Goal: Contribute content: Contribute content

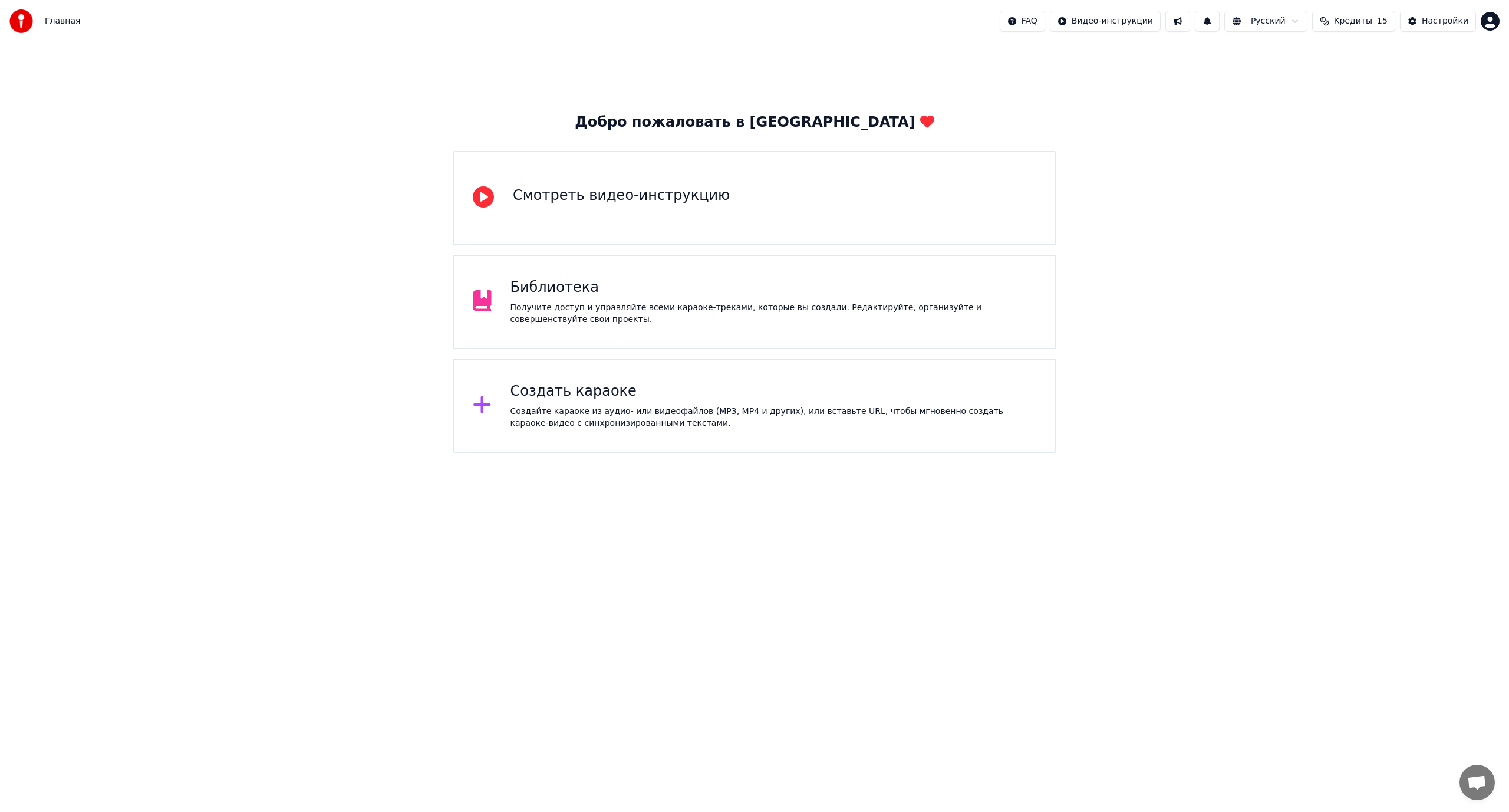
click at [603, 302] on div "Получите доступ и управляйте всеми караоке-треками, которые вы создали. Редакти…" at bounding box center [773, 313] width 527 height 23
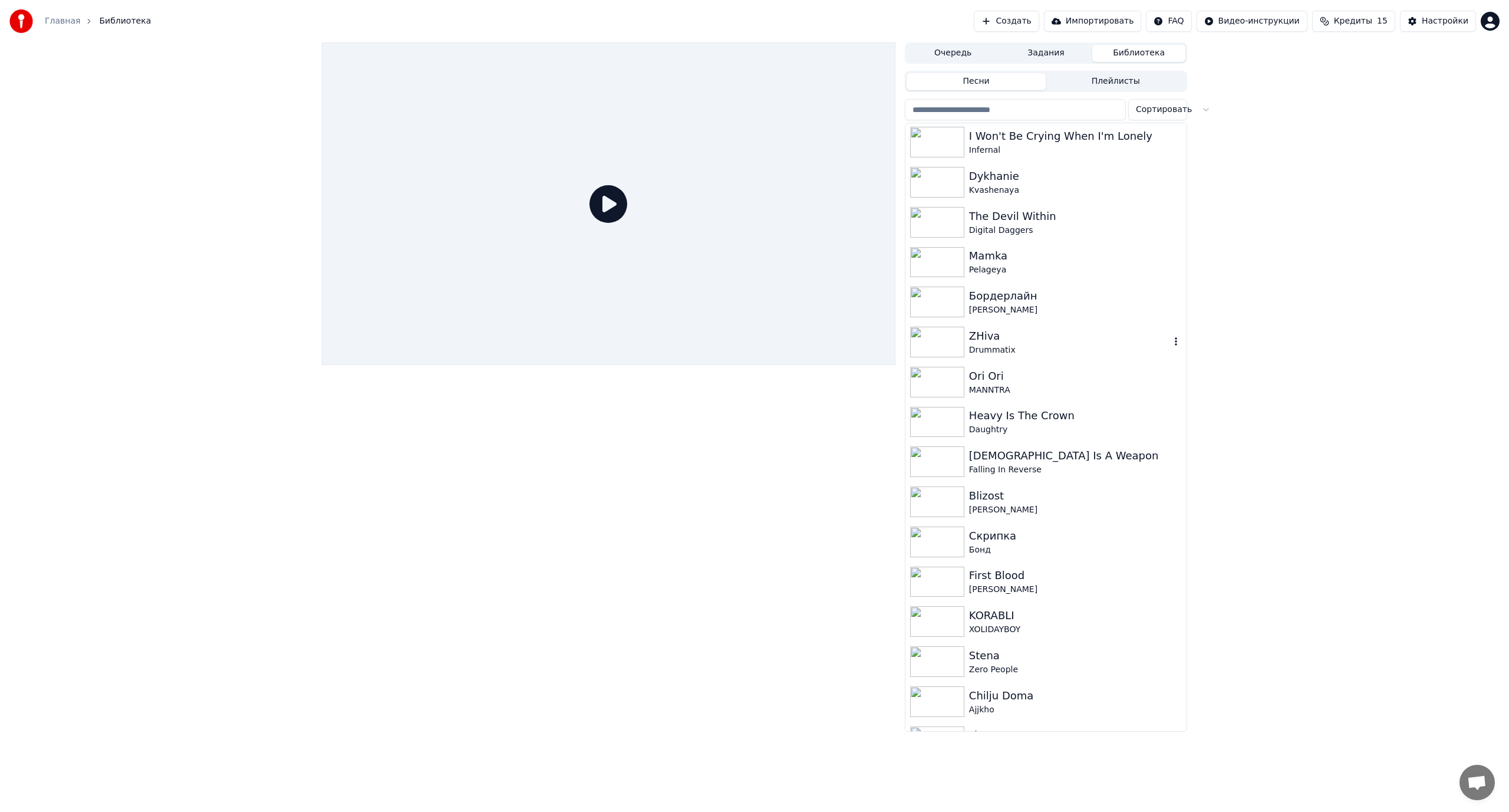
scroll to position [176, 0]
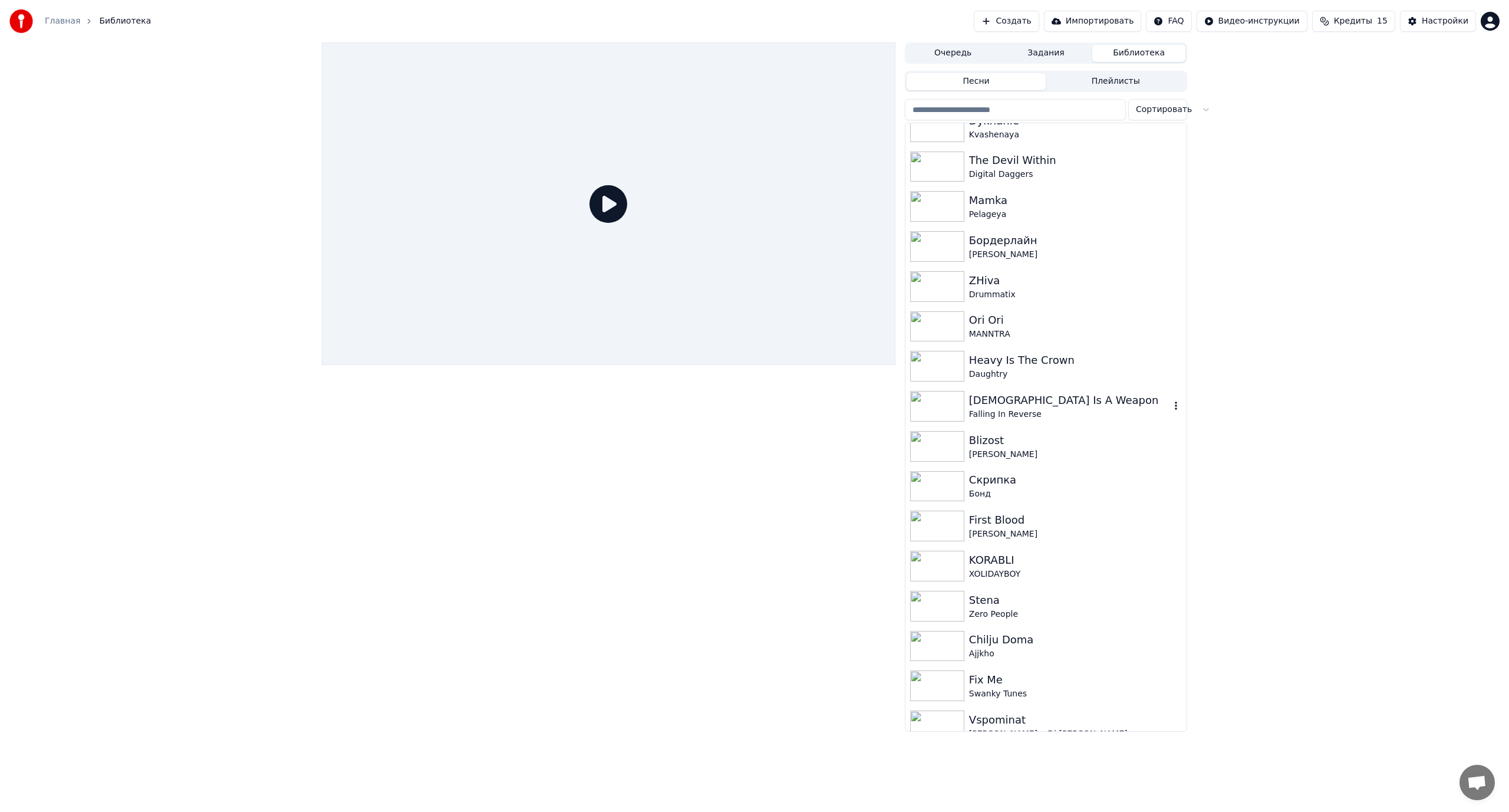
click at [1032, 400] on div "[DEMOGRAPHIC_DATA] Is A Weapon" at bounding box center [1070, 400] width 201 height 16
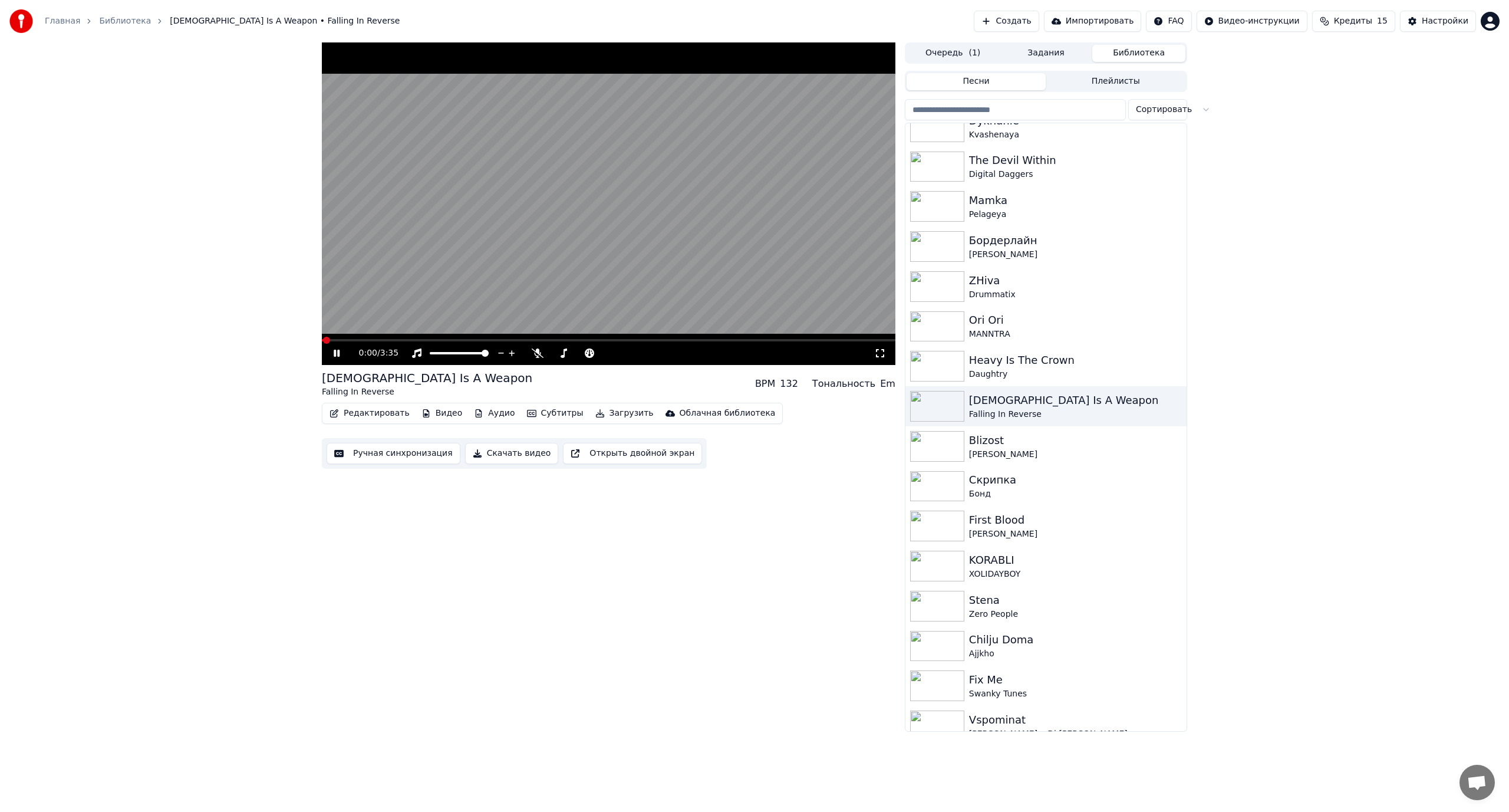
click at [478, 270] on video at bounding box center [608, 203] width 573 height 323
click at [361, 410] on button "Редактировать" at bounding box center [370, 412] width 90 height 16
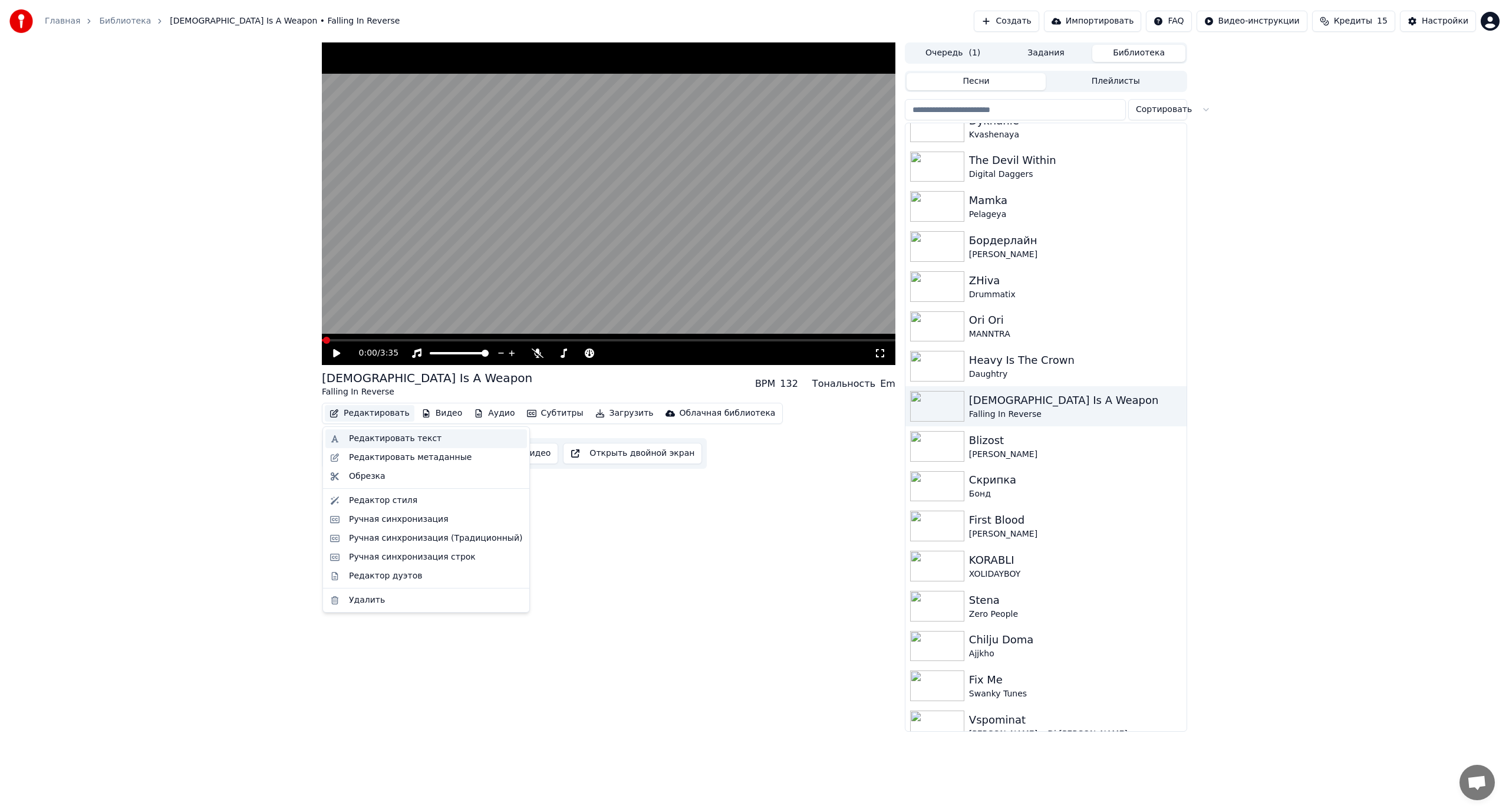
click at [393, 439] on div "Редактировать текст" at bounding box center [394, 438] width 93 height 12
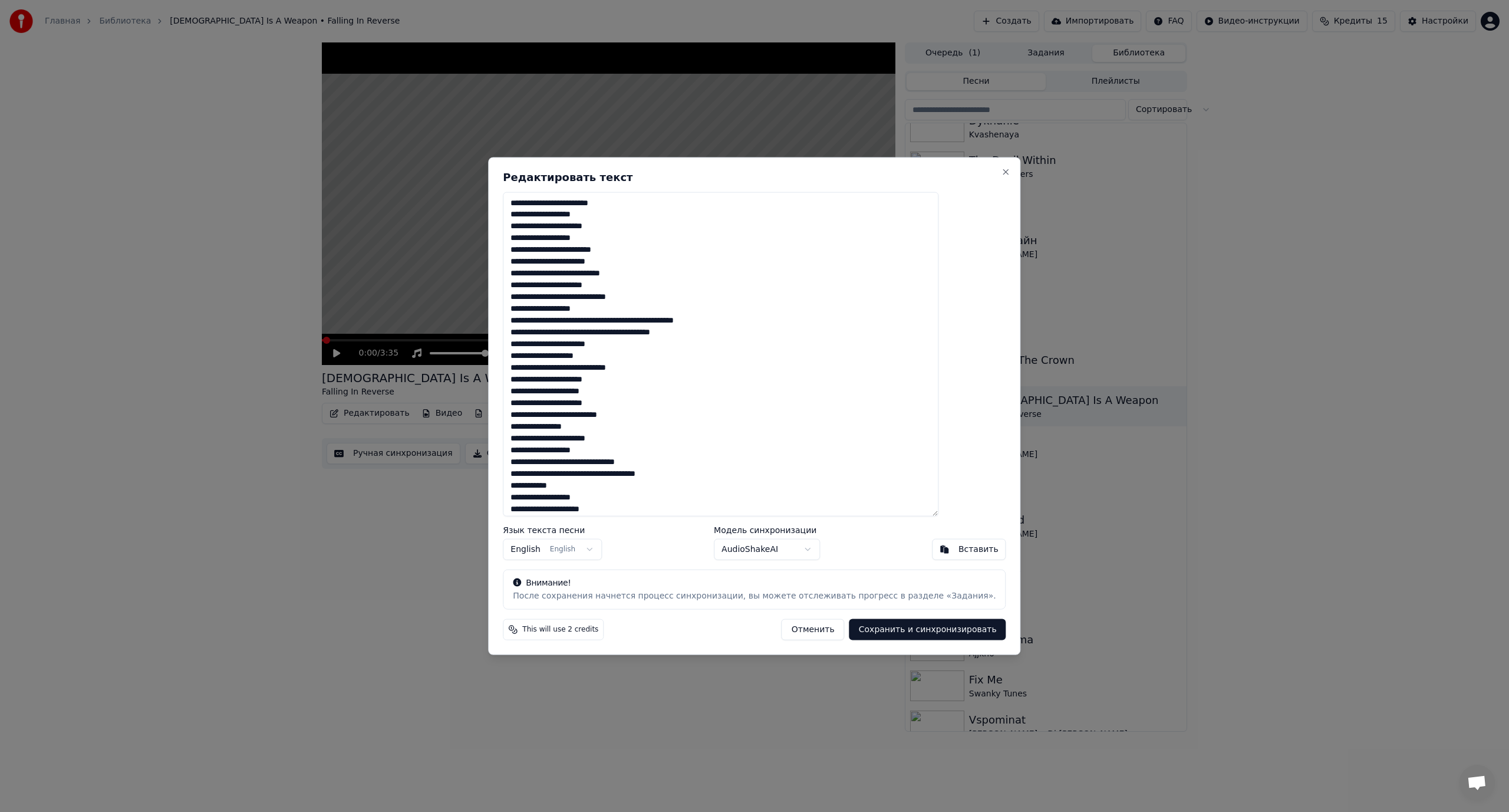
click at [771, 548] on body "Главная Библиотека [DEMOGRAPHIC_DATA] Is A Weapon • Falling In Reverse Создать …" at bounding box center [754, 406] width 1509 height 812
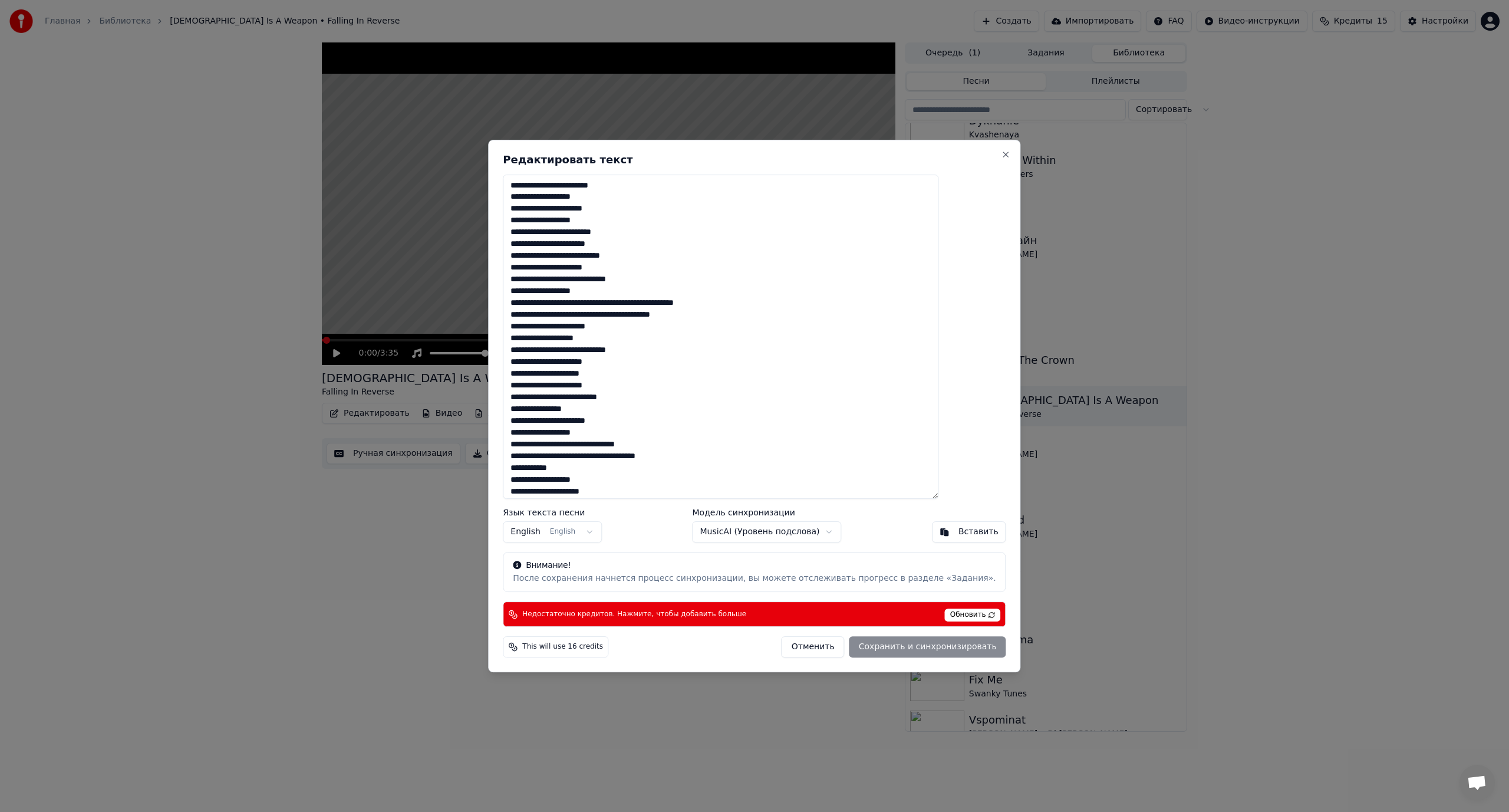
click at [758, 528] on body "Главная Библиотека [DEMOGRAPHIC_DATA] Is A Weapon • Falling In Reverse Создать …" at bounding box center [754, 406] width 1509 height 812
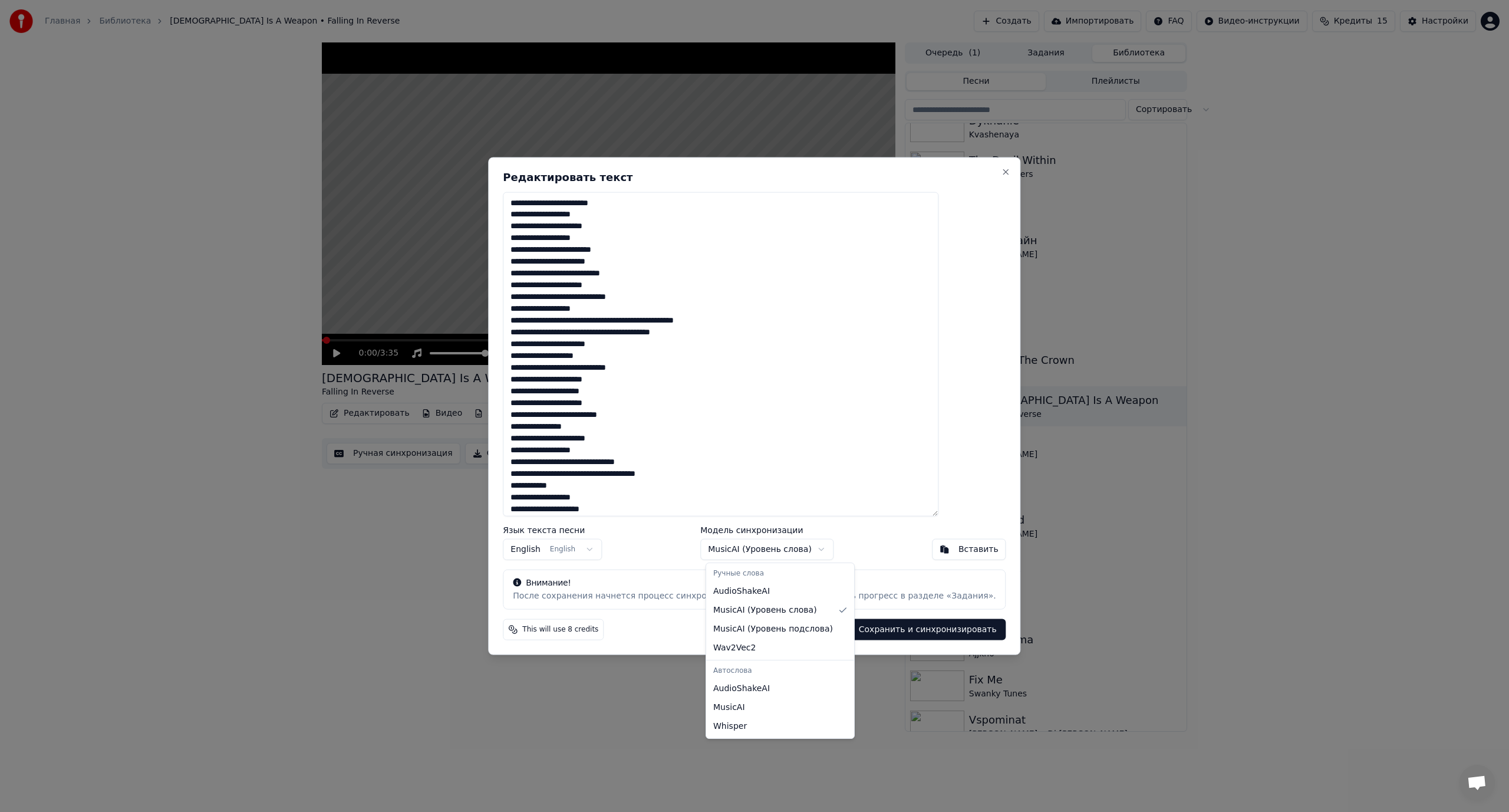
click at [746, 549] on body "Главная Библиотека [DEMOGRAPHIC_DATA] Is A Weapon • Falling In Reverse Создать …" at bounding box center [754, 406] width 1509 height 812
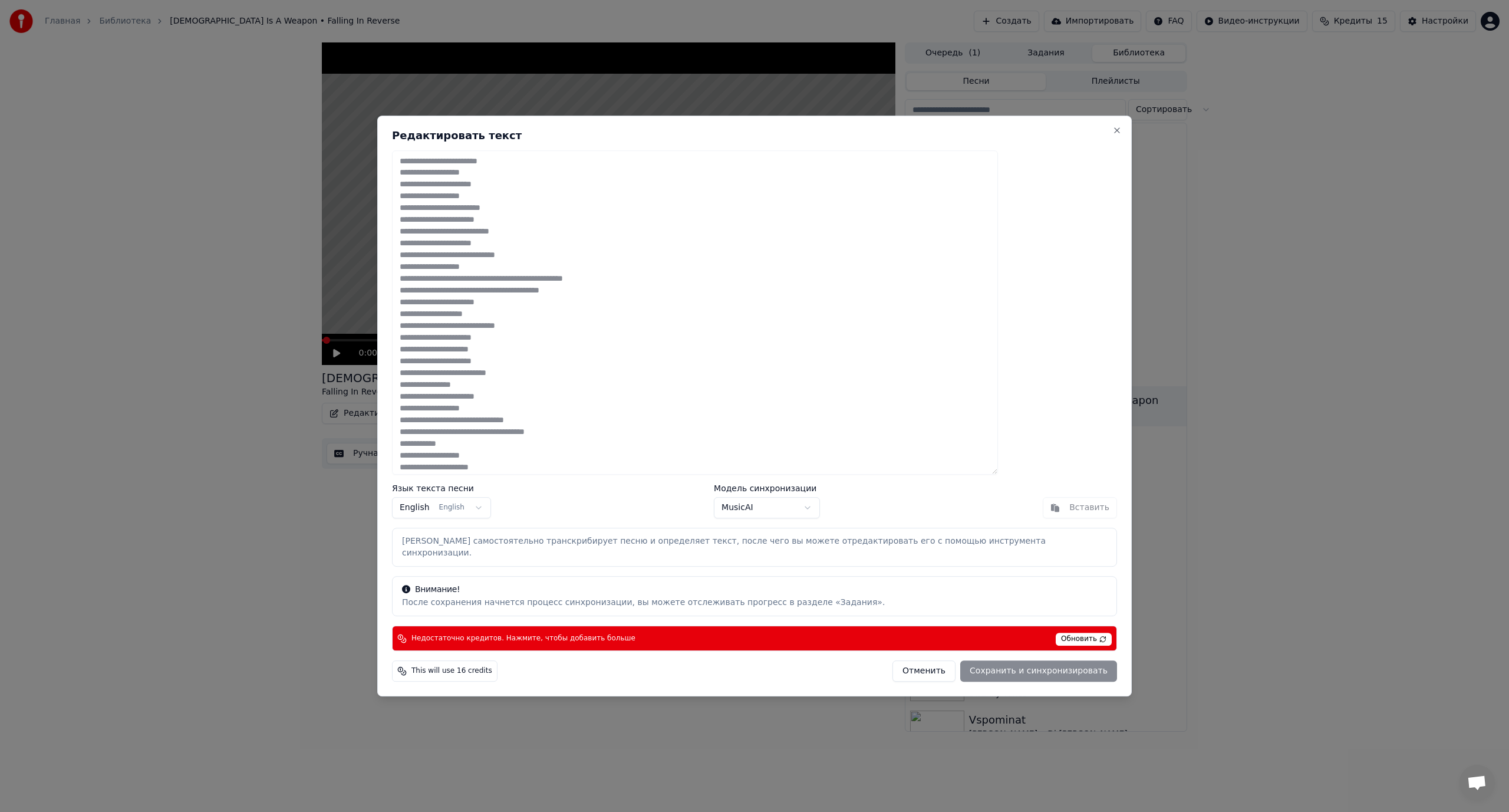
click at [754, 511] on body "Главная Библиотека [DEMOGRAPHIC_DATA] Is A Weapon • Falling In Reverse Создать …" at bounding box center [754, 406] width 1509 height 812
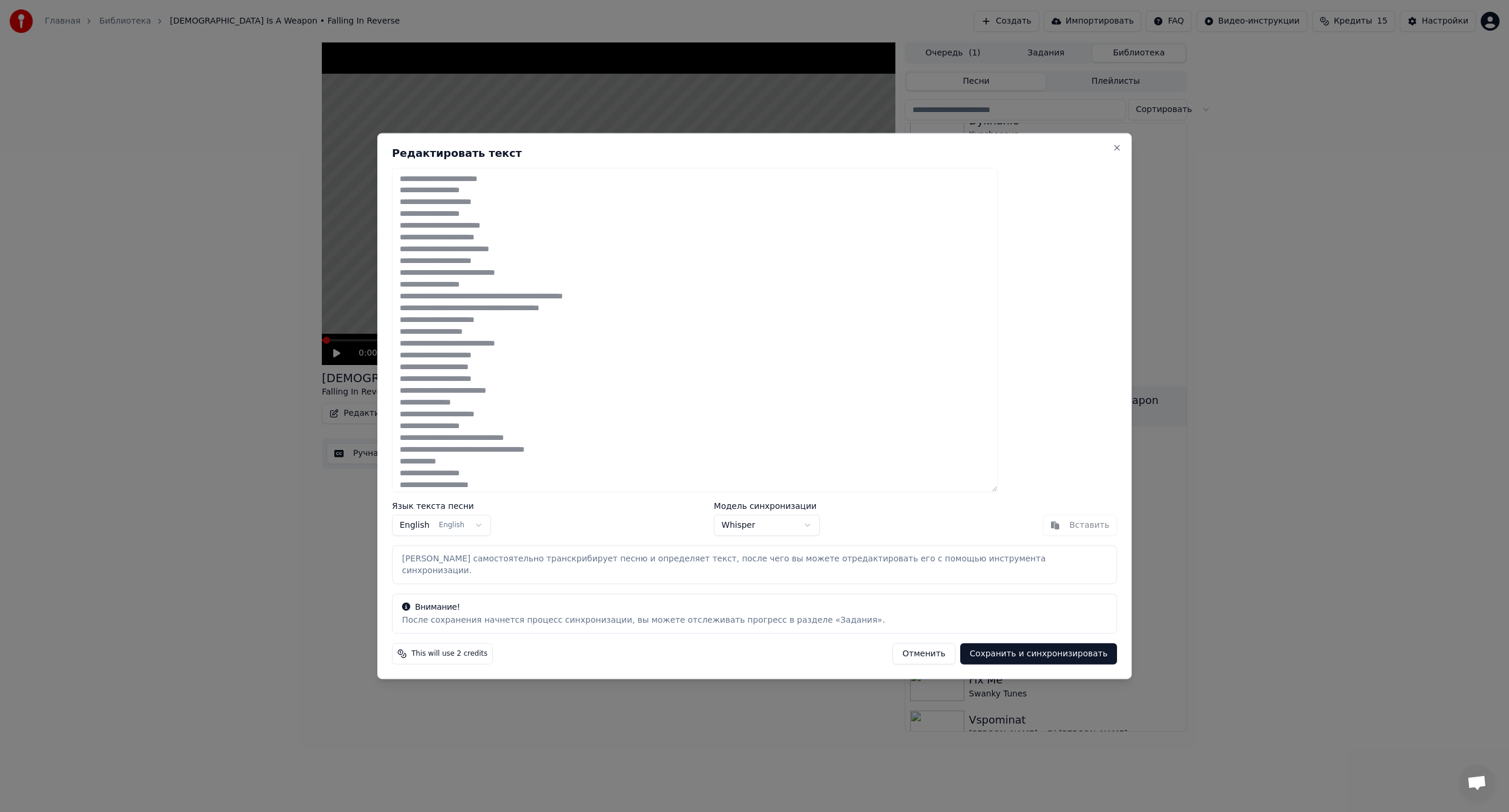
click at [759, 533] on body "Главная Библиотека [DEMOGRAPHIC_DATA] Is A Weapon • Falling In Reverse Создать …" at bounding box center [754, 406] width 1509 height 812
click at [960, 650] on button "Сохранить и синхронизировать" at bounding box center [1038, 654] width 157 height 22
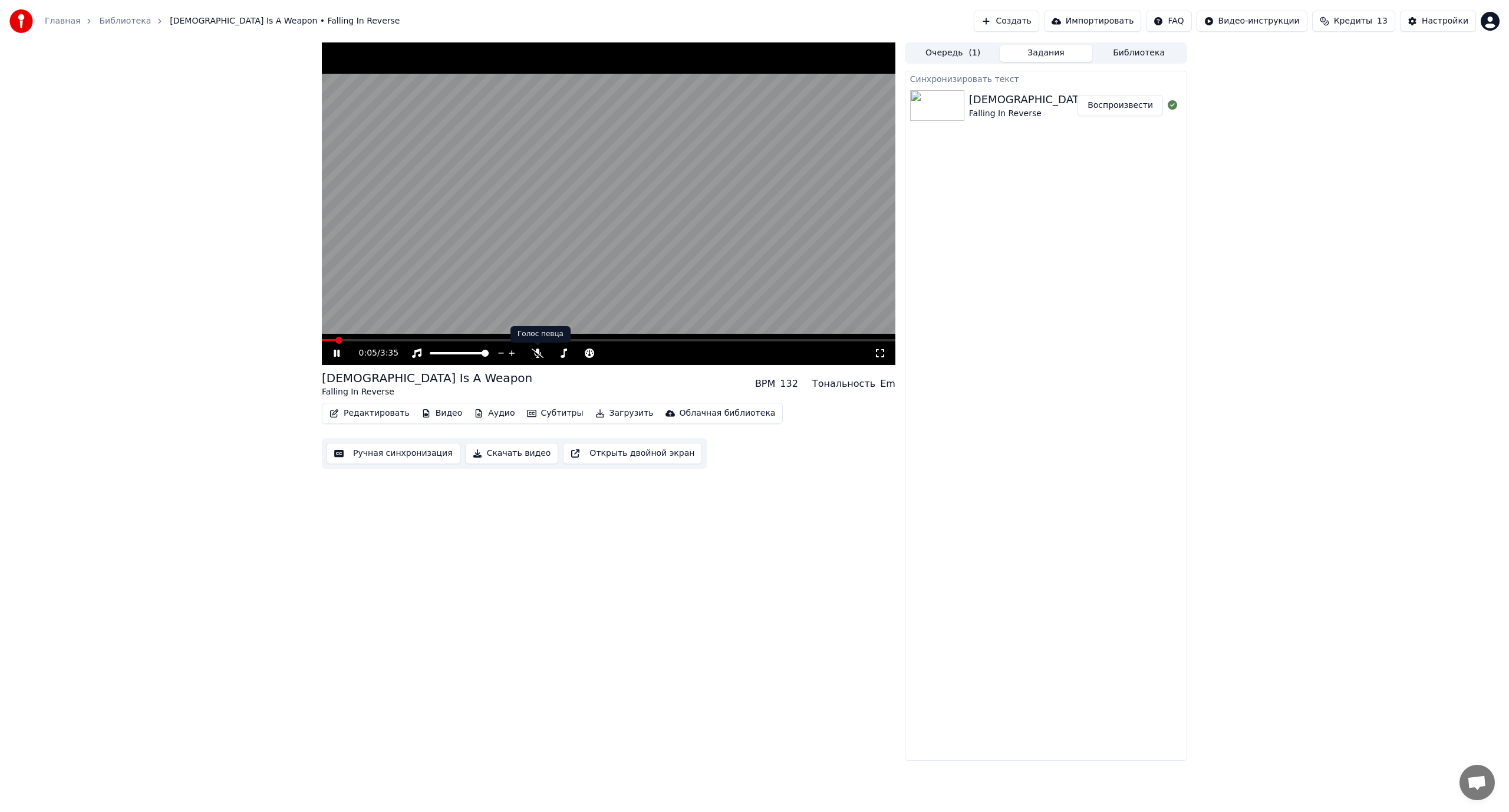
click at [530, 356] on div "0:05 / 3:35" at bounding box center [617, 353] width 515 height 12
click at [538, 355] on icon at bounding box center [538, 353] width 12 height 10
click at [641, 218] on video at bounding box center [608, 203] width 573 height 323
click at [371, 414] on button "Редактировать" at bounding box center [370, 412] width 90 height 16
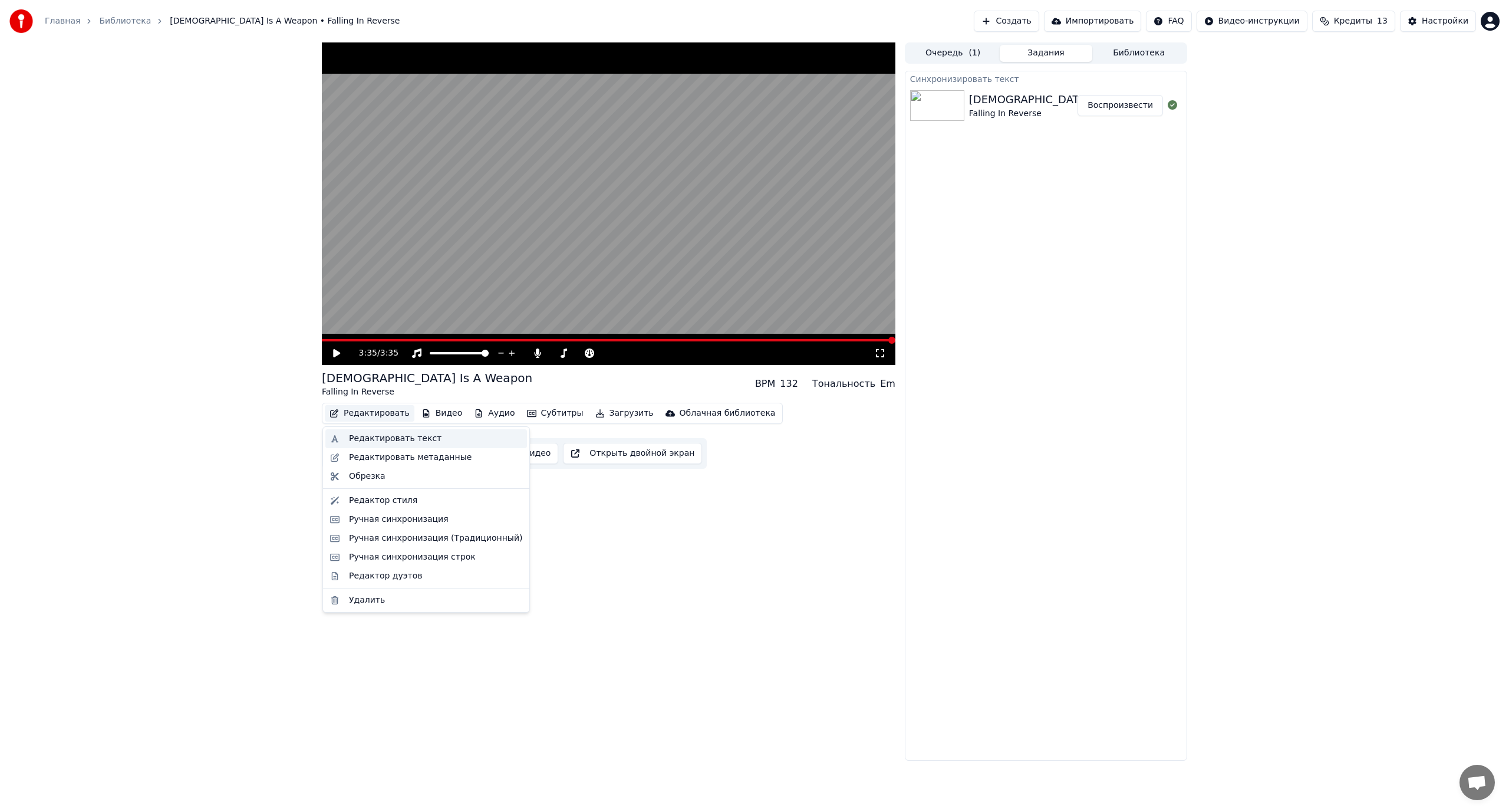
click at [386, 436] on div "Редактировать текст" at bounding box center [394, 438] width 93 height 12
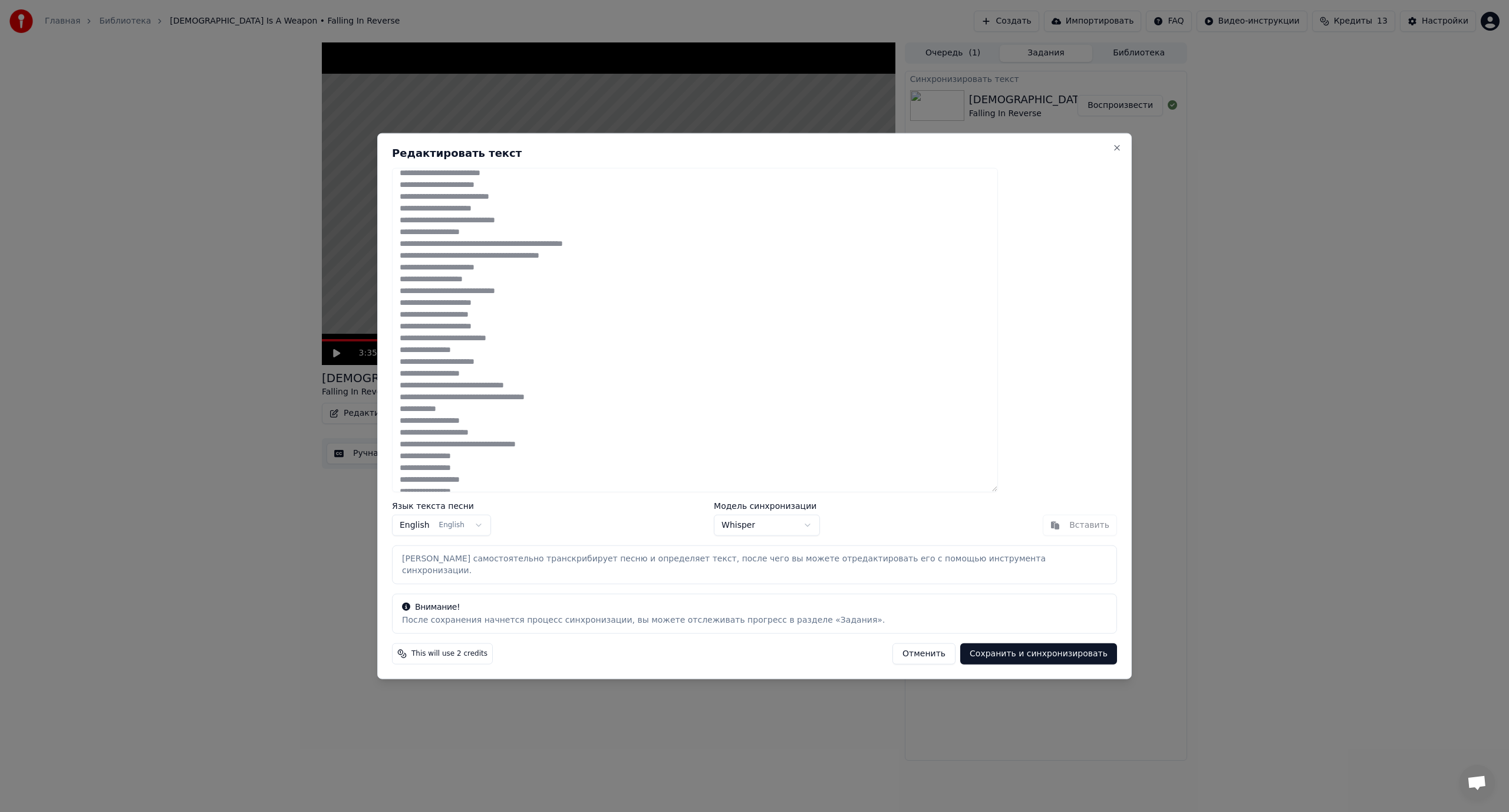
scroll to position [74, 0]
click at [1058, 148] on div "**********" at bounding box center [754, 406] width 754 height 547
click at [1112, 151] on button "Close" at bounding box center [1116, 147] width 10 height 10
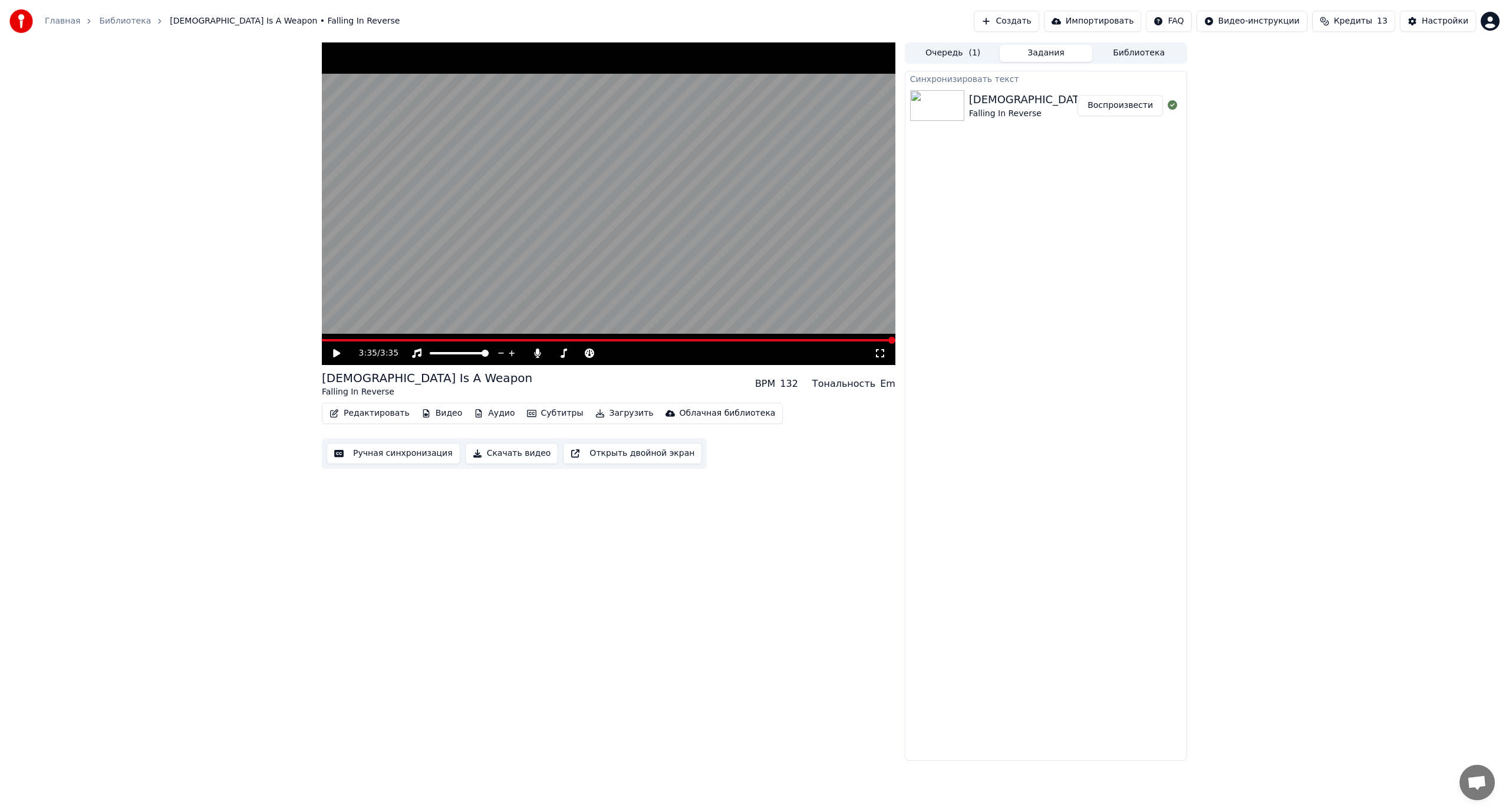
click at [1032, 24] on button "Создать" at bounding box center [1006, 21] width 65 height 22
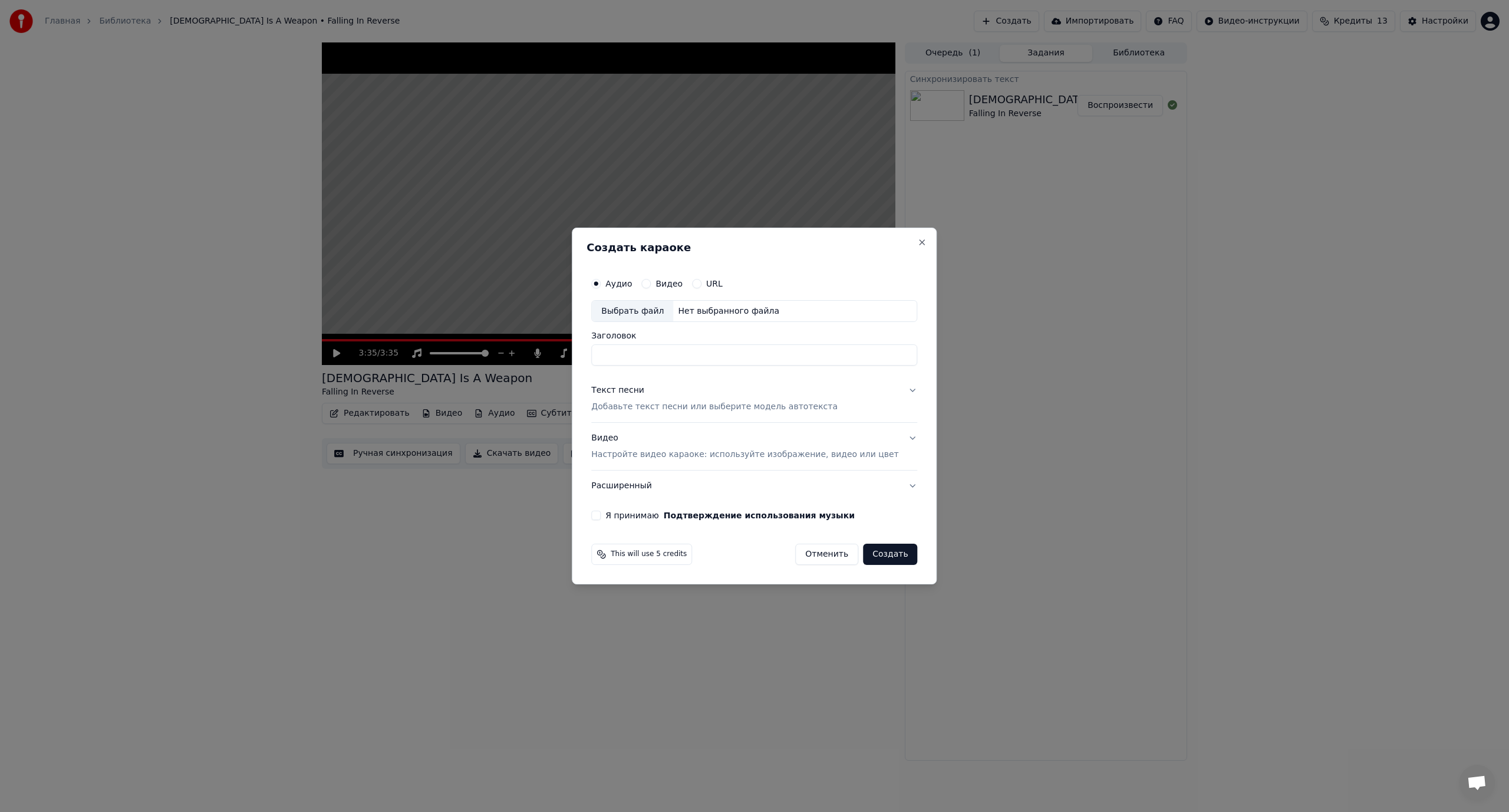
click at [636, 326] on div "Аудио Видео URL Выбрать файл Нет выбранного файла Заголовок" at bounding box center [754, 318] width 326 height 94
click at [644, 303] on div "Выбрать файл" at bounding box center [632, 311] width 81 height 22
click at [918, 242] on button "Close" at bounding box center [922, 242] width 10 height 10
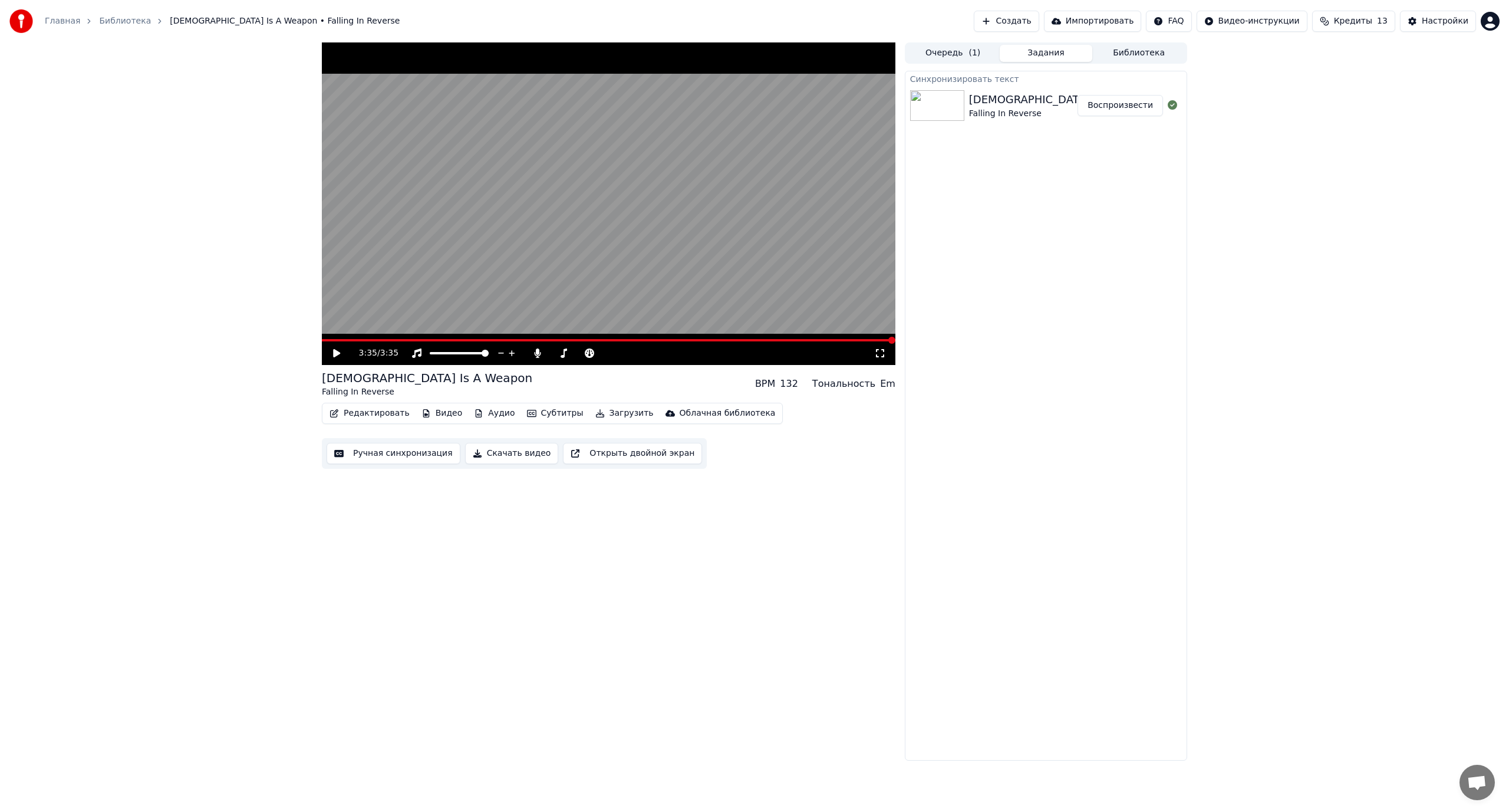
click at [1026, 96] on div "[DEMOGRAPHIC_DATA] Is A Weapon" at bounding box center [1064, 99] width 189 height 16
click at [1134, 51] on button "Библиотека" at bounding box center [1139, 54] width 93 height 17
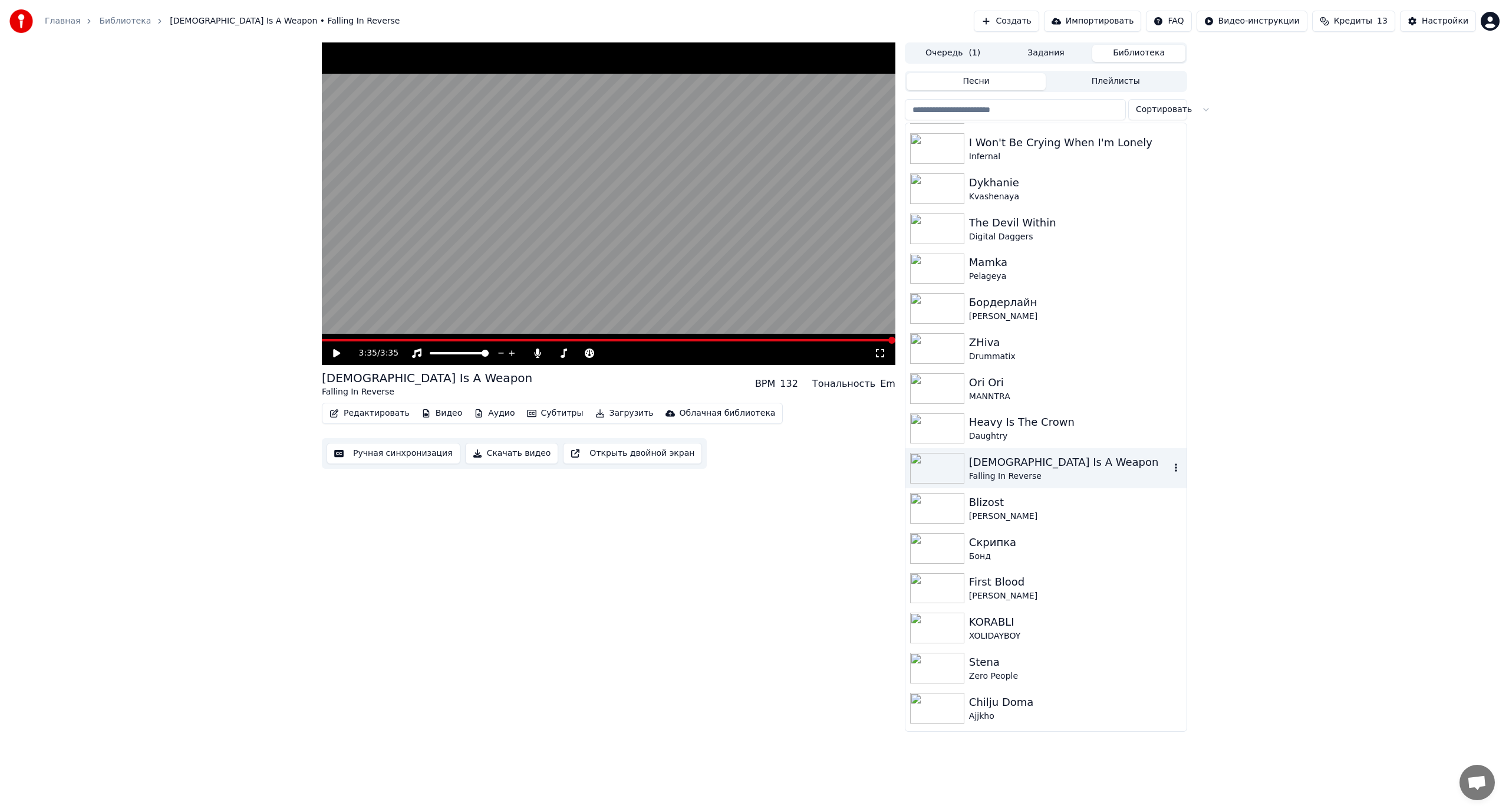
scroll to position [118, 0]
click at [1027, 451] on div "[DEMOGRAPHIC_DATA] Is A Weapon" at bounding box center [1070, 458] width 201 height 16
click at [1026, 411] on div "Heavy Is The Crown" at bounding box center [1070, 418] width 201 height 16
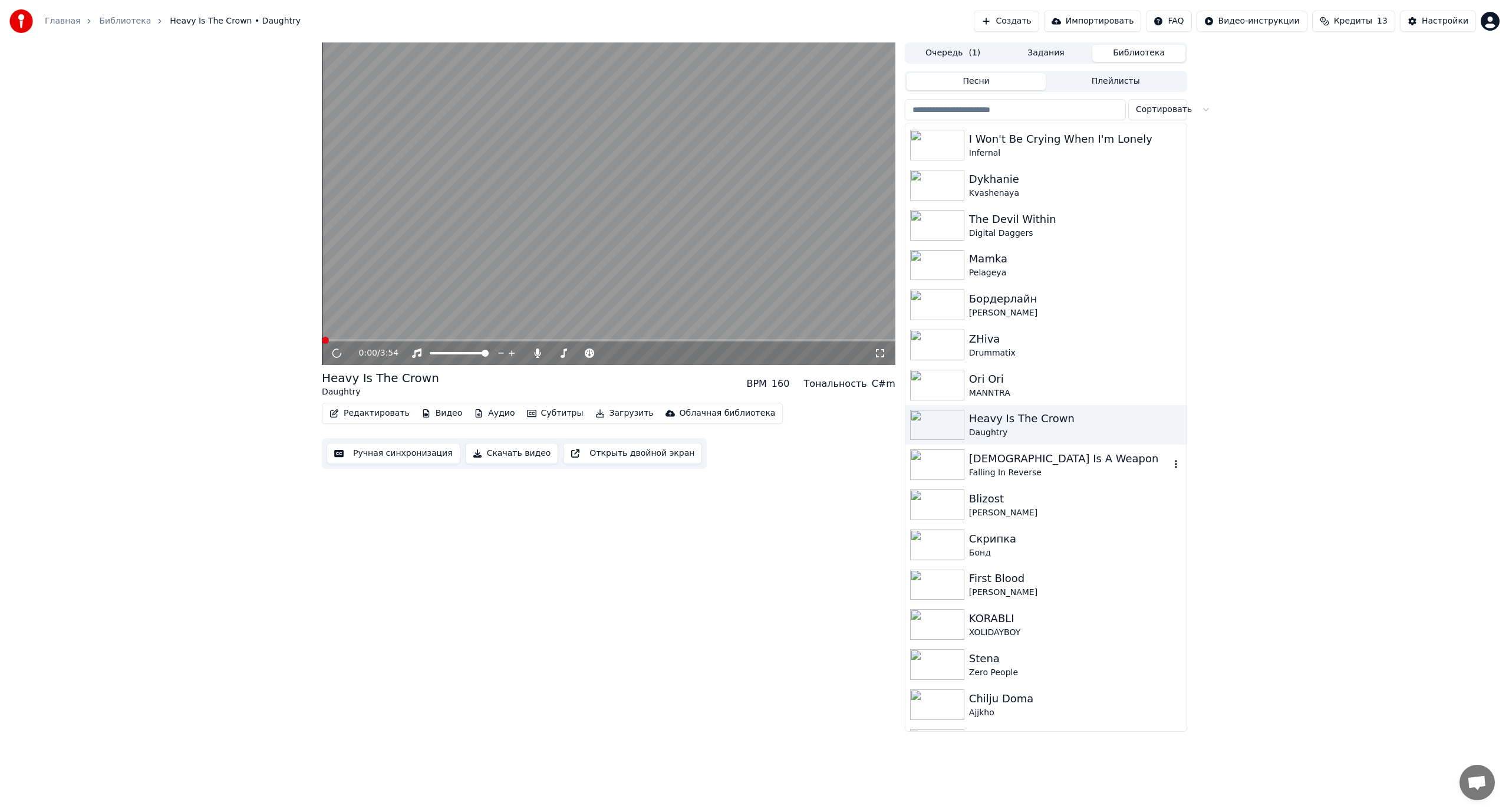
click at [1035, 458] on div "[DEMOGRAPHIC_DATA] Is A Weapon" at bounding box center [1070, 458] width 201 height 16
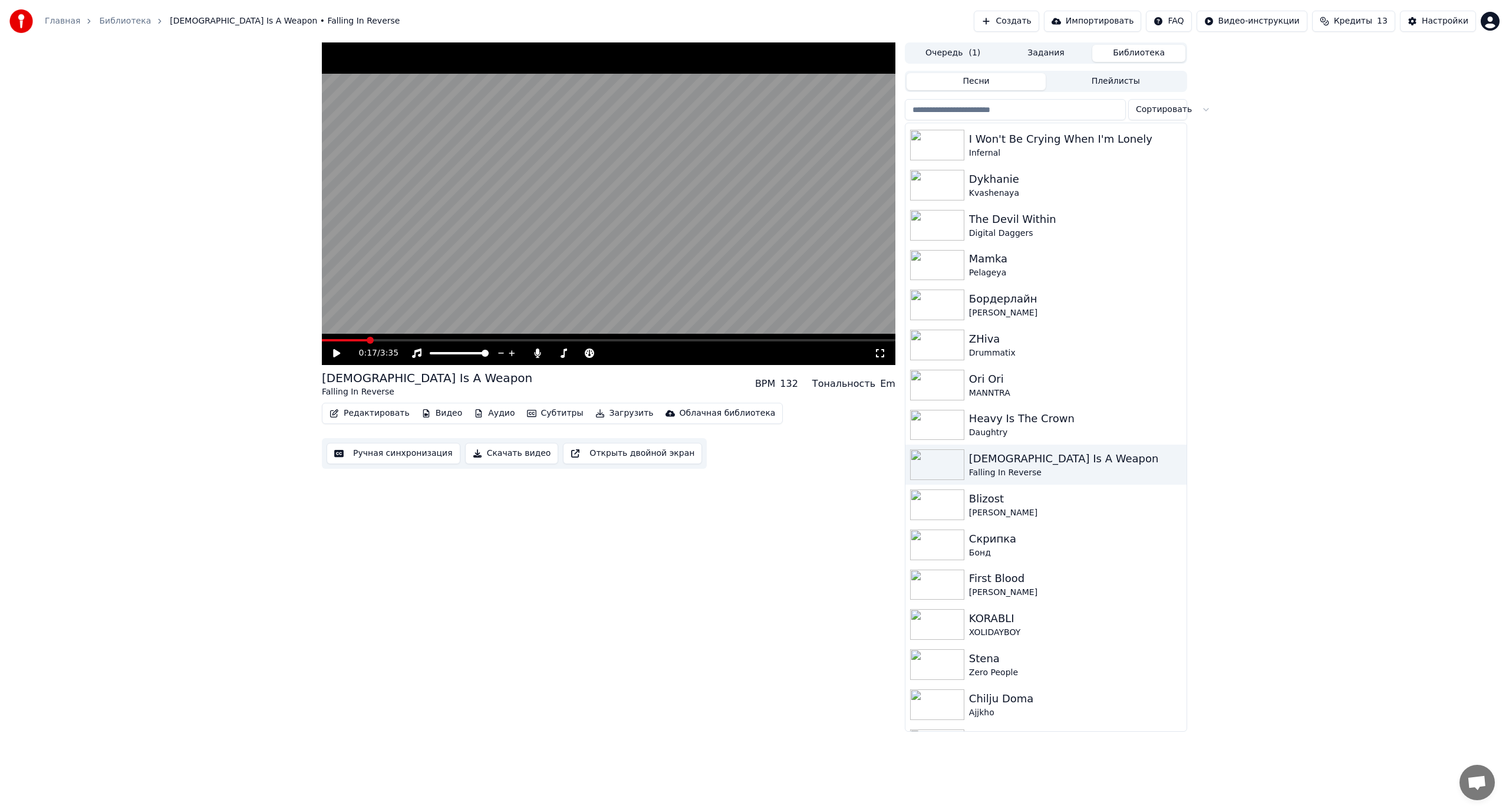
click at [368, 341] on span at bounding box center [608, 340] width 573 height 3
click at [355, 339] on span at bounding box center [344, 340] width 45 height 3
click at [374, 338] on video at bounding box center [608, 203] width 573 height 323
click at [475, 248] on video at bounding box center [608, 203] width 573 height 323
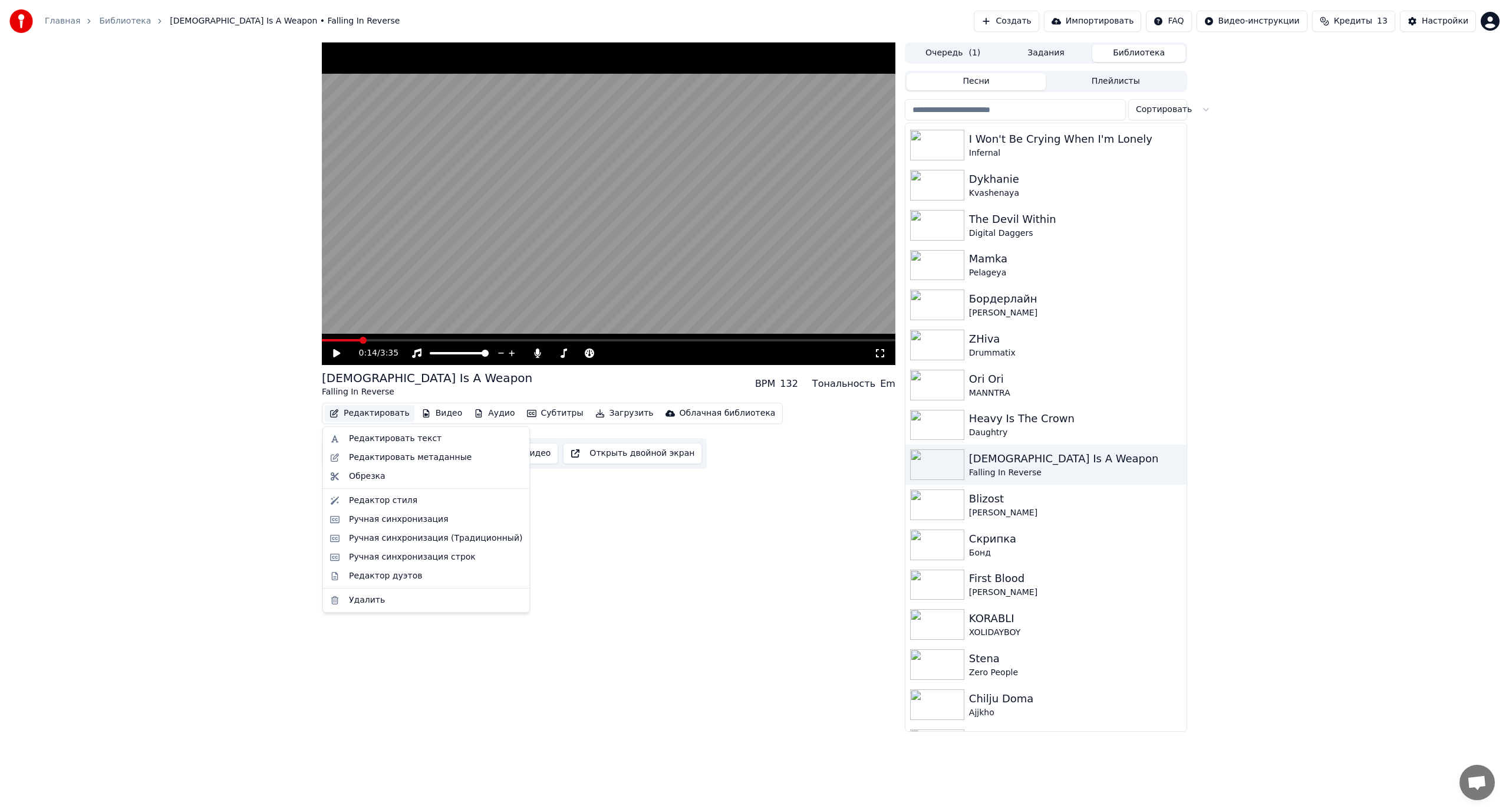
click at [381, 411] on button "Редактировать" at bounding box center [370, 412] width 90 height 16
click at [373, 437] on div "Редактировать текст" at bounding box center [394, 438] width 93 height 12
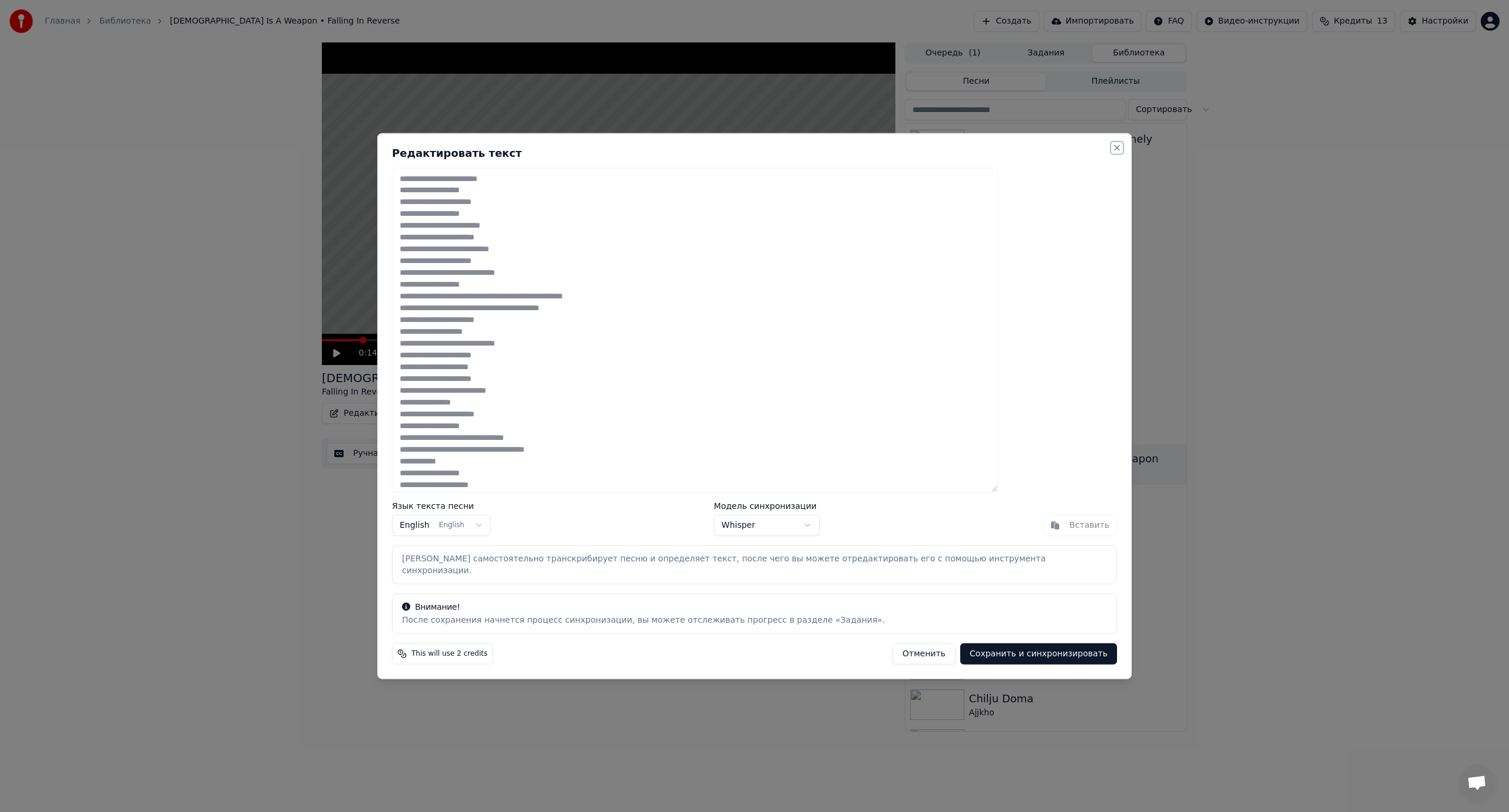
click at [1112, 152] on button "Close" at bounding box center [1116, 147] width 10 height 10
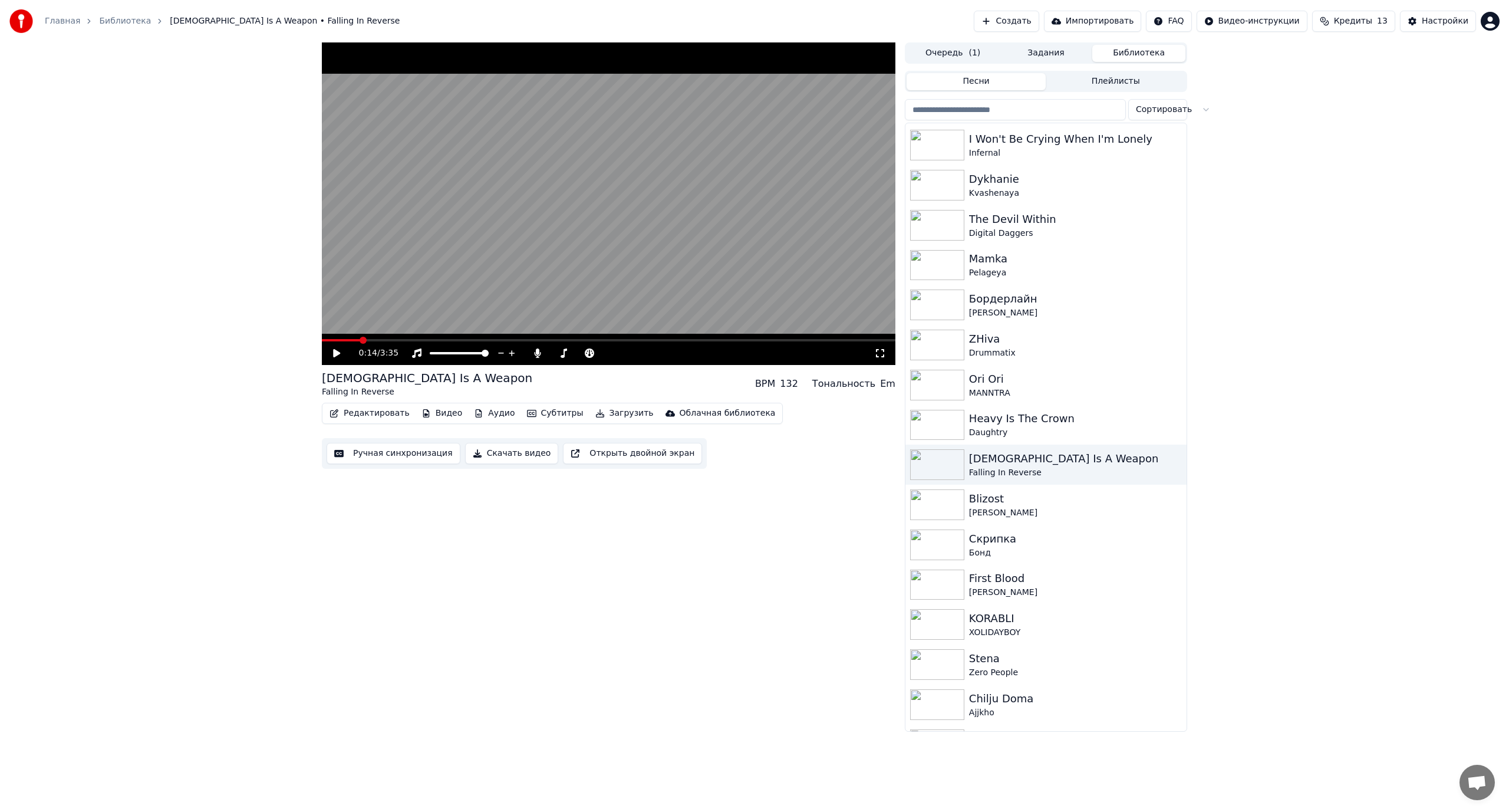
click at [1025, 15] on button "Создать" at bounding box center [1006, 21] width 65 height 22
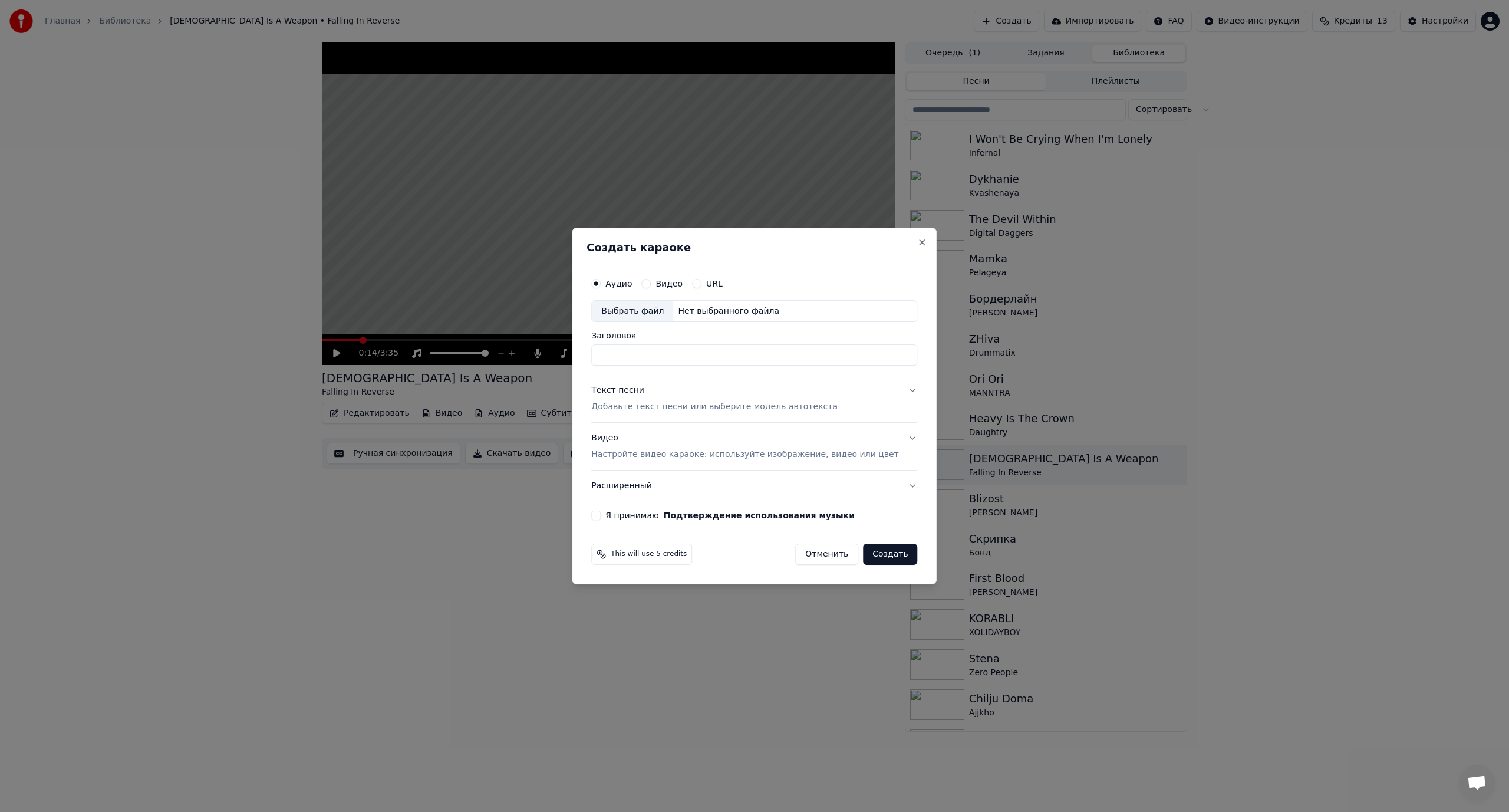
click at [634, 317] on div "Выбрать файл" at bounding box center [632, 311] width 81 height 22
type input "**********"
click at [640, 412] on p "Добавьте текст песни или выберите модель автотекста" at bounding box center [714, 407] width 246 height 12
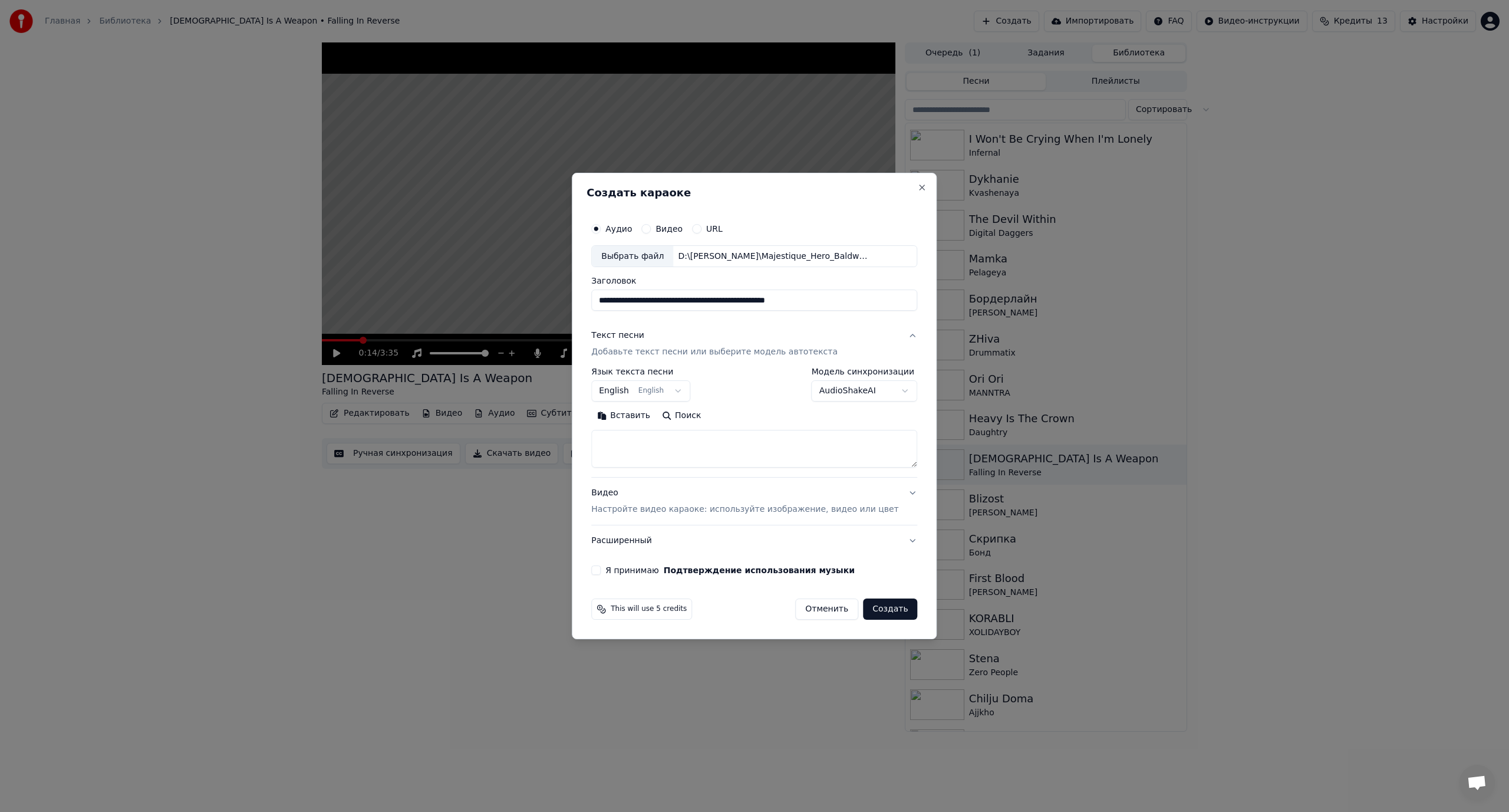
click at [730, 451] on textarea at bounding box center [754, 450] width 326 height 38
paste textarea "**********"
drag, startPoint x: 893, startPoint y: 464, endPoint x: 906, endPoint y: 674, distance: 210.4
click at [911, 640] on div "**********" at bounding box center [754, 406] width 365 height 467
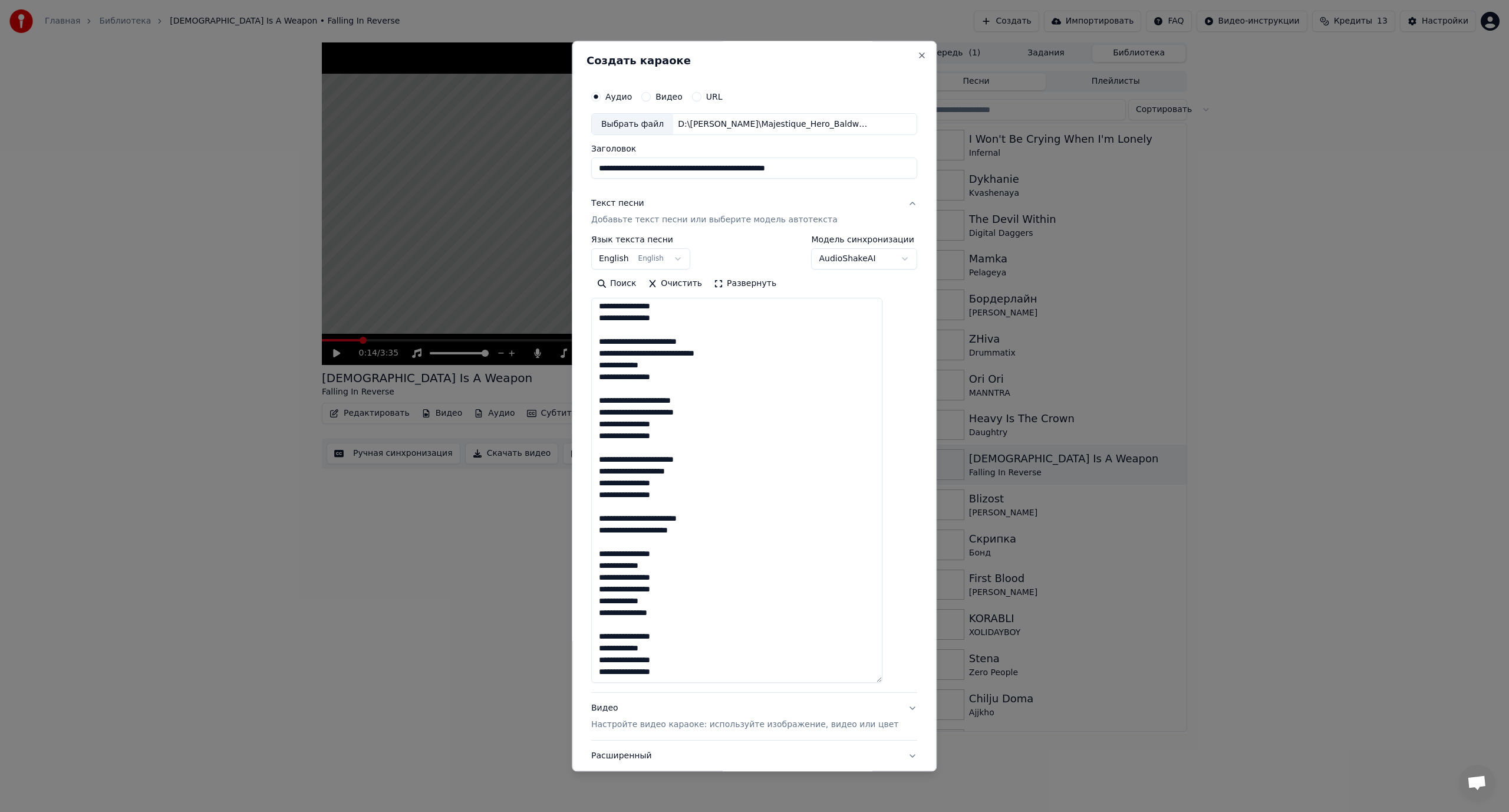
scroll to position [0, 0]
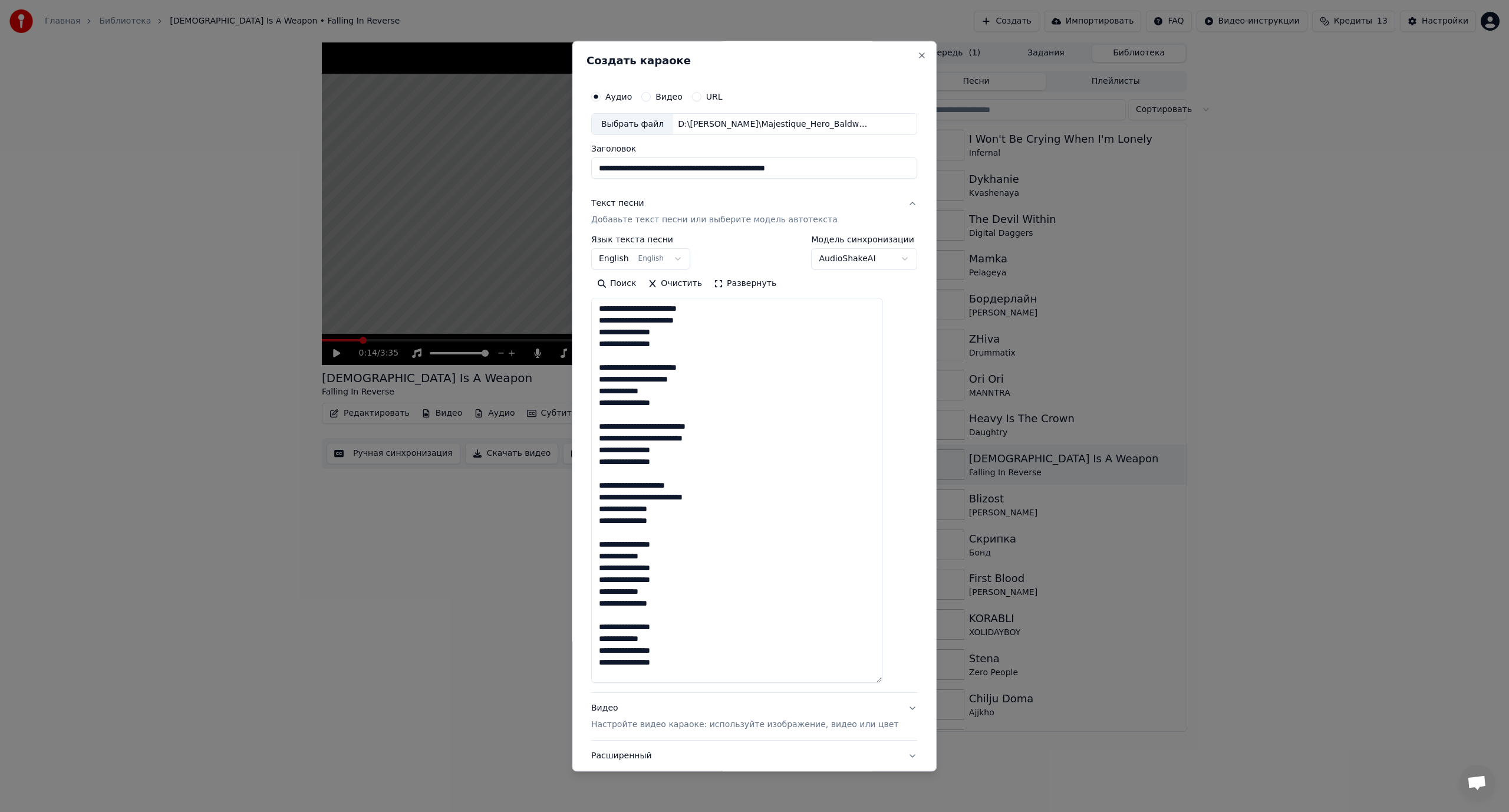
click at [684, 429] on textarea "**********" at bounding box center [737, 490] width 291 height 385
click at [673, 451] on textarea "**********" at bounding box center [737, 490] width 291 height 385
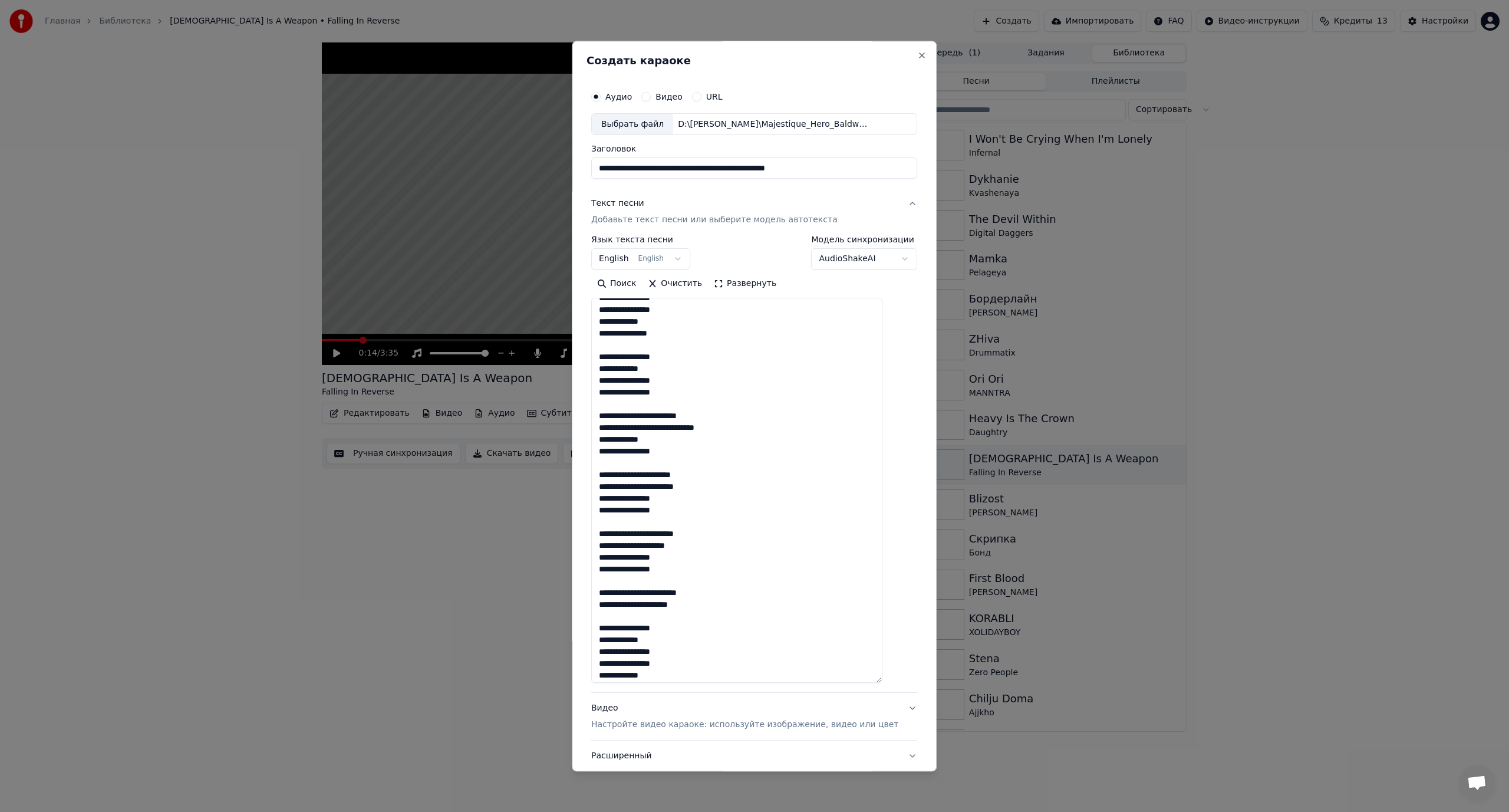
scroll to position [295, 0]
click at [678, 427] on textarea "**********" at bounding box center [737, 490] width 291 height 385
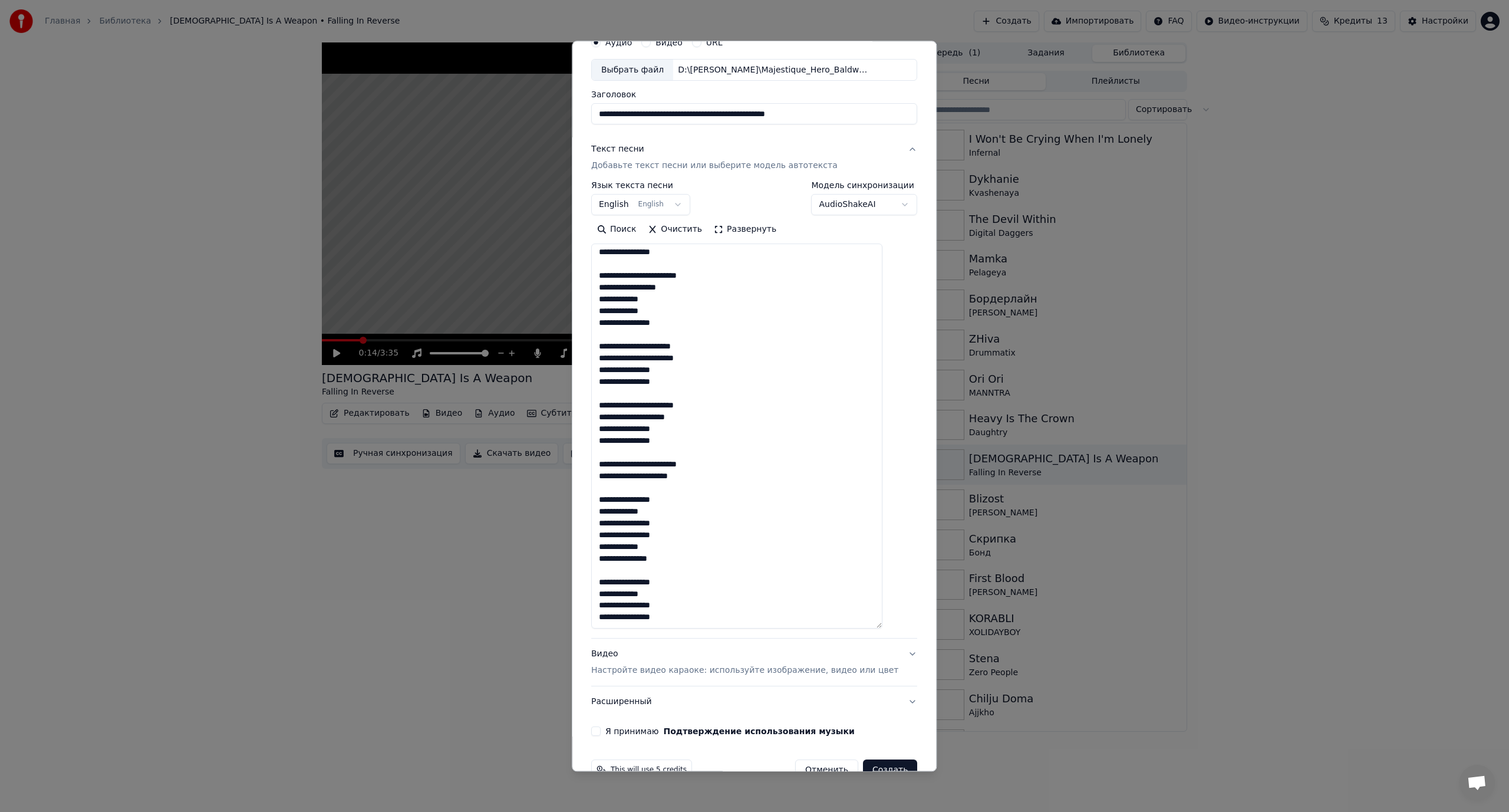
scroll to position [83, 0]
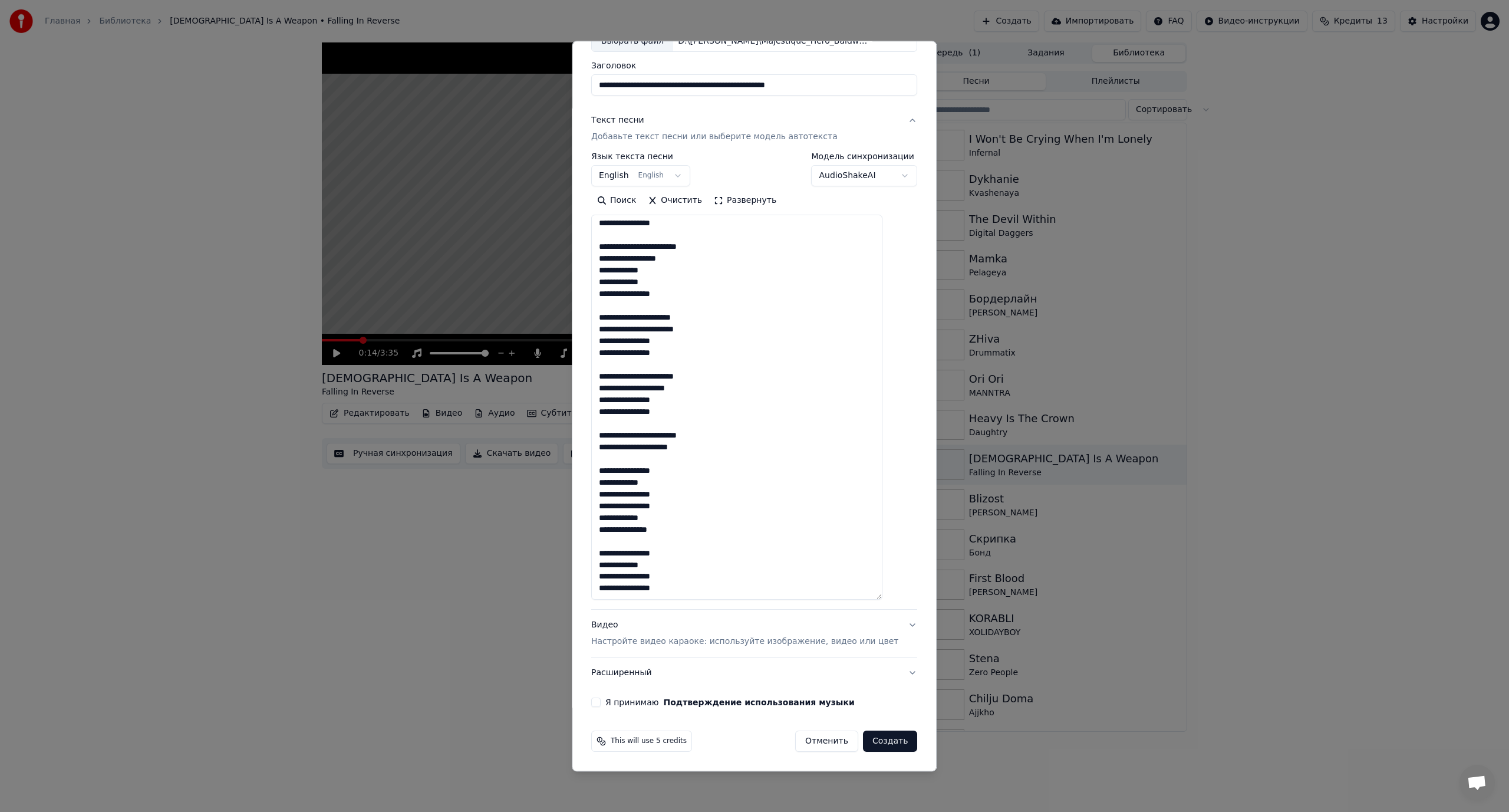
type textarea "**********"
click at [601, 699] on button "Я принимаю Подтверждение использования музыки" at bounding box center [596, 702] width 10 height 10
click at [871, 747] on button "Создать" at bounding box center [890, 741] width 54 height 22
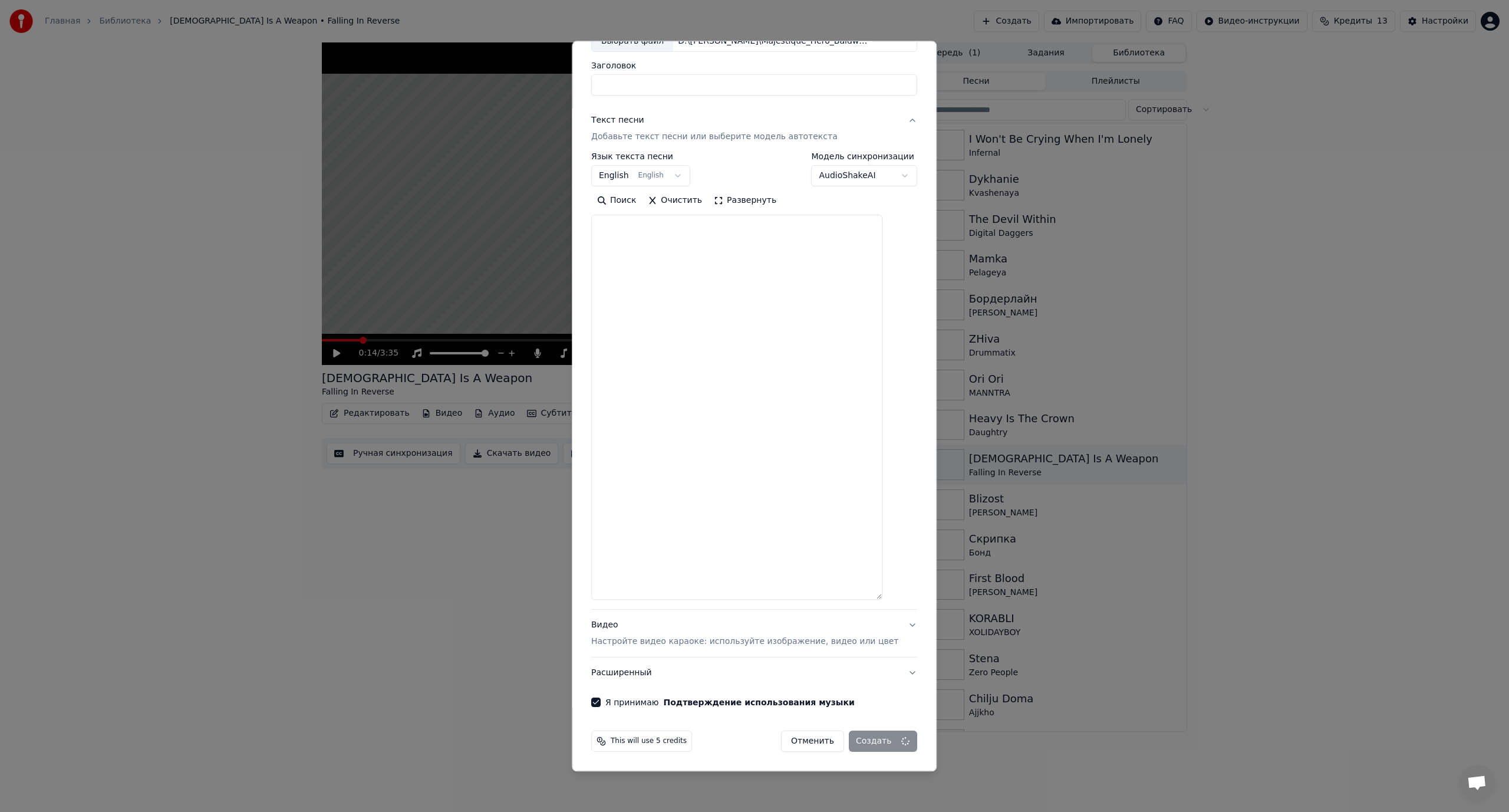
scroll to position [0, 0]
select select
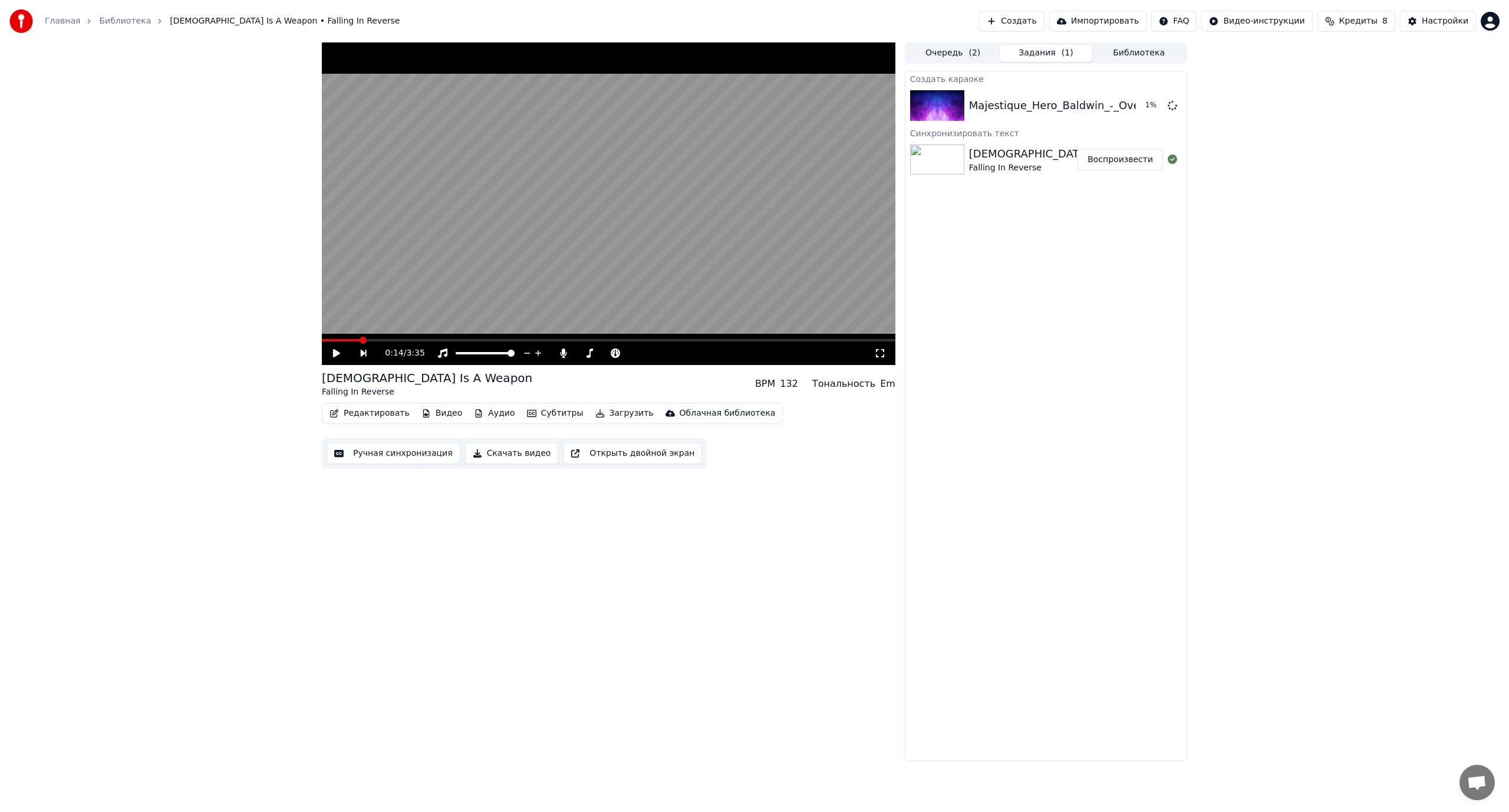
click at [1030, 22] on button "Создать" at bounding box center [1011, 21] width 65 height 22
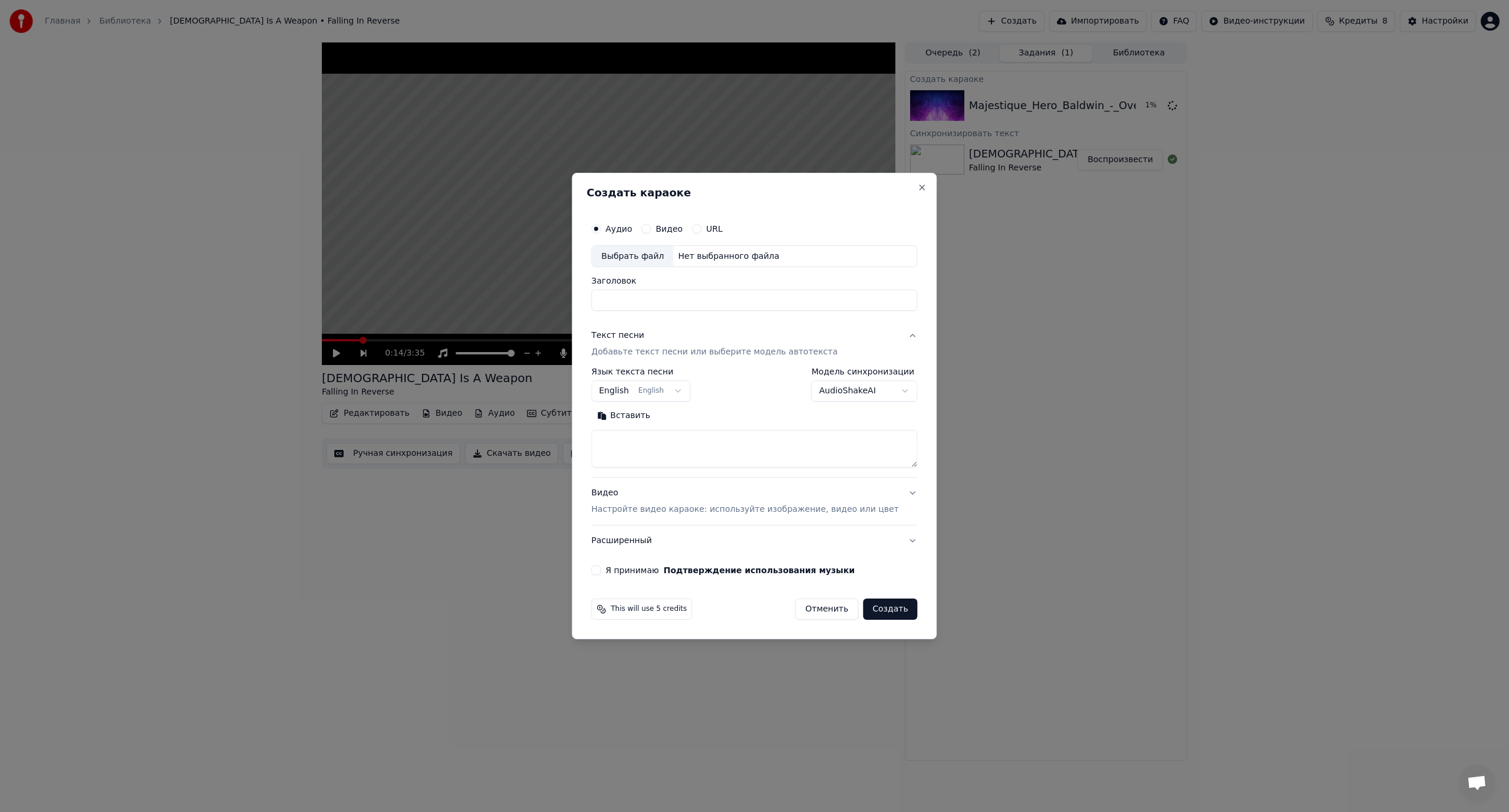
click at [637, 252] on div "Выбрать файл" at bounding box center [632, 256] width 81 height 22
drag, startPoint x: 691, startPoint y: 300, endPoint x: 543, endPoint y: 310, distance: 148.3
click at [543, 310] on body "**********" at bounding box center [754, 406] width 1509 height 812
click at [641, 259] on div "Выбрать файл" at bounding box center [632, 256] width 81 height 22
type input "**********"
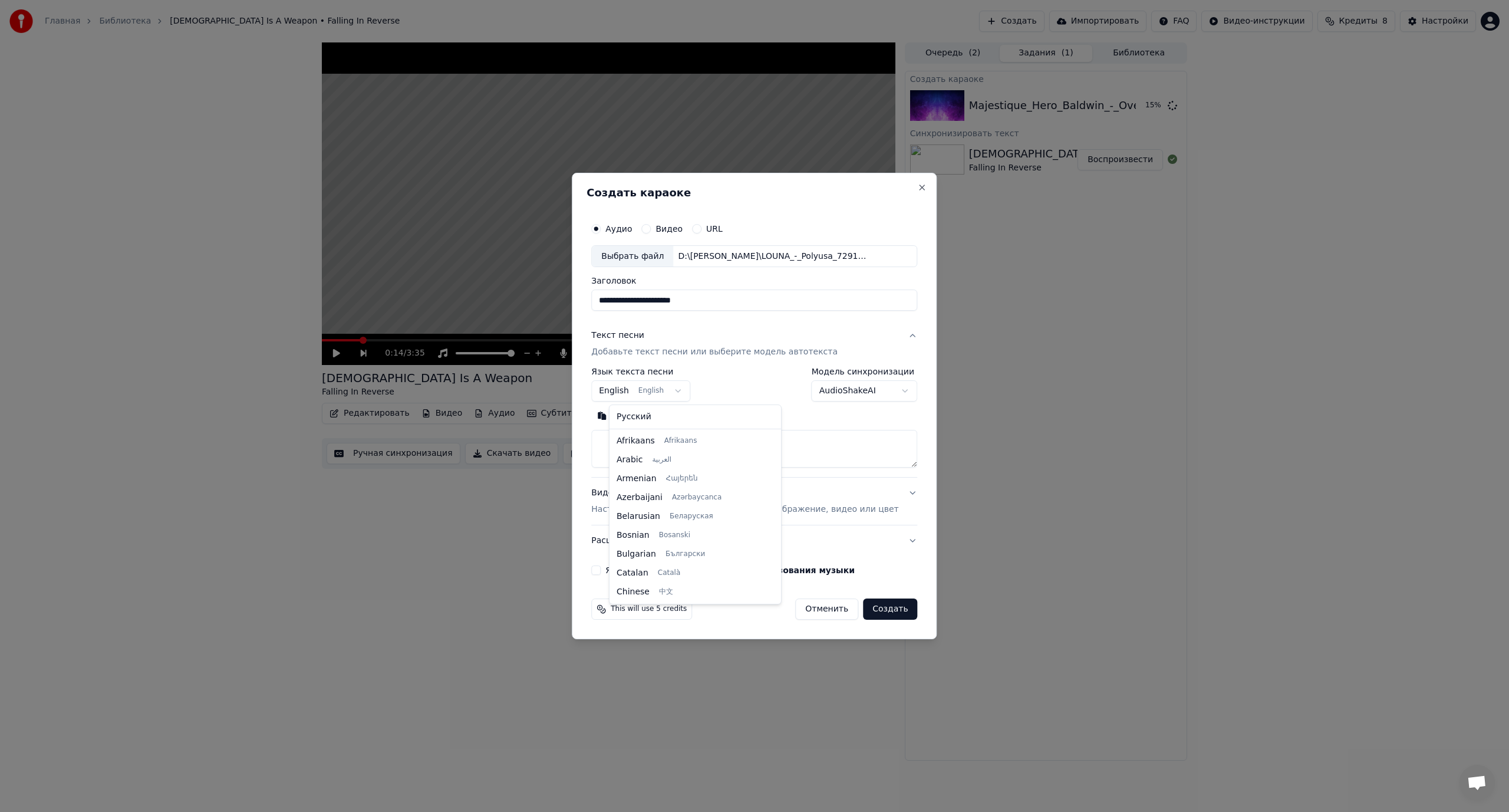
click at [643, 393] on body "**********" at bounding box center [754, 406] width 1509 height 812
select select "**"
click at [691, 445] on textarea at bounding box center [754, 450] width 326 height 38
paste textarea "**********"
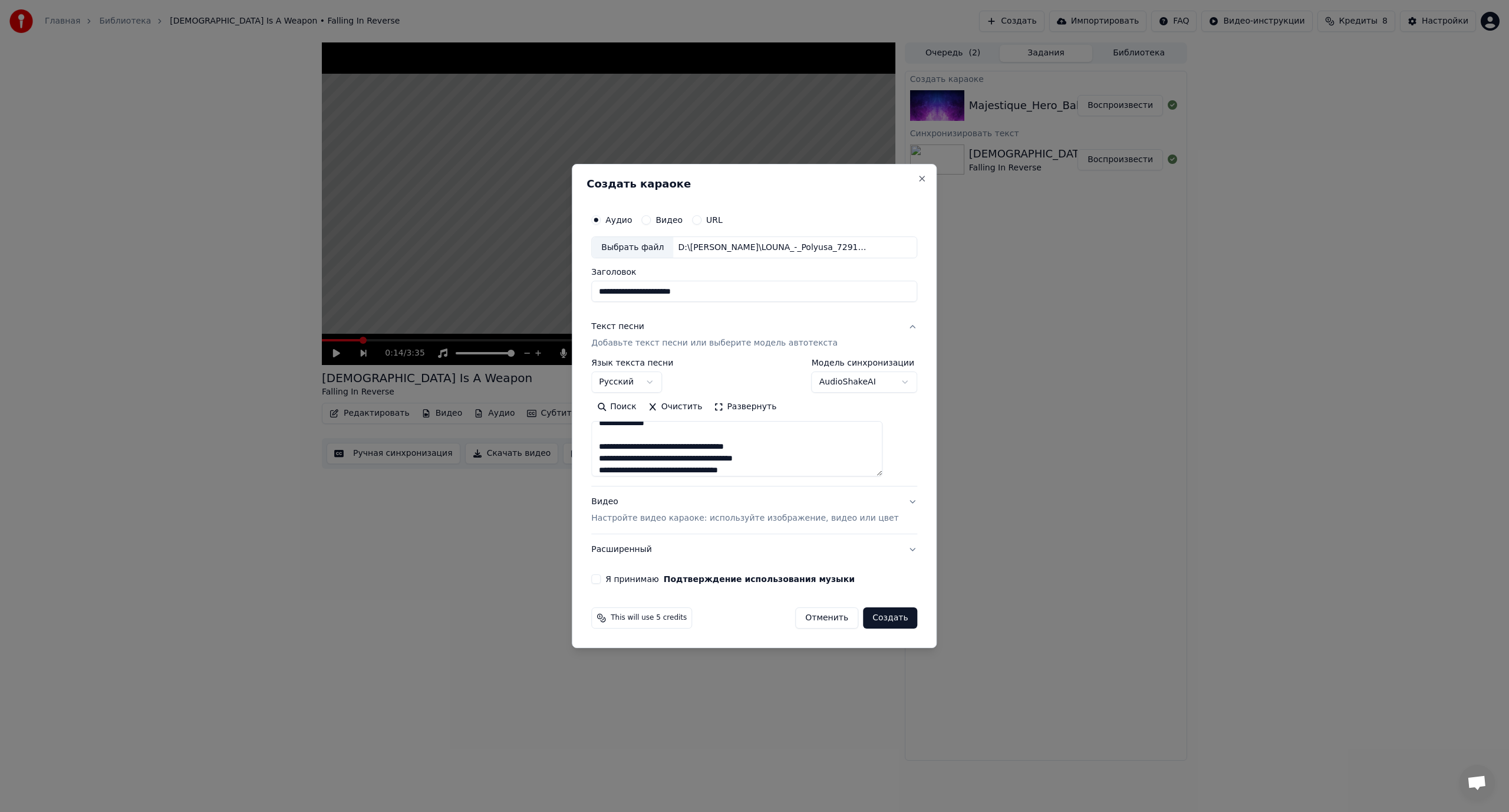
drag, startPoint x: 897, startPoint y: 464, endPoint x: 802, endPoint y: 548, distance: 126.8
click at [902, 649] on div "**********" at bounding box center [754, 406] width 365 height 484
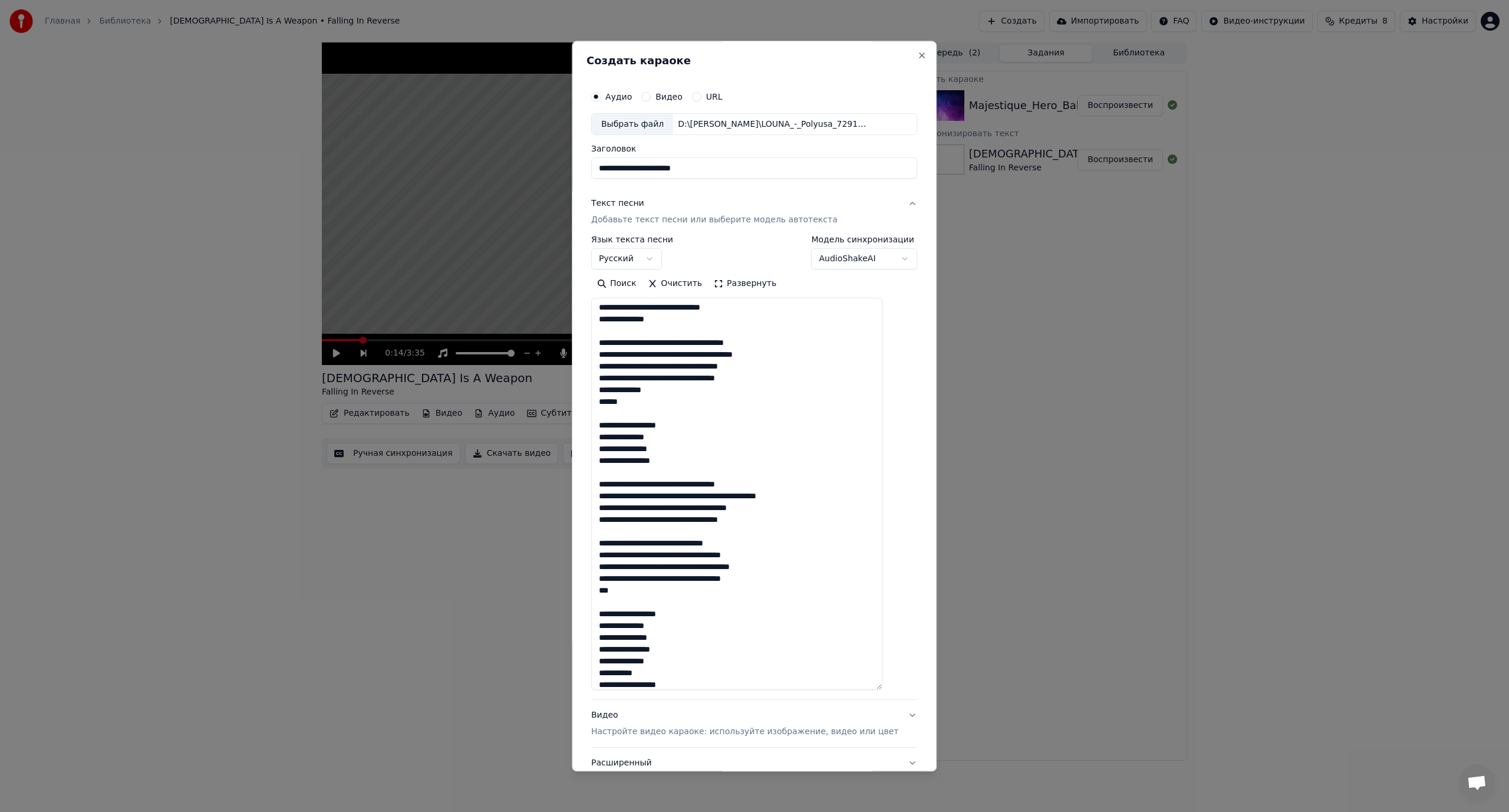
scroll to position [0, 0]
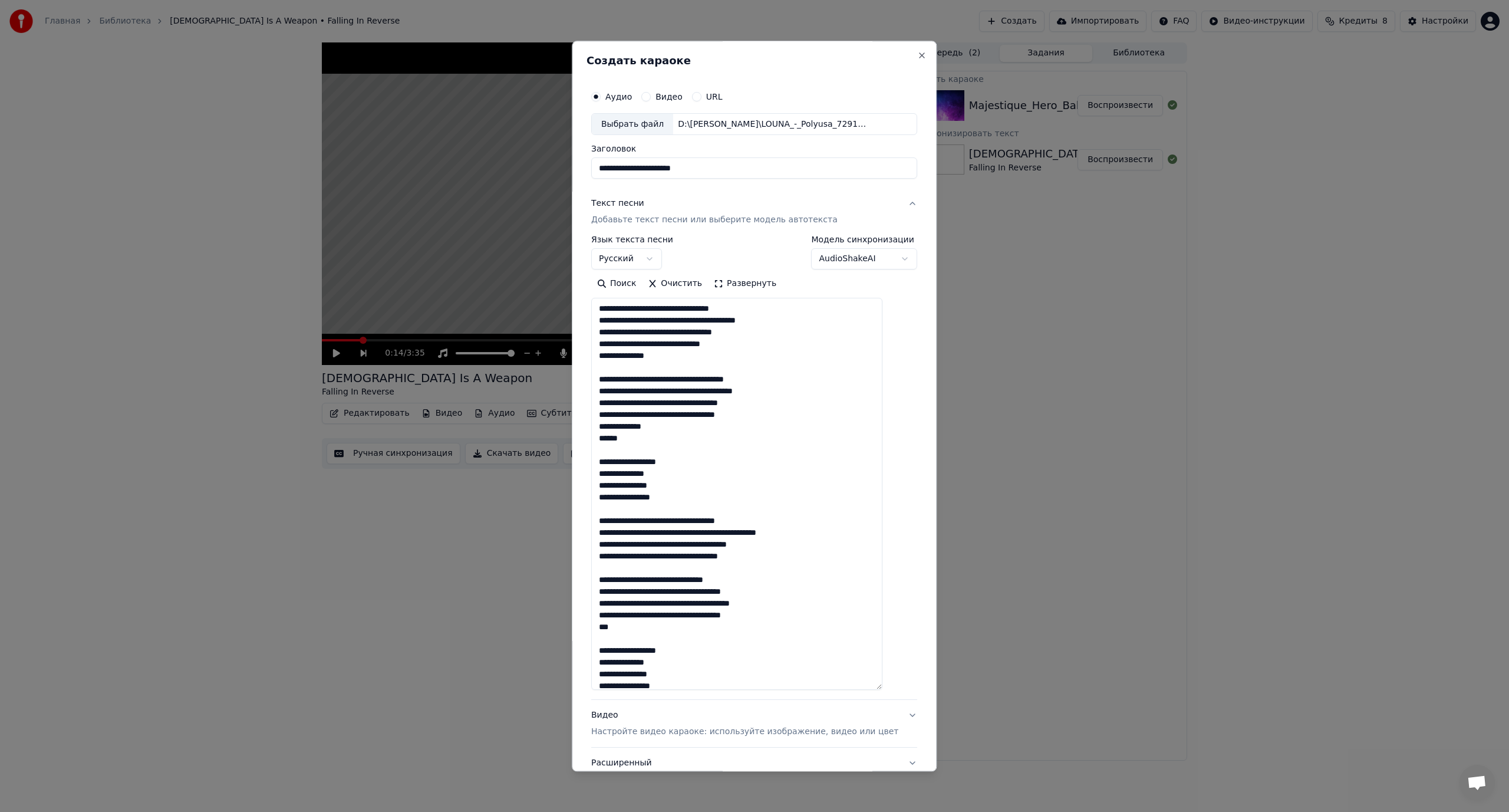
click at [697, 307] on textarea "**********" at bounding box center [737, 494] width 291 height 392
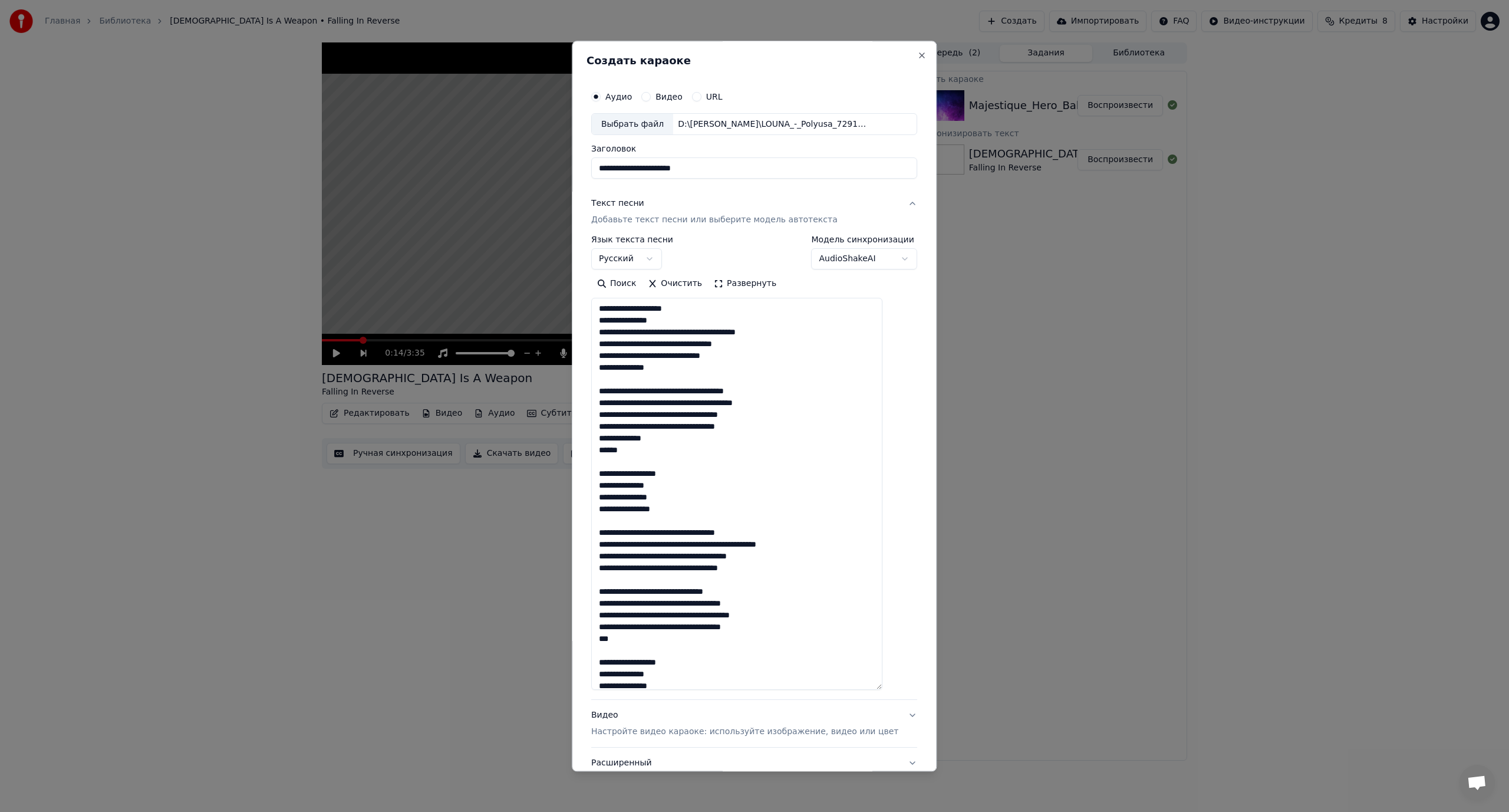
click at [687, 332] on textarea "**********" at bounding box center [737, 494] width 291 height 392
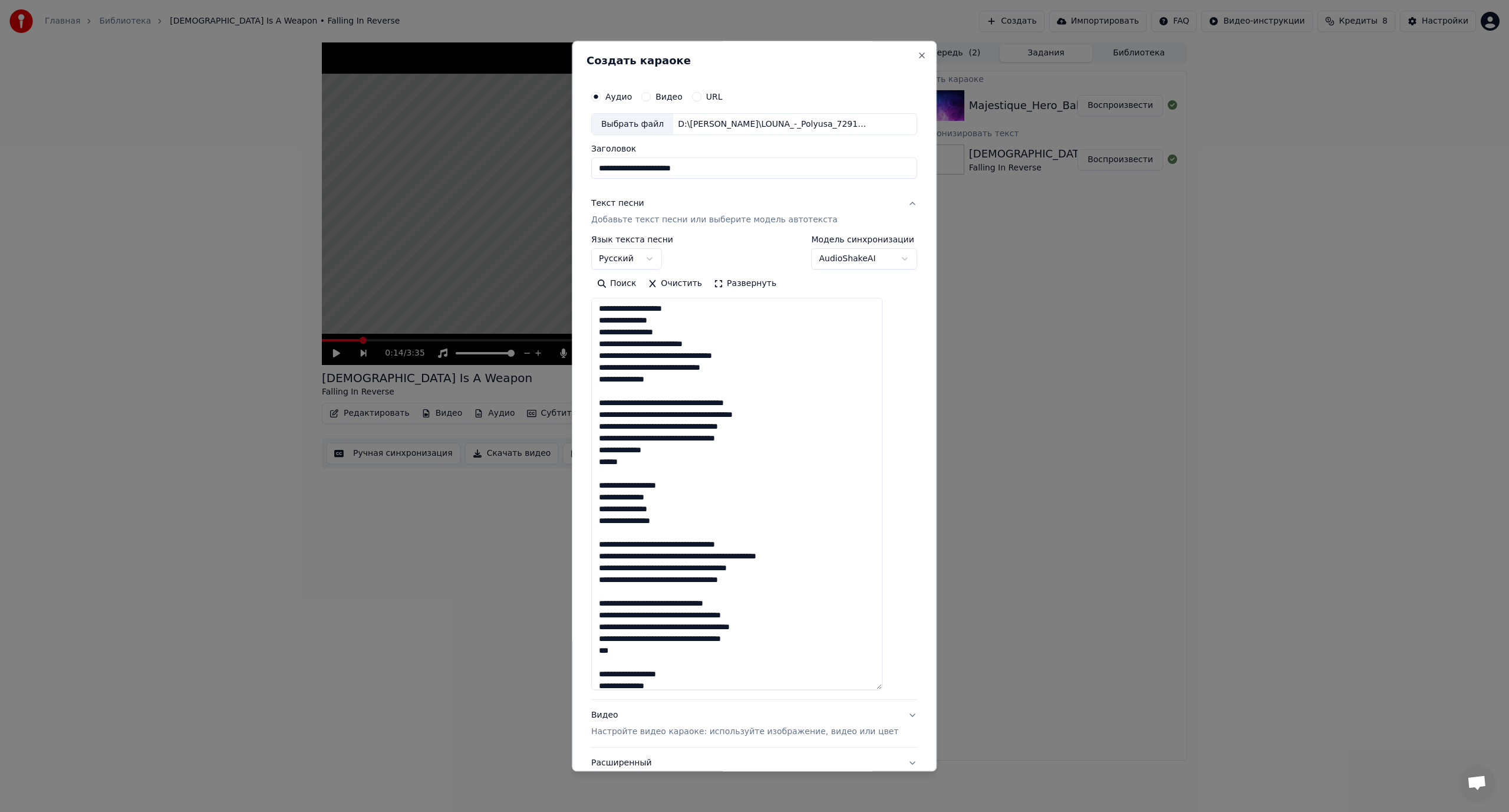
click at [678, 342] on textarea "**********" at bounding box center [737, 494] width 291 height 392
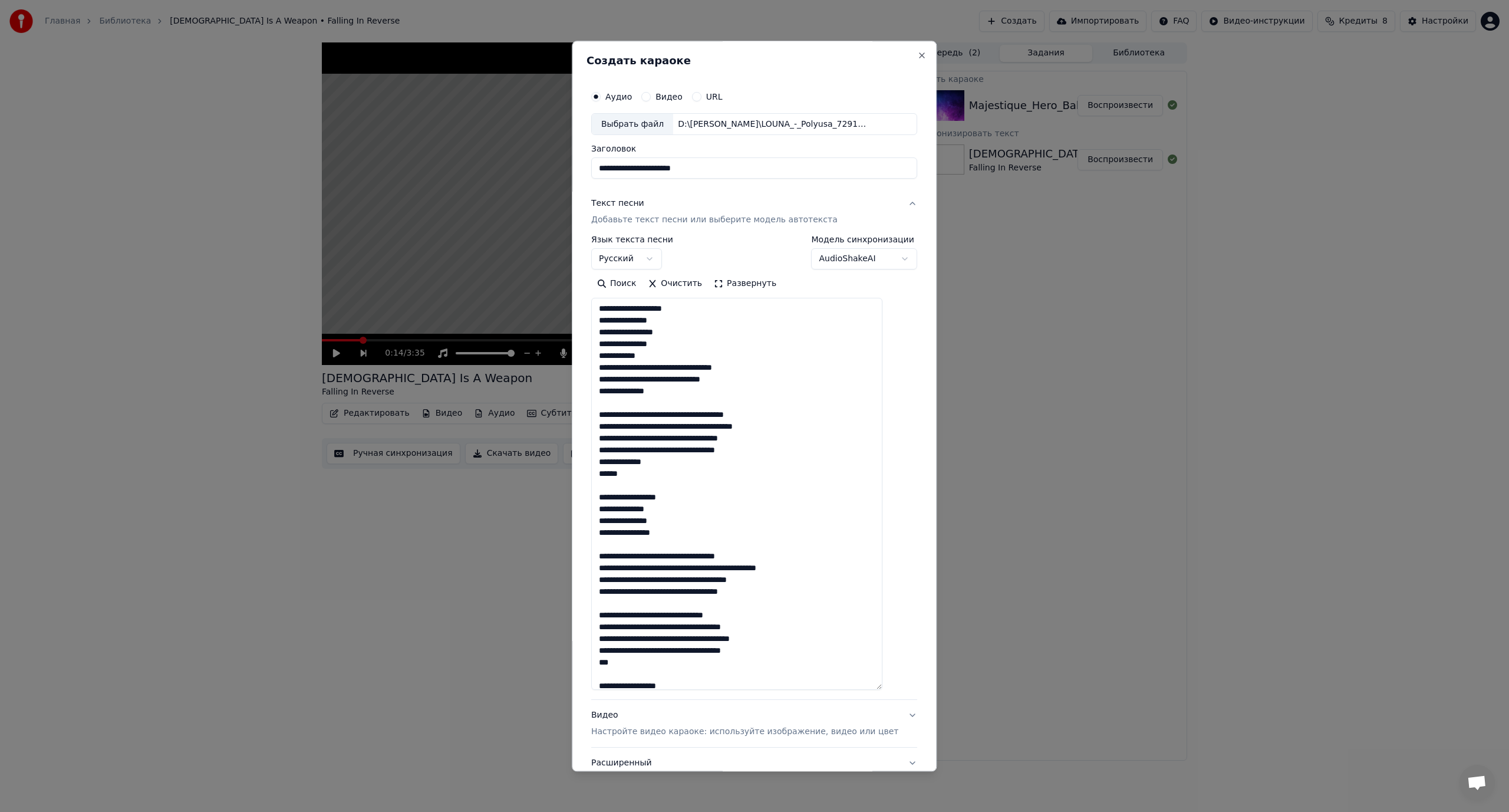
click at [697, 366] on textarea "**********" at bounding box center [737, 494] width 291 height 392
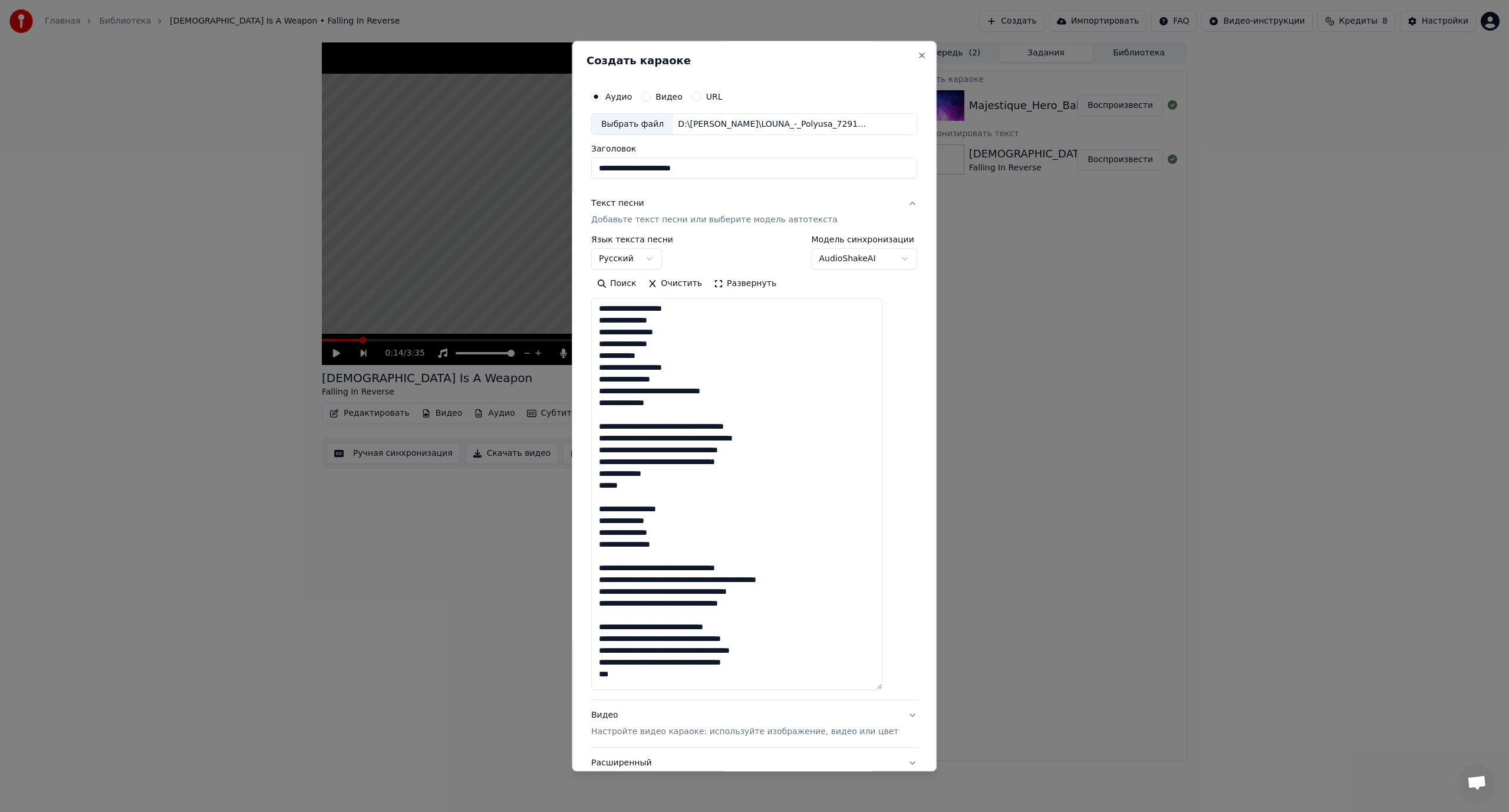
click at [691, 390] on textarea "**********" at bounding box center [737, 494] width 291 height 392
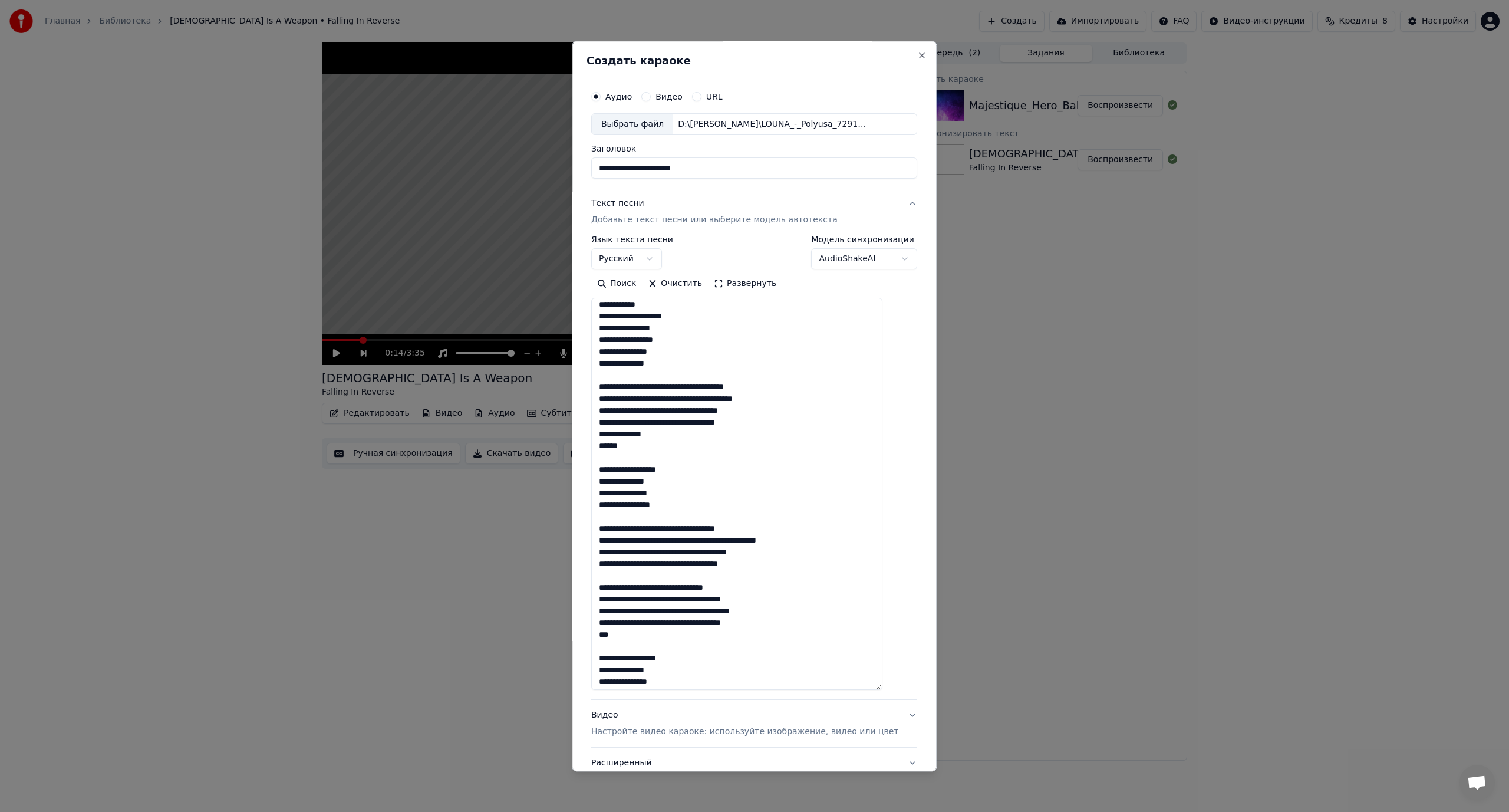
scroll to position [59, 0]
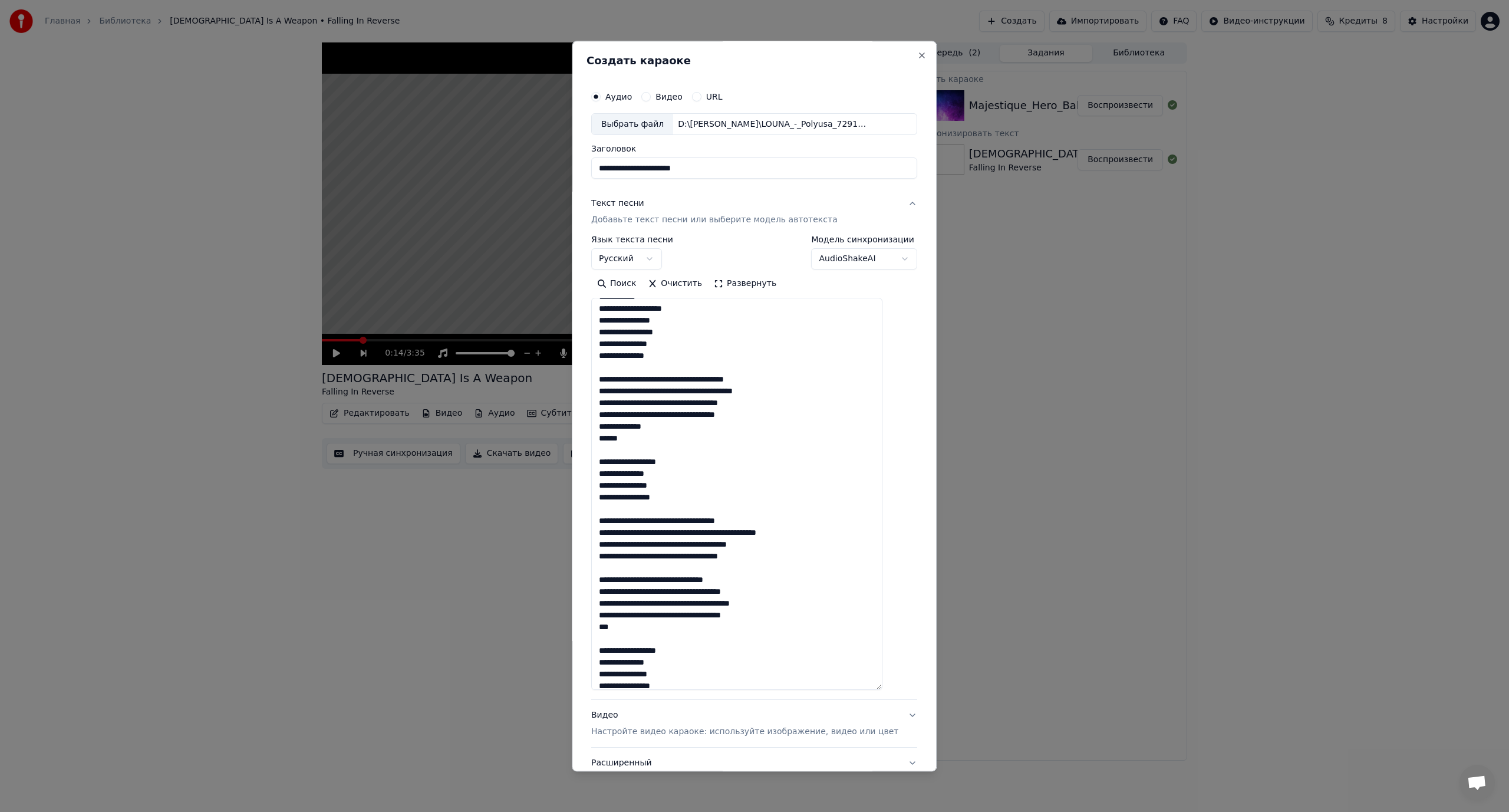
click at [718, 379] on textarea "**********" at bounding box center [737, 494] width 291 height 392
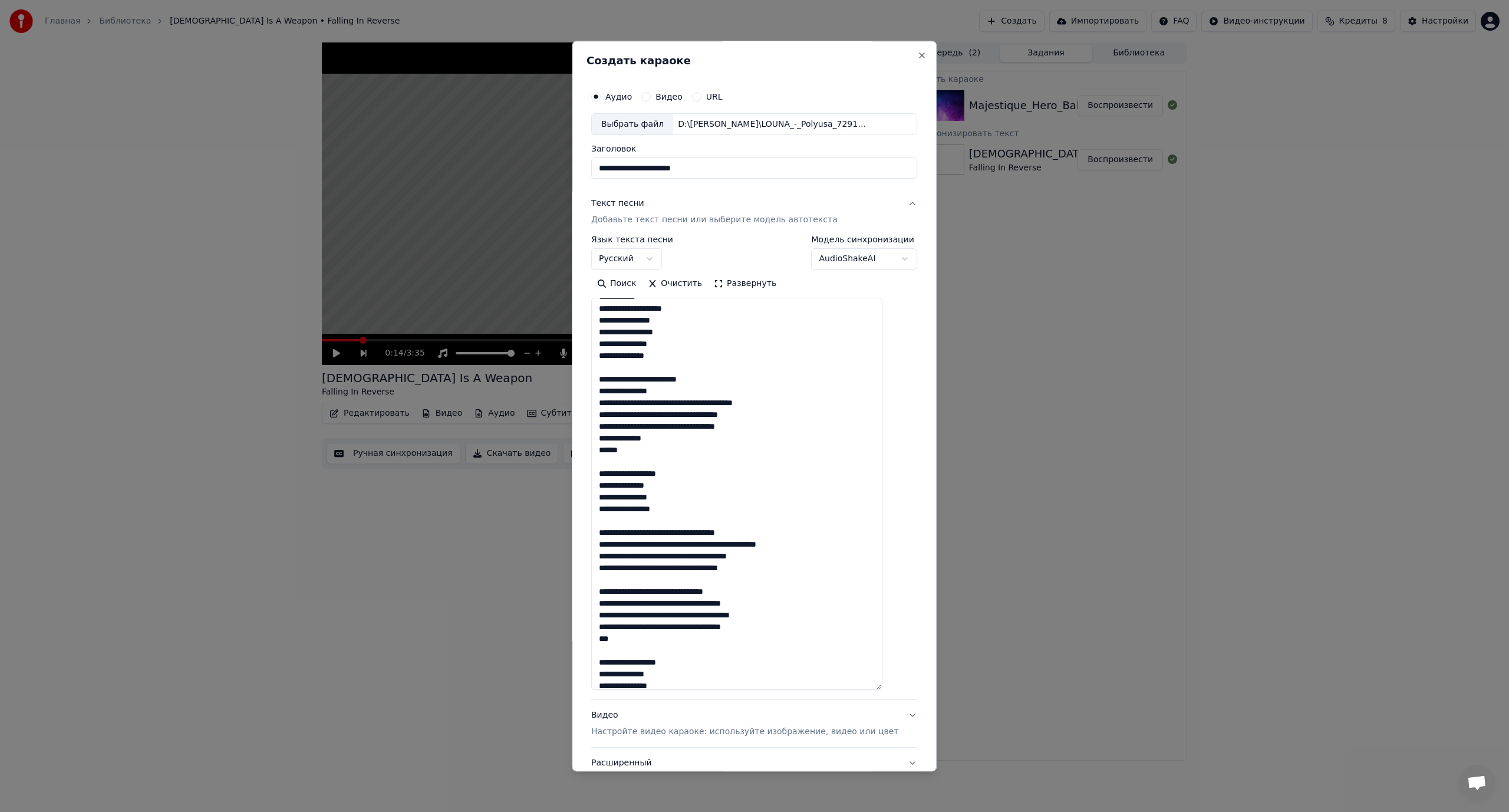
click at [702, 400] on textarea "**********" at bounding box center [737, 494] width 291 height 392
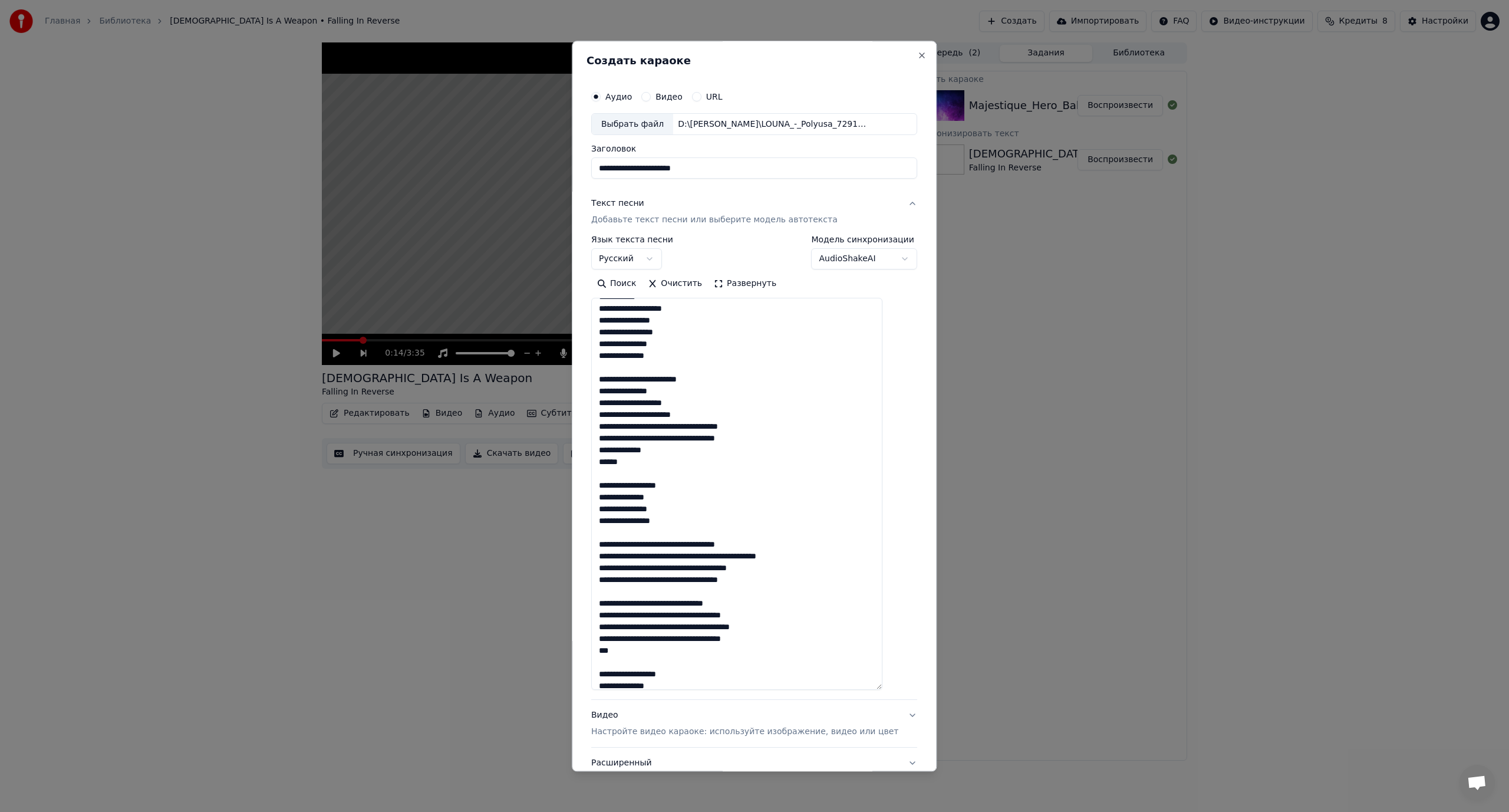
click at [679, 413] on textarea "**********" at bounding box center [737, 494] width 291 height 392
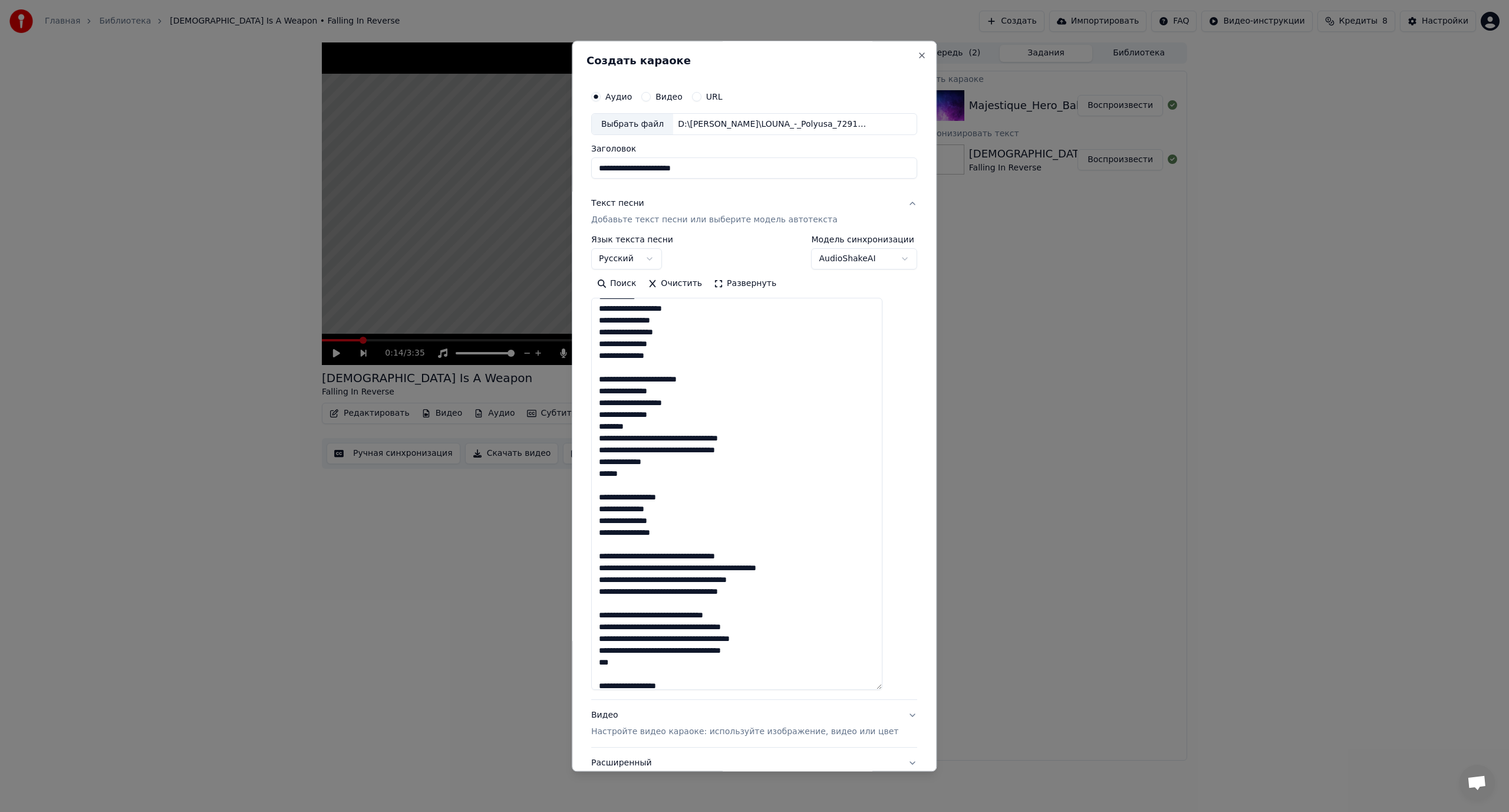
click at [674, 438] on textarea "**********" at bounding box center [737, 494] width 291 height 392
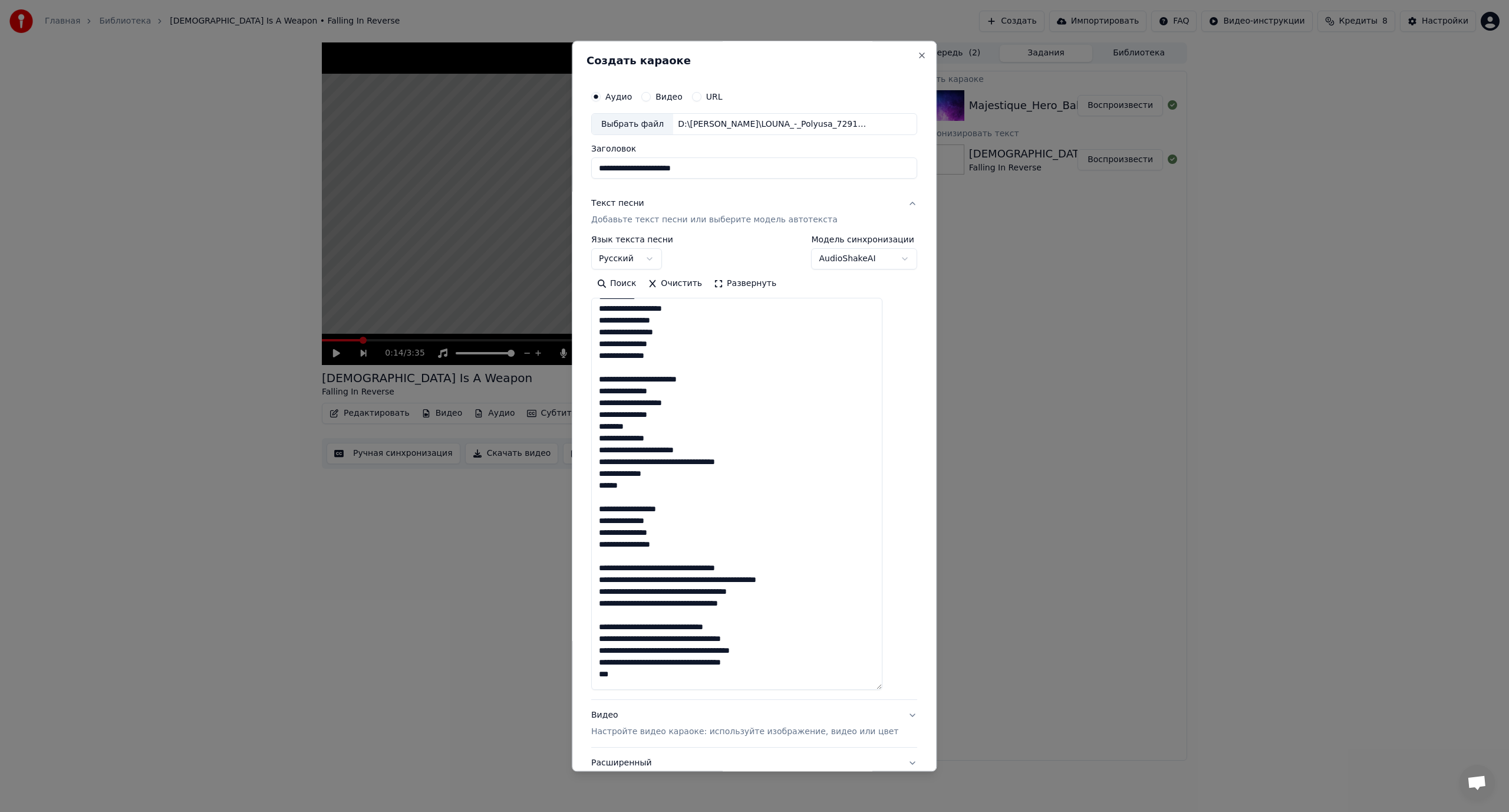
click at [705, 461] on textarea "**********" at bounding box center [737, 494] width 291 height 392
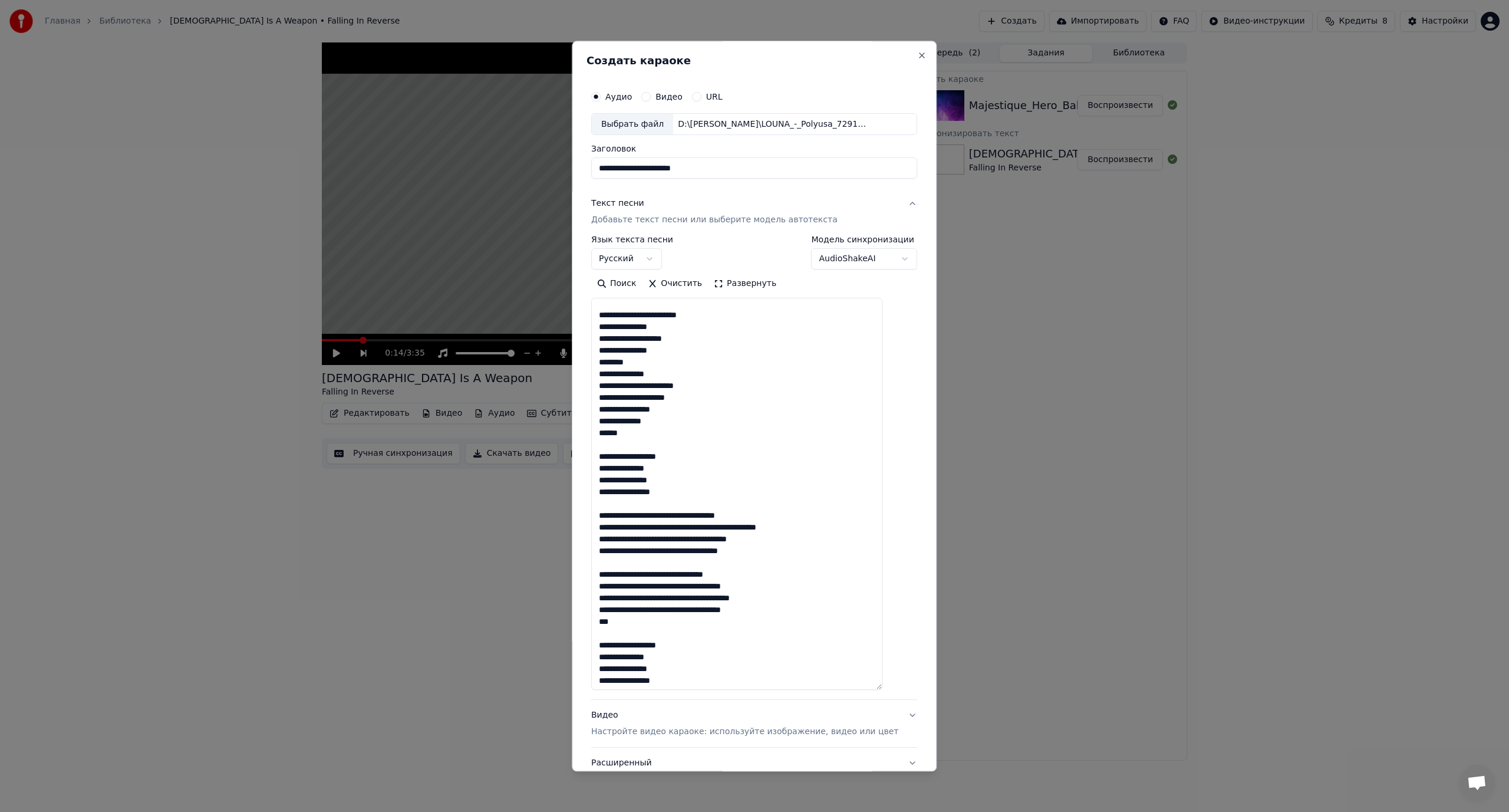
scroll to position [172, 0]
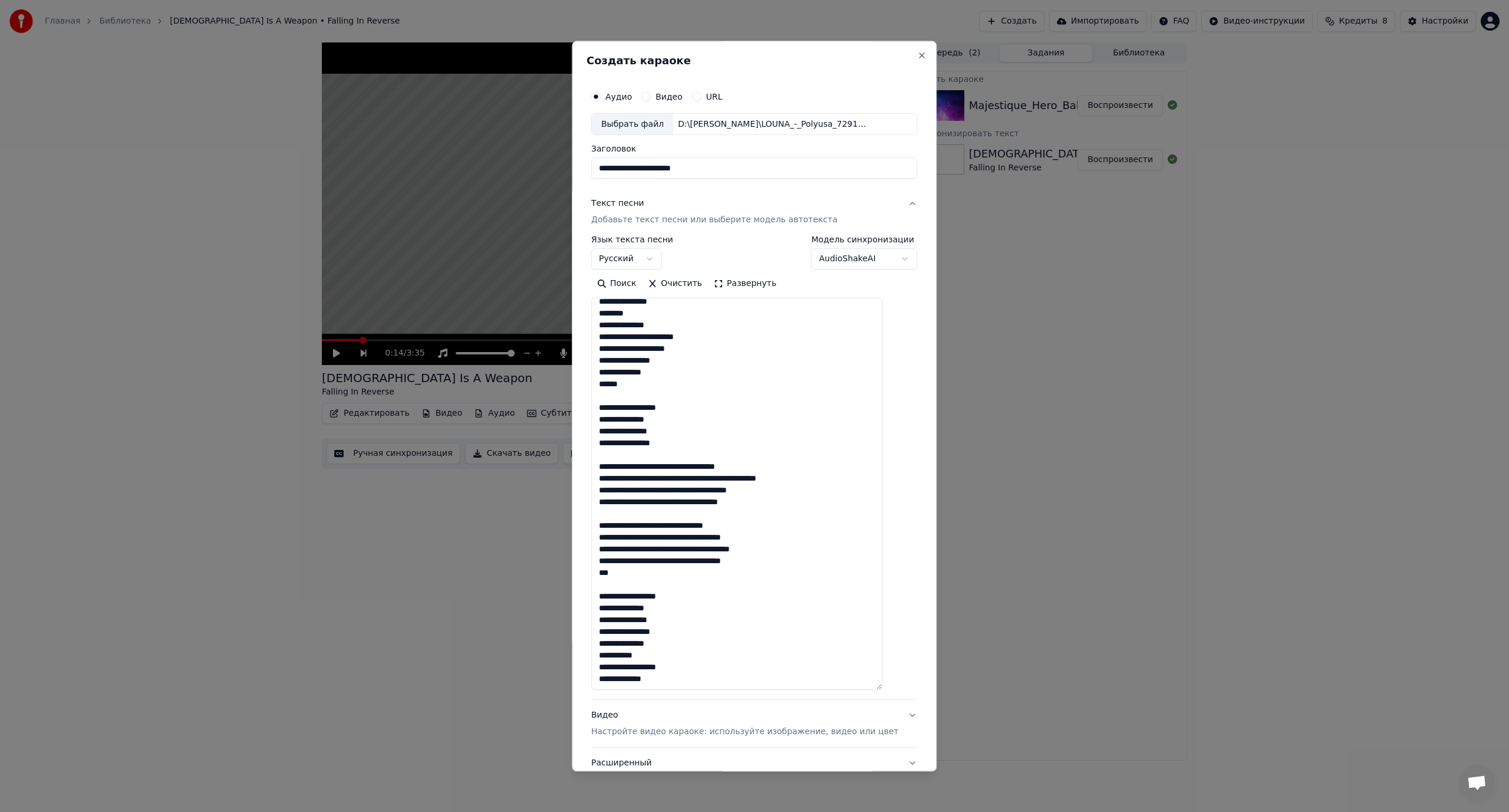
click at [707, 464] on textarea "**********" at bounding box center [737, 494] width 291 height 392
click at [673, 491] on textarea "**********" at bounding box center [737, 494] width 291 height 392
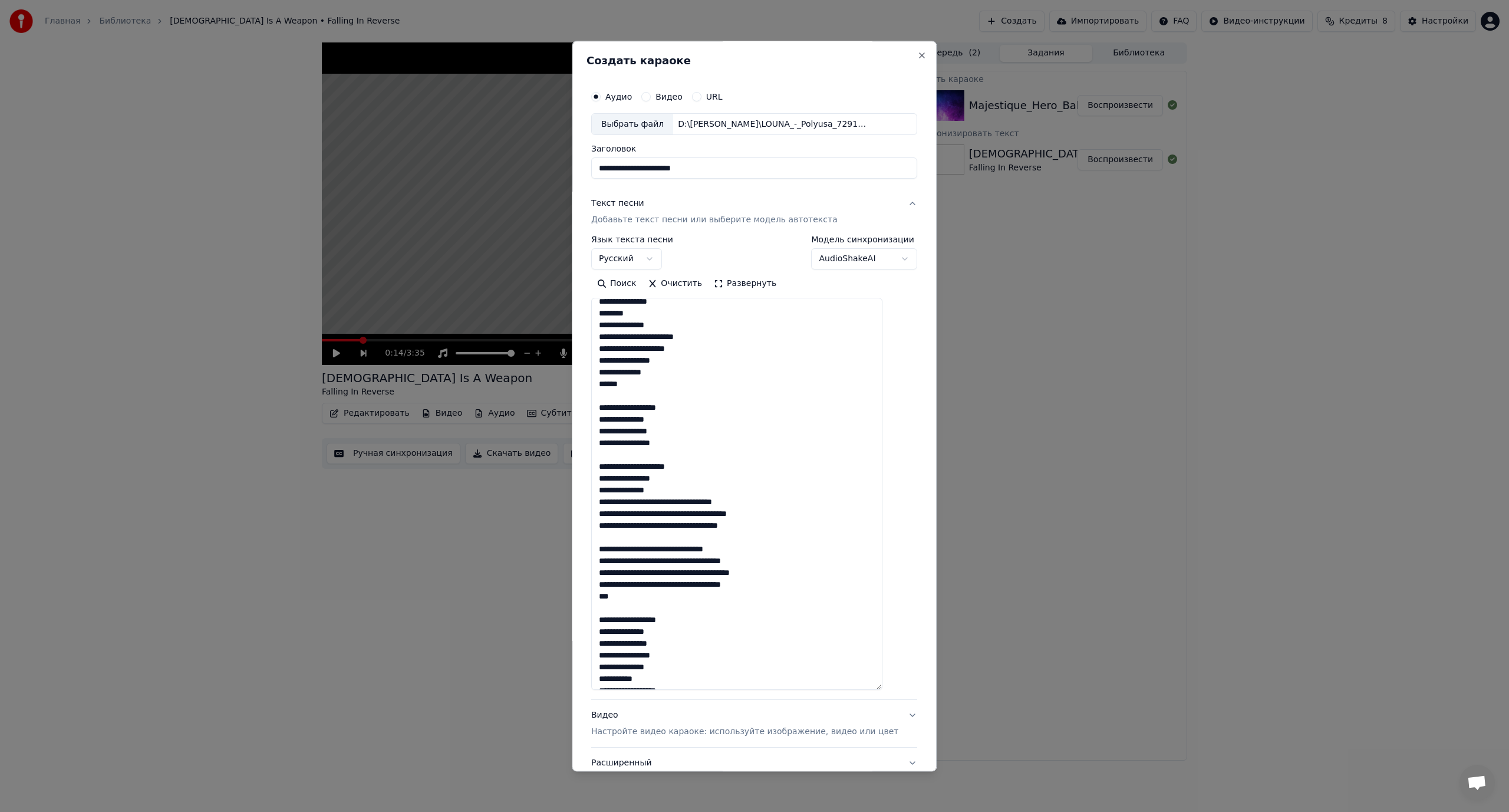
click at [694, 501] on textarea "**********" at bounding box center [737, 494] width 291 height 392
click at [708, 526] on textarea "**********" at bounding box center [737, 494] width 291 height 392
click at [688, 551] on textarea "**********" at bounding box center [737, 494] width 291 height 392
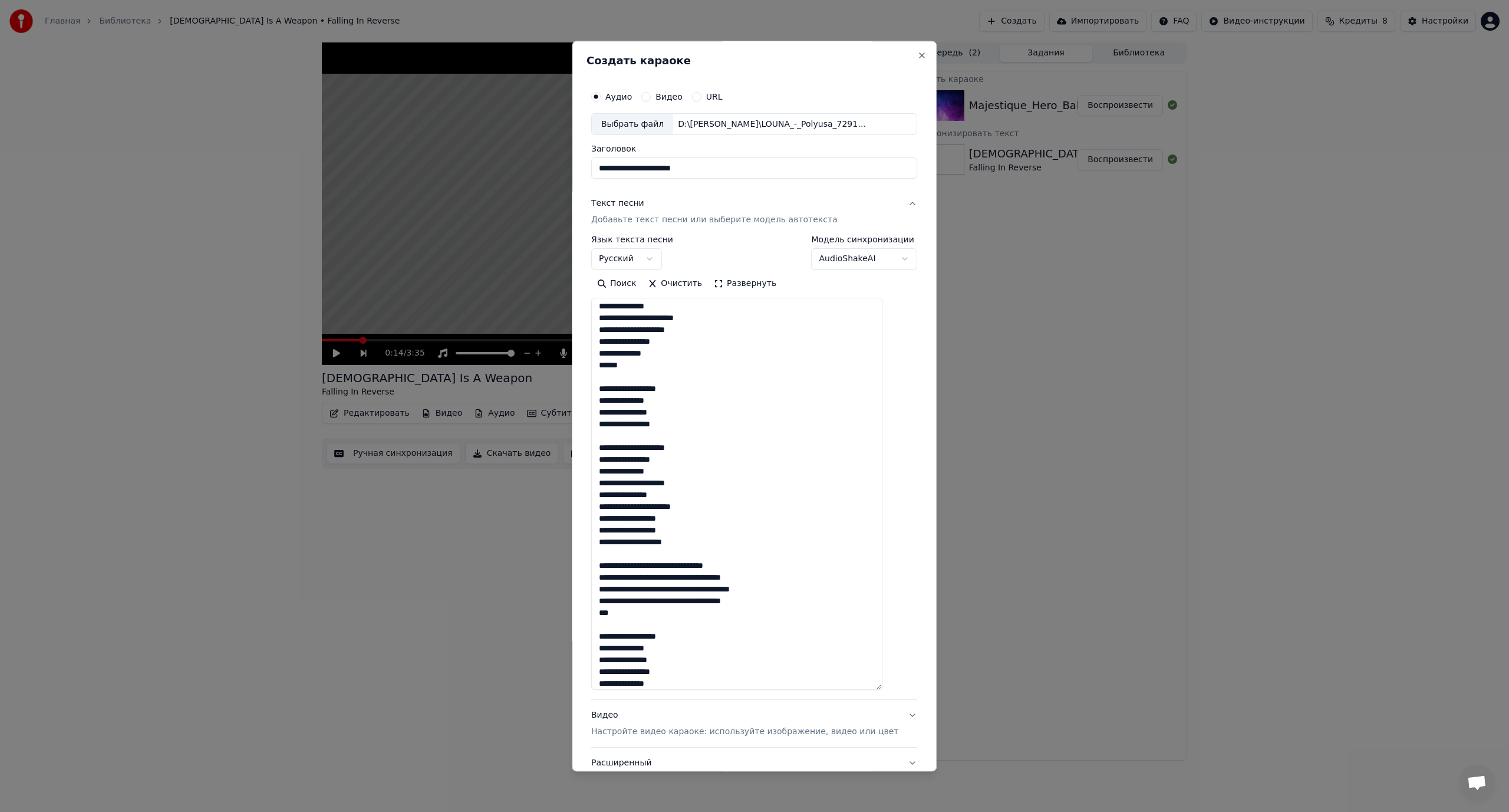
scroll to position [231, 0]
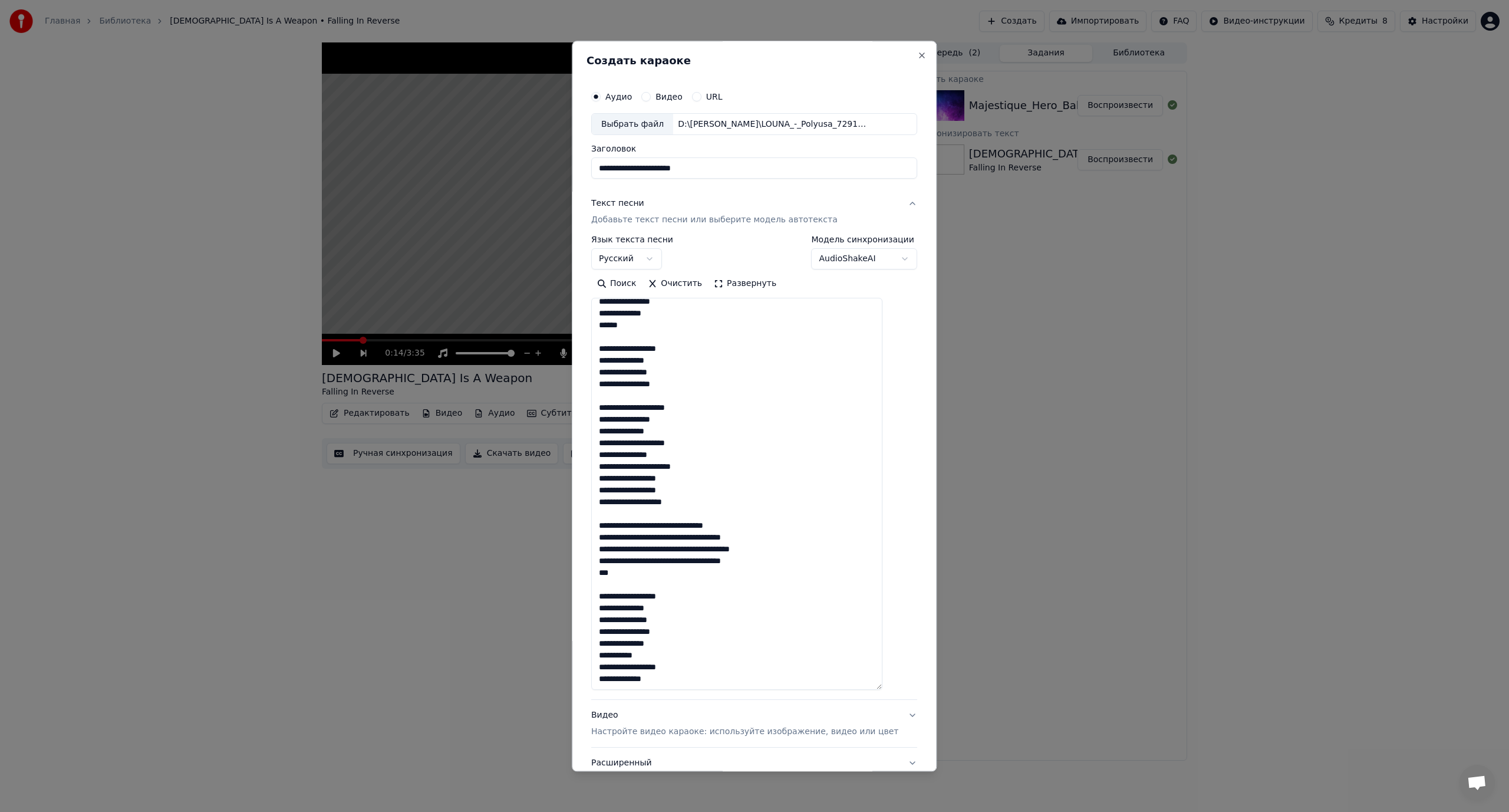
click at [714, 525] on textarea "**********" at bounding box center [737, 494] width 291 height 392
click at [707, 548] on textarea "**********" at bounding box center [737, 494] width 291 height 392
click at [709, 571] on textarea "**********" at bounding box center [737, 494] width 291 height 392
click at [694, 596] on textarea "**********" at bounding box center [737, 494] width 291 height 392
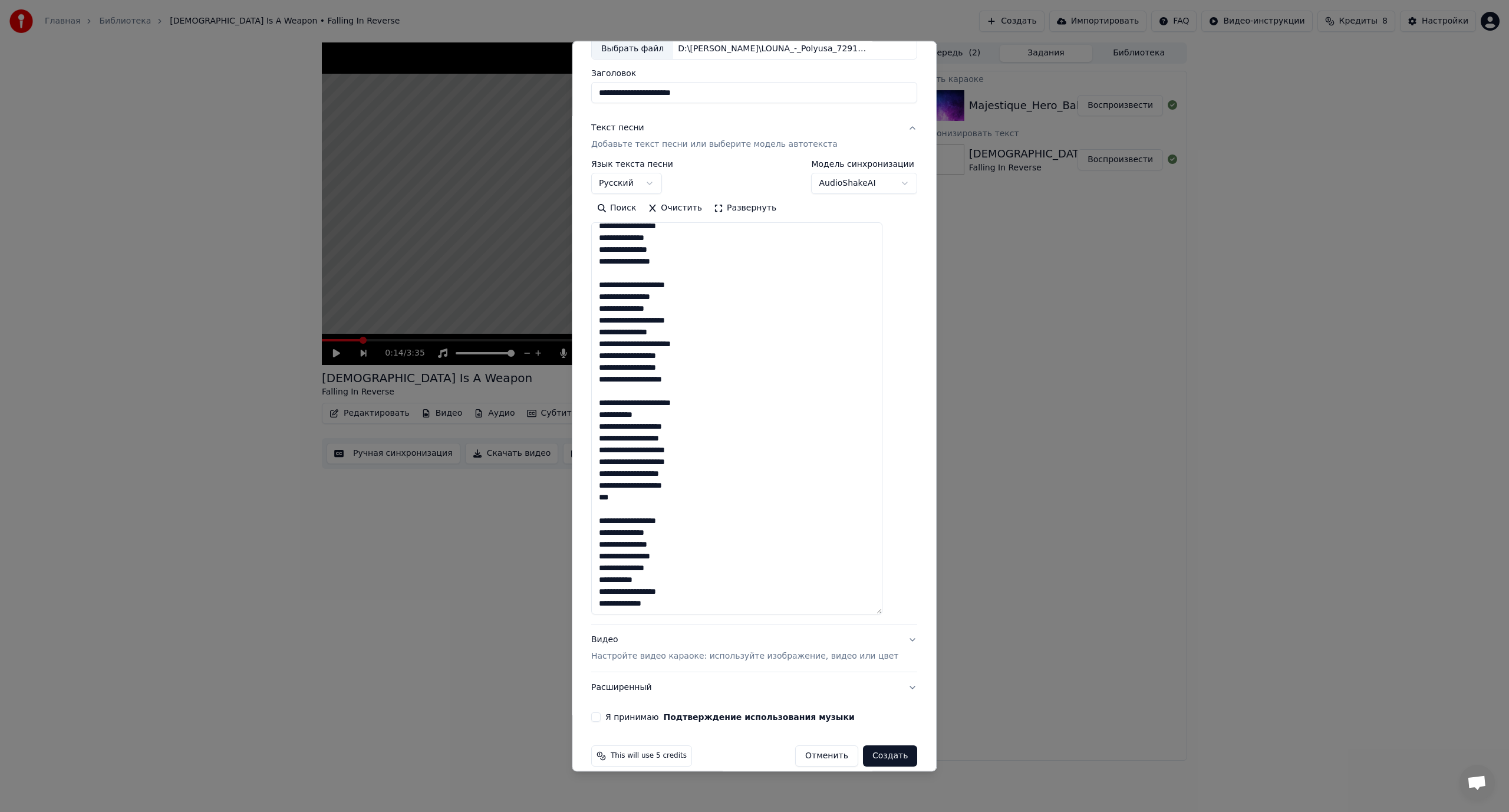
scroll to position [90, 0]
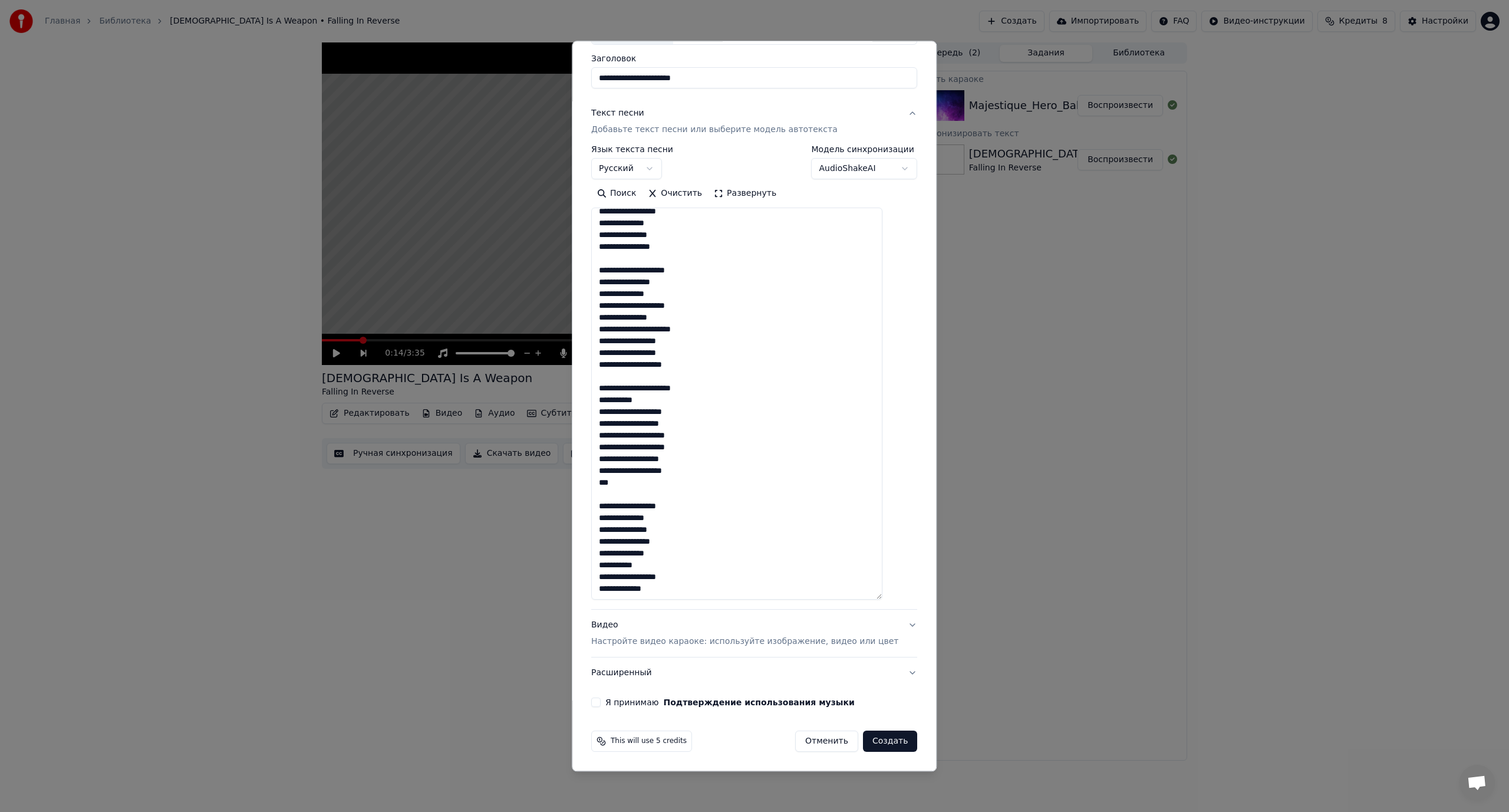
type textarea "**********"
click at [601, 704] on button "Я принимаю Подтверждение использования музыки" at bounding box center [596, 702] width 10 height 10
click at [879, 745] on button "Создать" at bounding box center [890, 741] width 54 height 22
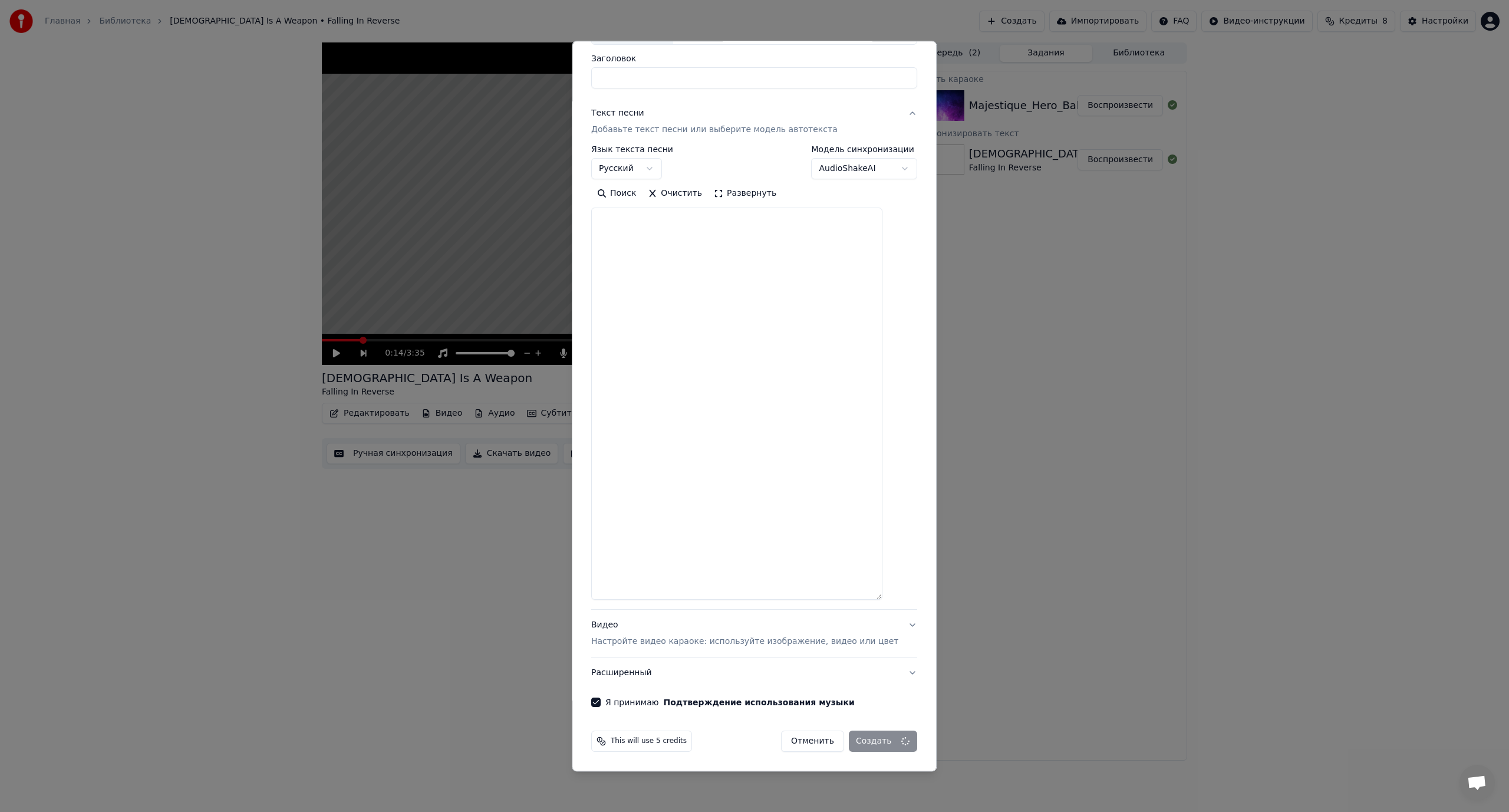
scroll to position [0, 0]
select select
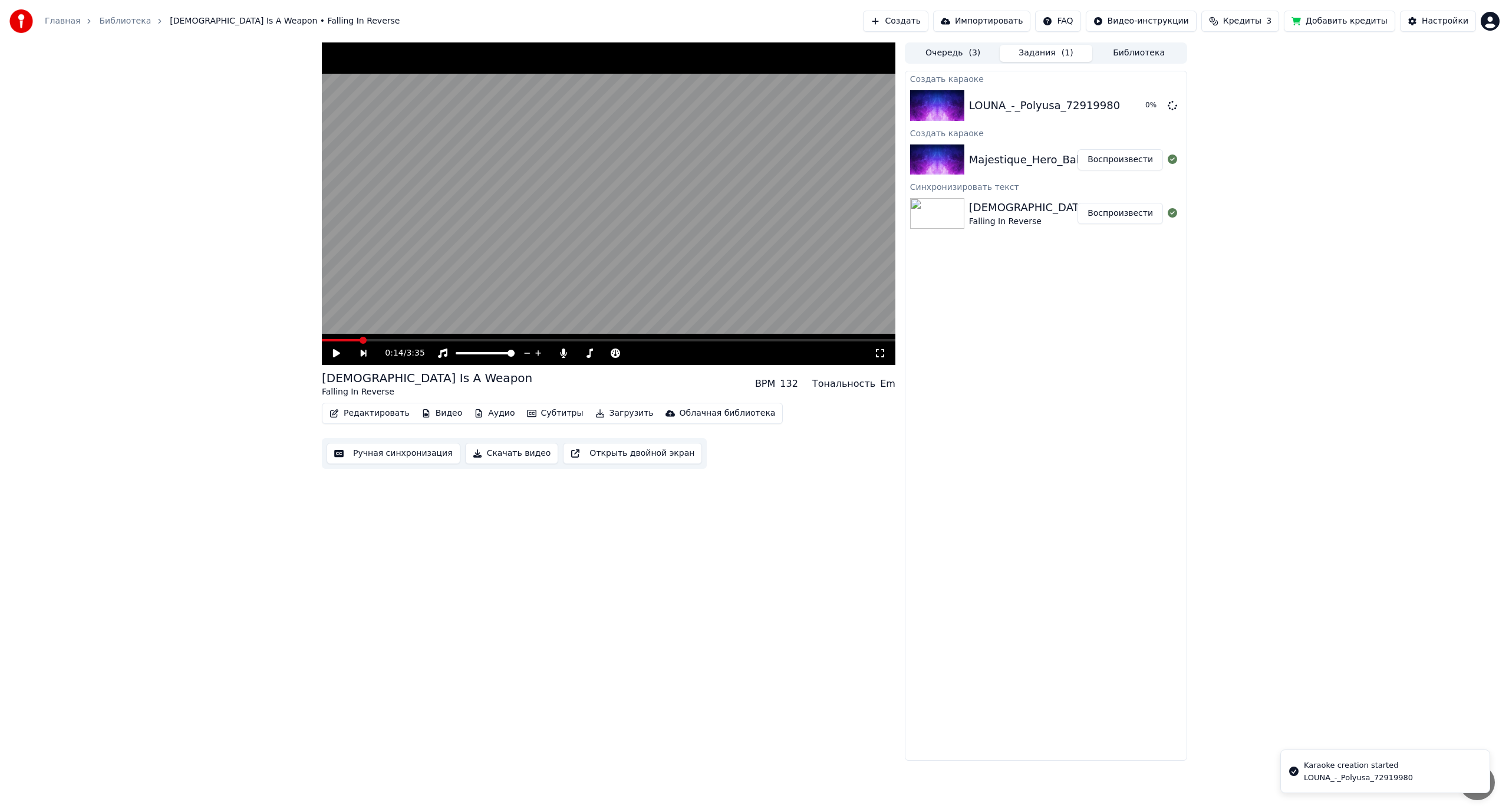
click at [1129, 161] on button "Воспроизвести" at bounding box center [1120, 159] width 86 height 22
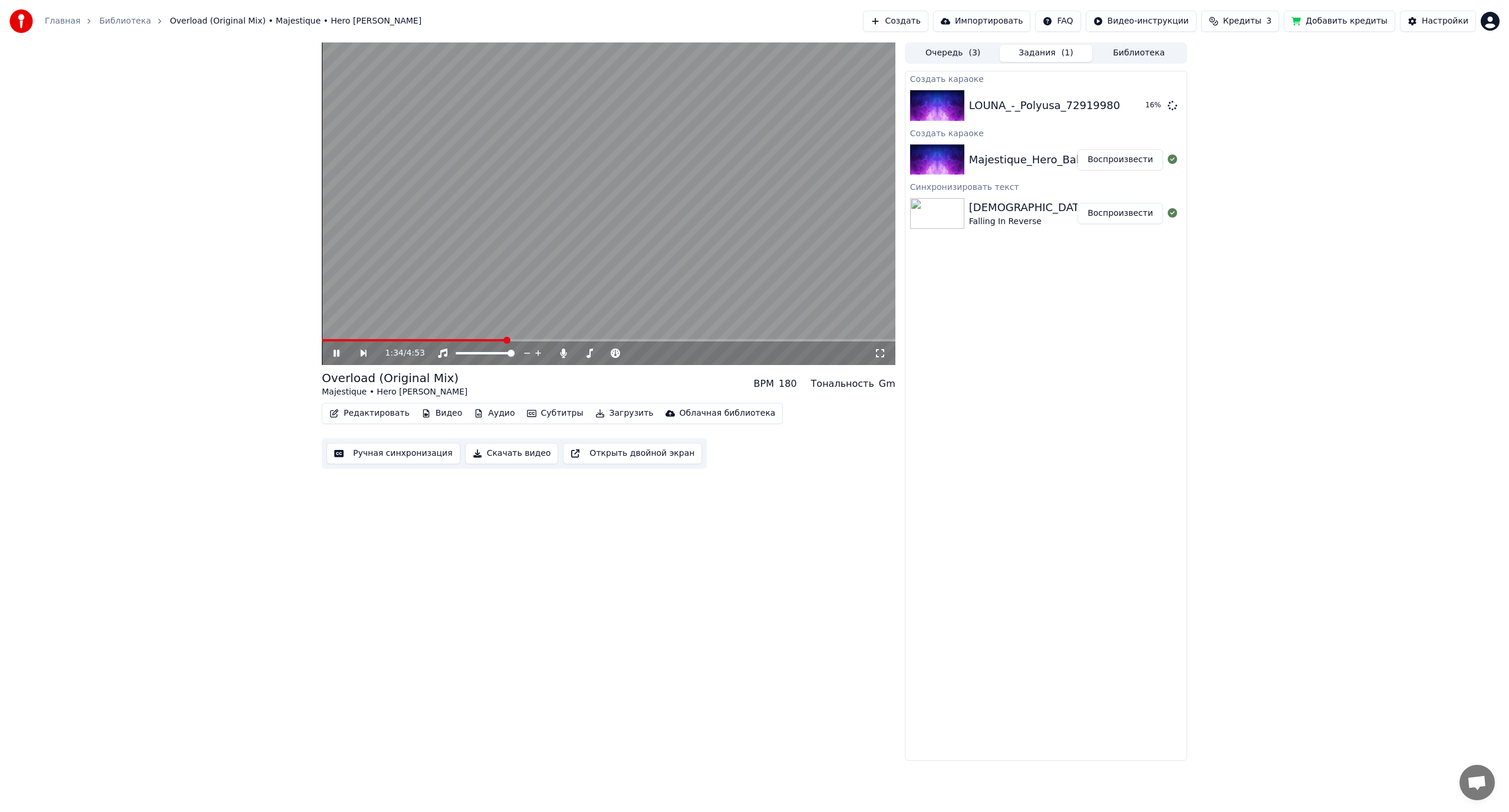
click at [1004, 20] on button "Импортировать" at bounding box center [981, 21] width 98 height 22
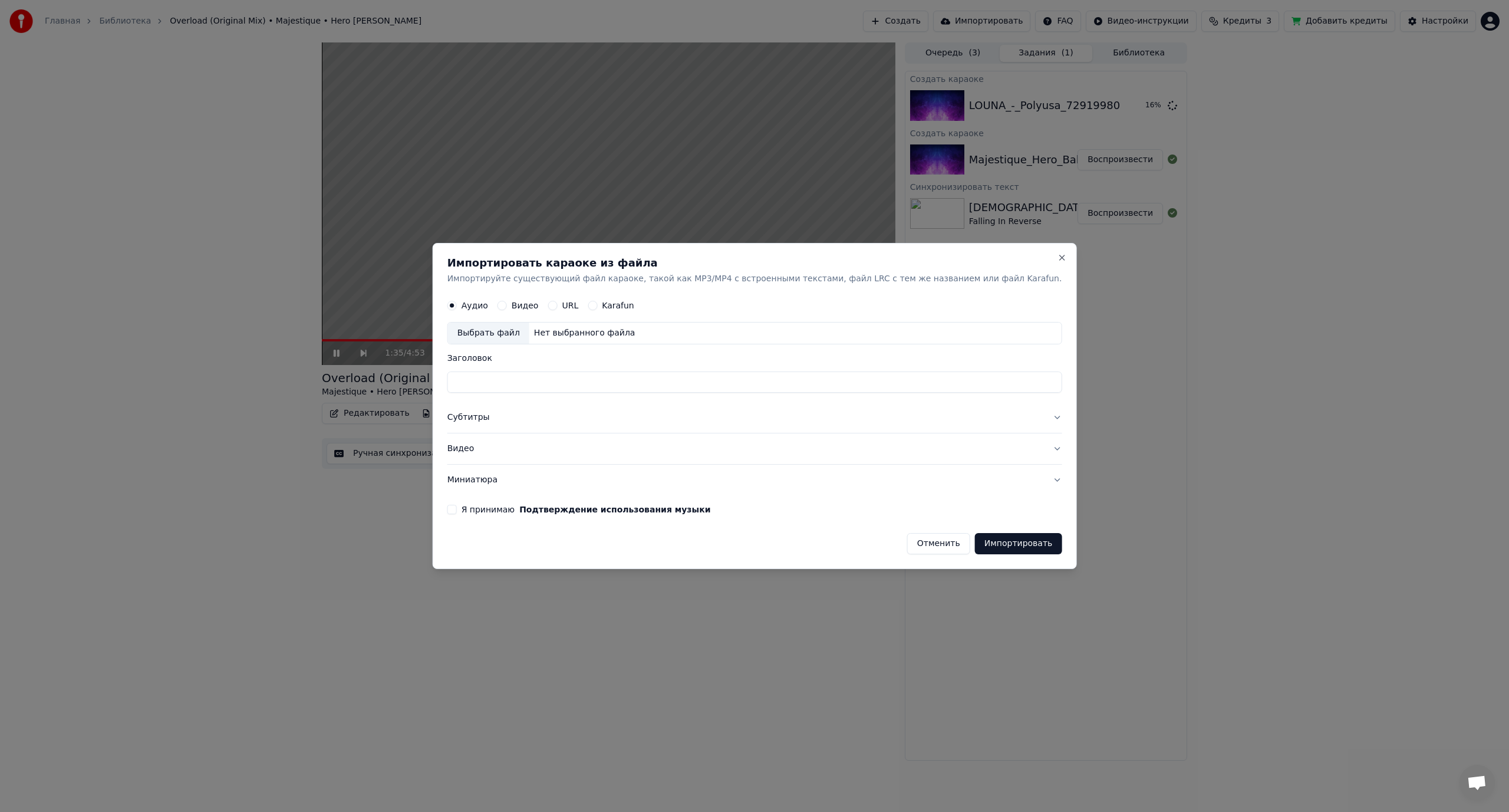
click at [529, 332] on div "Выбрать файл" at bounding box center [489, 334] width 81 height 22
type input "**********"
click at [517, 418] on button "Субтитры" at bounding box center [754, 418] width 615 height 30
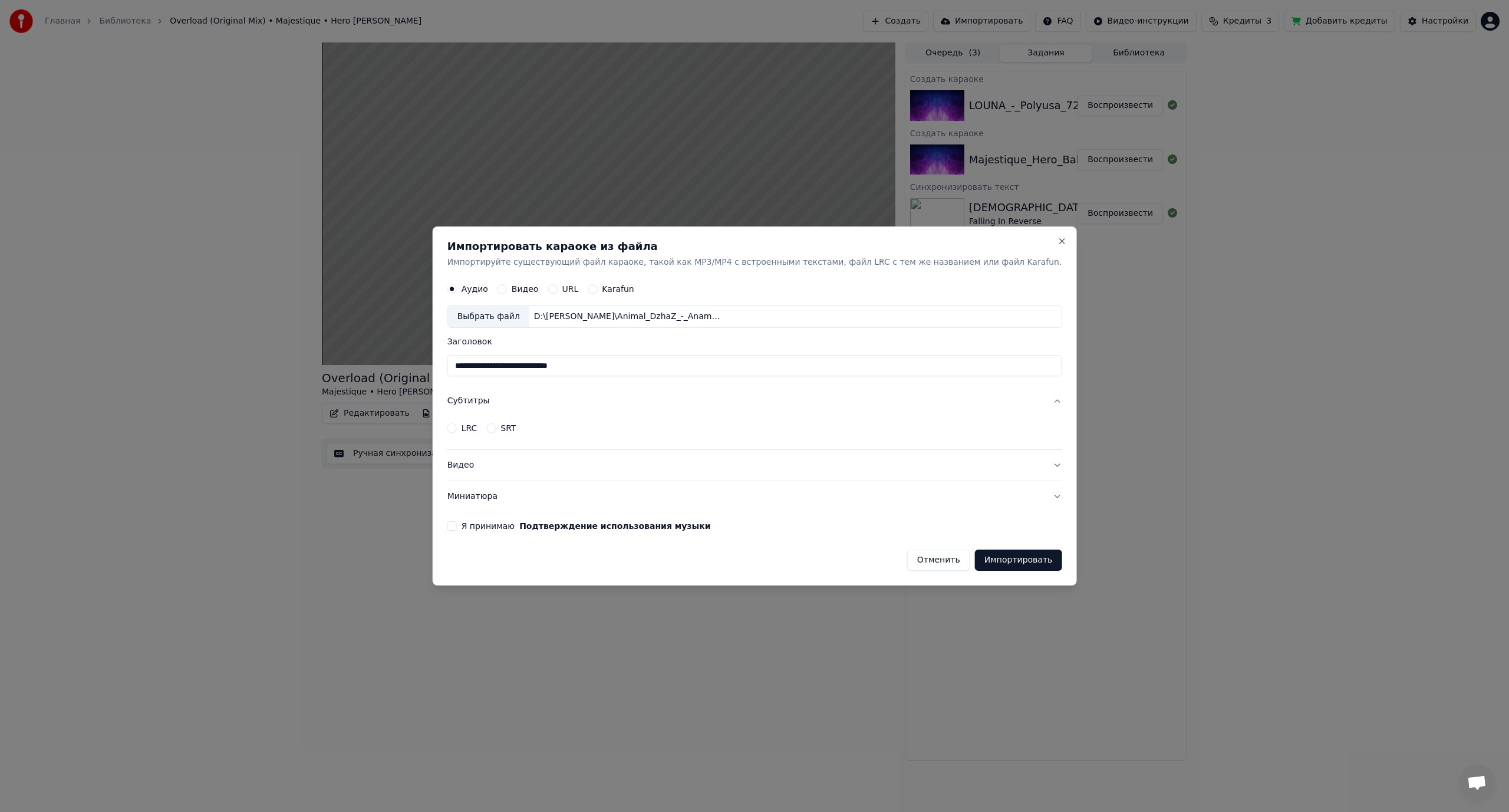
click at [514, 400] on button "Субтитры" at bounding box center [754, 400] width 615 height 30
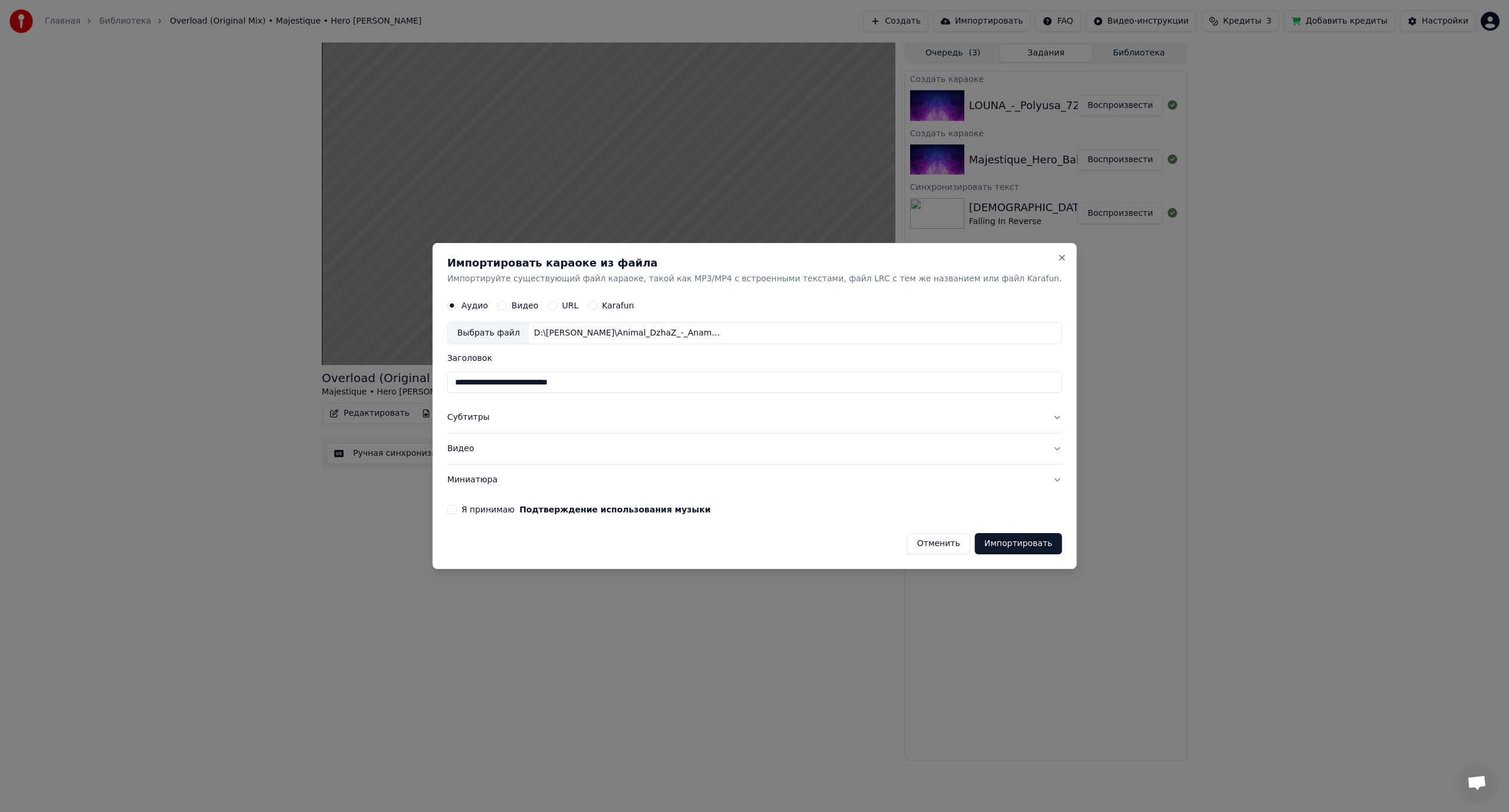
click at [457, 509] on button "Я принимаю Подтверждение использования музыки" at bounding box center [451, 508] width 10 height 10
click at [1000, 543] on button "Импортировать" at bounding box center [1018, 543] width 87 height 22
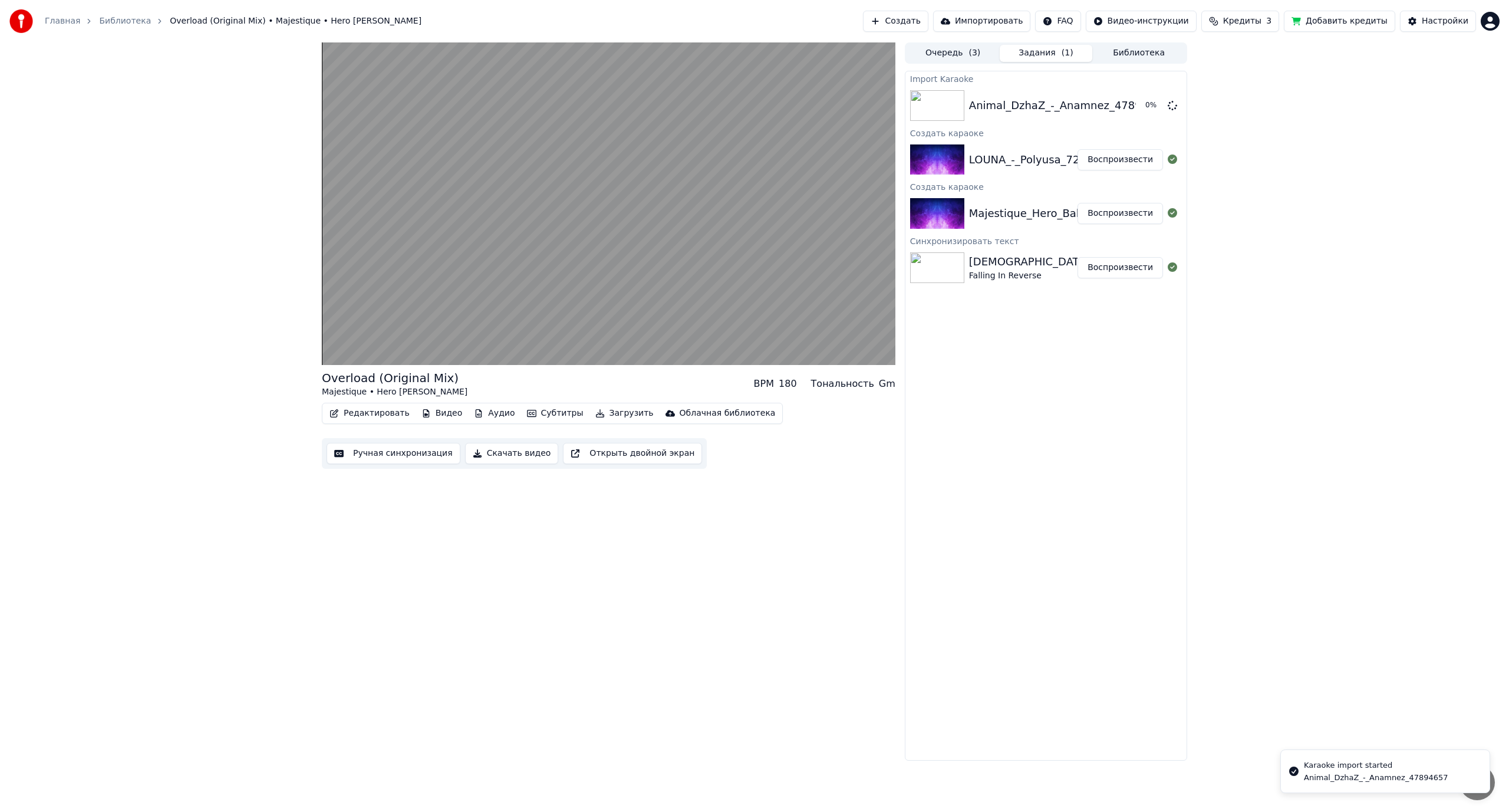
click at [1125, 160] on button "Воспроизвести" at bounding box center [1120, 159] width 86 height 22
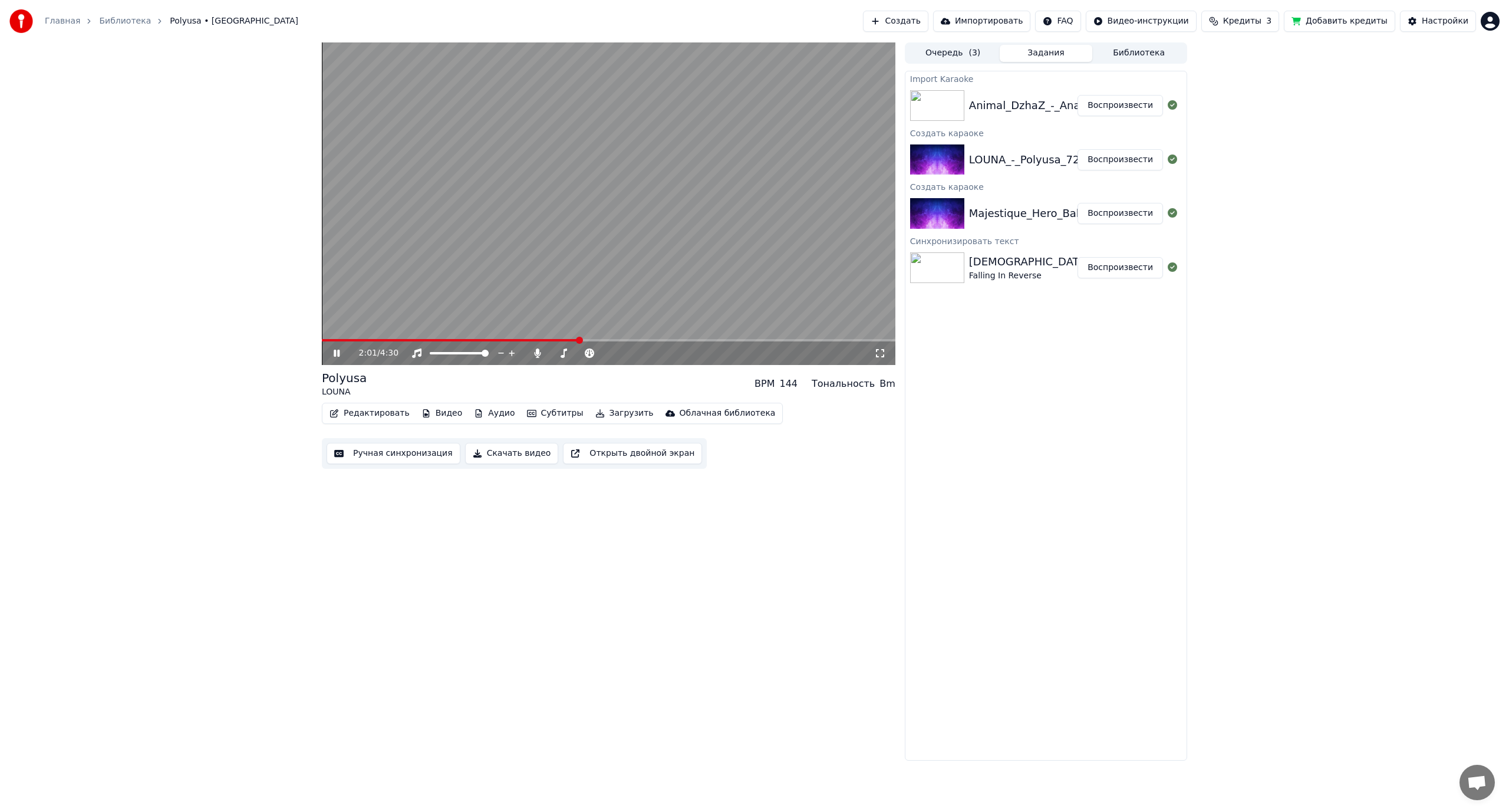
click at [611, 207] on video at bounding box center [608, 203] width 573 height 323
click at [1026, 113] on div "Animal_DzhaZ_-_Anamnez_47894657" at bounding box center [1069, 105] width 200 height 16
click at [1124, 106] on button "Воспроизвести" at bounding box center [1120, 105] width 86 height 22
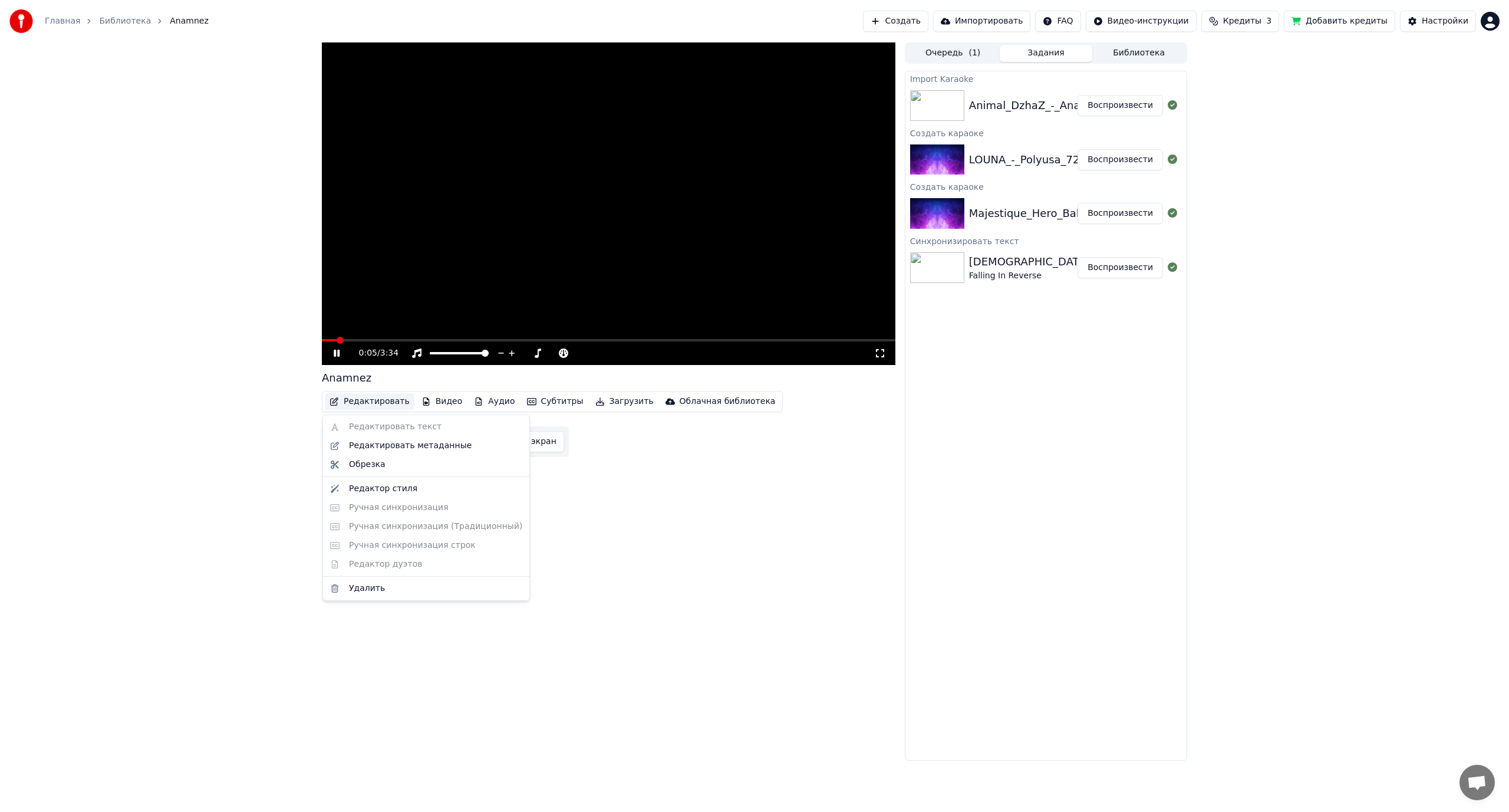
click at [366, 401] on button "Редактировать" at bounding box center [370, 401] width 90 height 16
click at [372, 425] on div "Редактировать текст Редактировать метаданные Обрезка Редактор стиля Ручная синх…" at bounding box center [426, 507] width 208 height 186
click at [373, 426] on div "Редактировать текст Редактировать метаданные Обрезка Редактор стиля Ручная синх…" at bounding box center [426, 507] width 208 height 186
click at [372, 427] on div "Редактировать текст Редактировать метаданные Обрезка Редактор стиля Ручная синх…" at bounding box center [426, 507] width 208 height 186
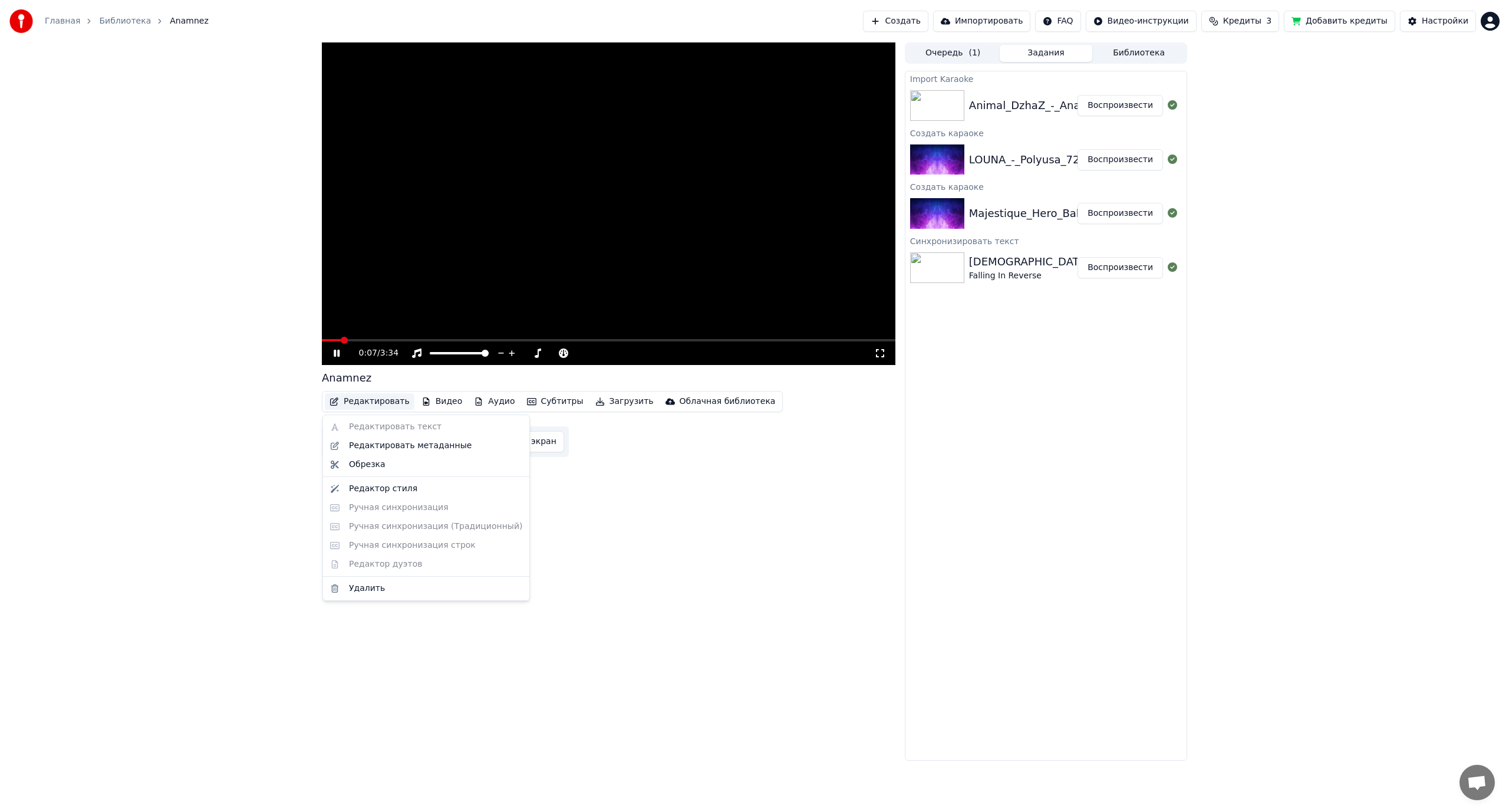
click at [371, 425] on div "Редактировать текст Редактировать метаданные Обрезка Редактор стиля Ручная синх…" at bounding box center [426, 507] width 208 height 186
click at [371, 425] on div "Редактировать текст Редактировать метаданные Обрезка Редактор стиля Ручная синх…" at bounding box center [426, 507] width 208 height 186
click at [371, 424] on div "Редактировать текст Редактировать метаданные Обрезка Редактор стиля Ручная синх…" at bounding box center [426, 507] width 208 height 186
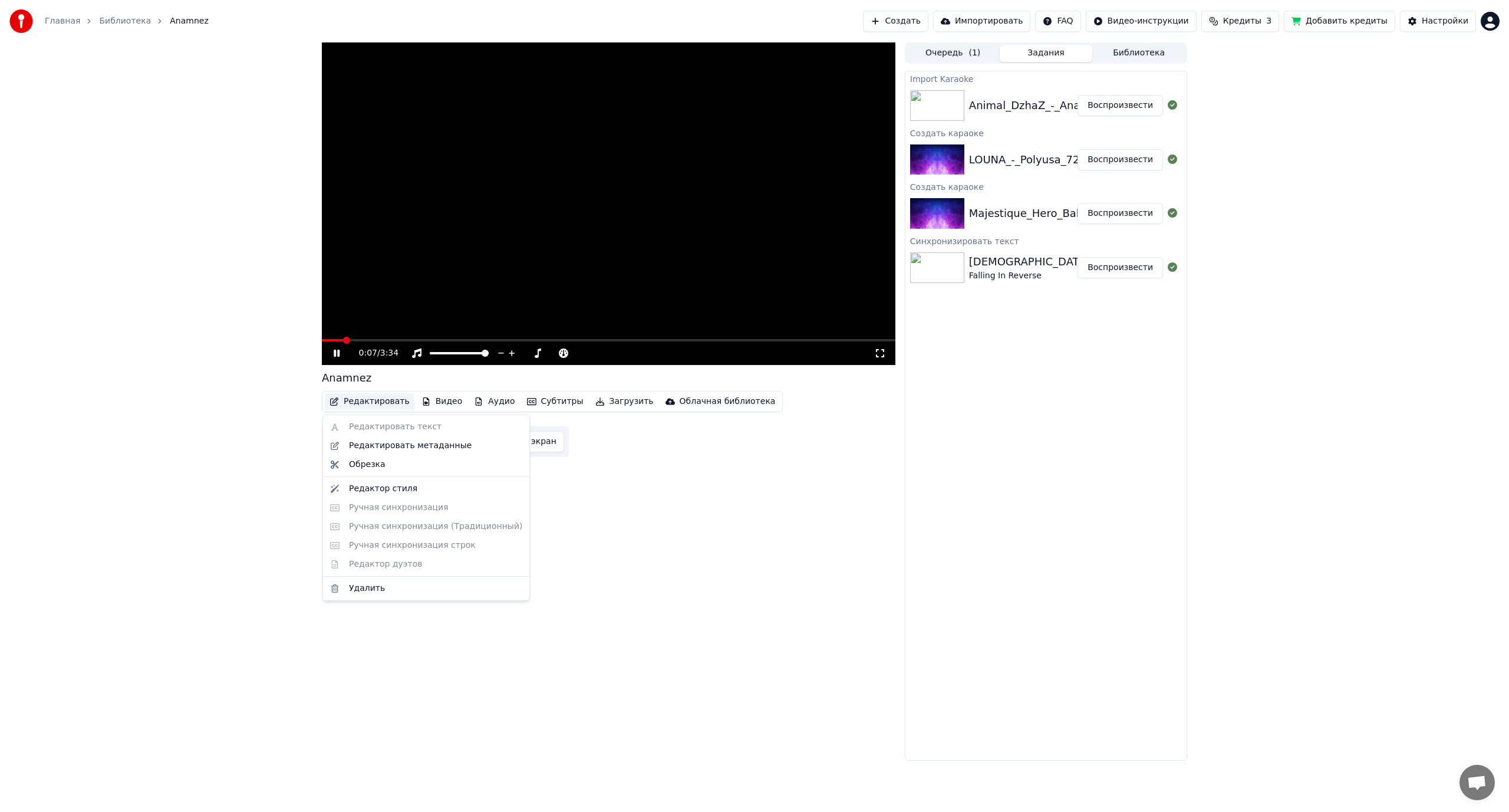
click at [371, 424] on div "Редактировать текст Редактировать метаданные Обрезка Редактор стиля Ручная синх…" at bounding box center [426, 507] width 208 height 186
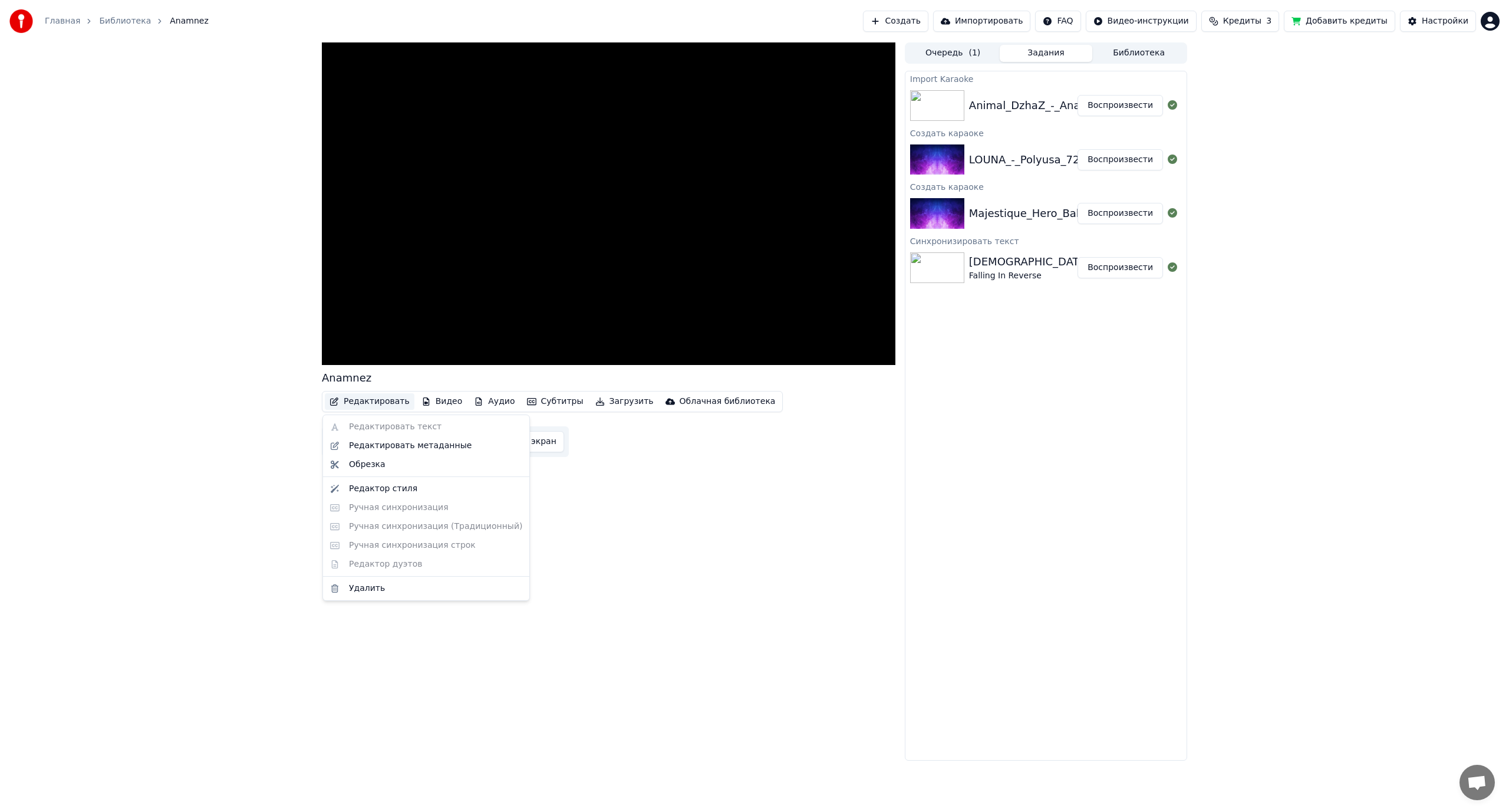
click at [371, 424] on div "Редактировать текст Редактировать метаданные Обрезка Редактор стиля Ручная синх…" at bounding box center [426, 507] width 208 height 186
click at [1147, 58] on button "Библиотека" at bounding box center [1139, 54] width 93 height 17
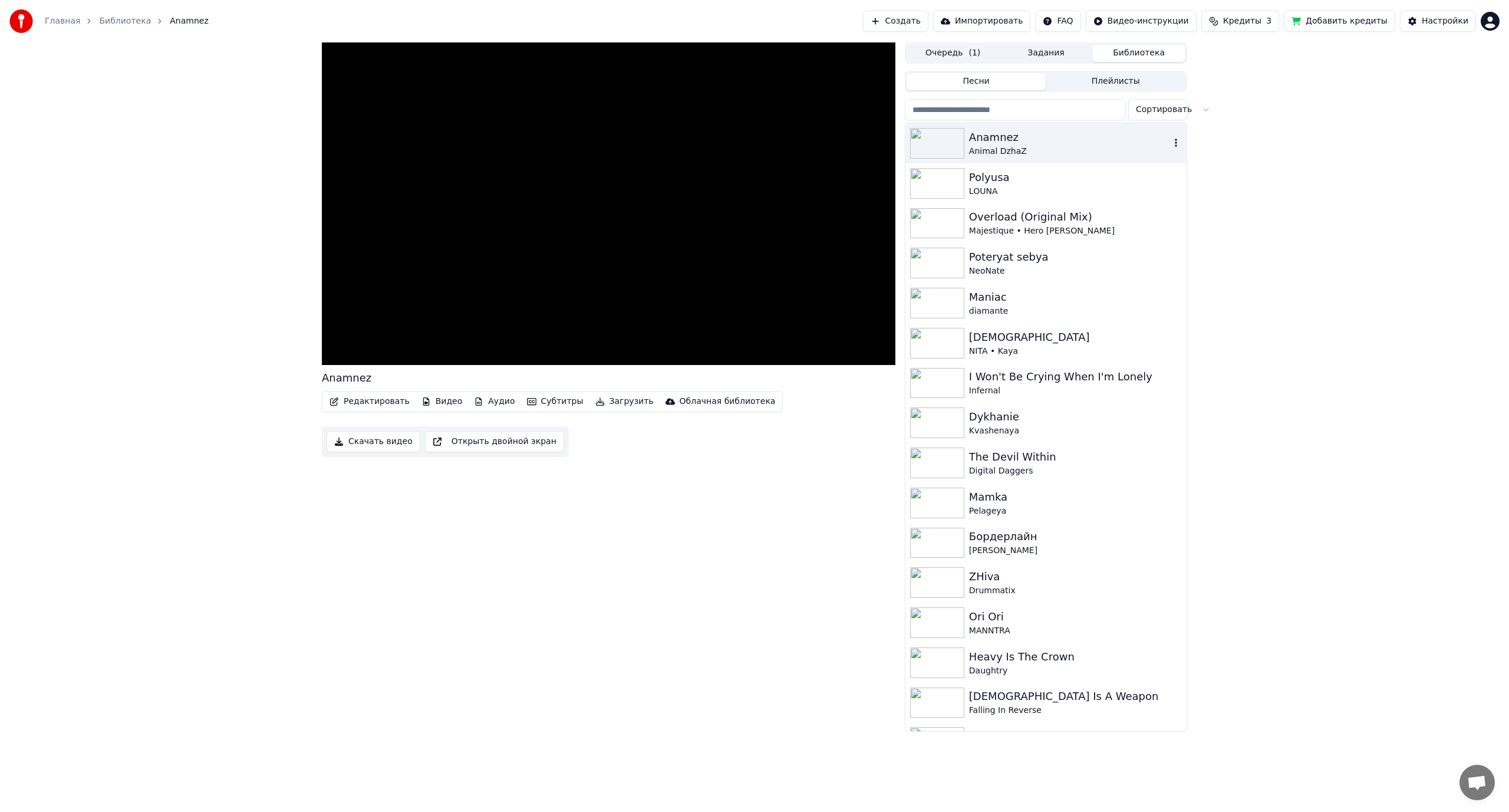
click at [1170, 142] on icon "button" at bounding box center [1176, 142] width 12 height 10
click at [1129, 245] on div "Удалить" at bounding box center [1173, 240] width 142 height 19
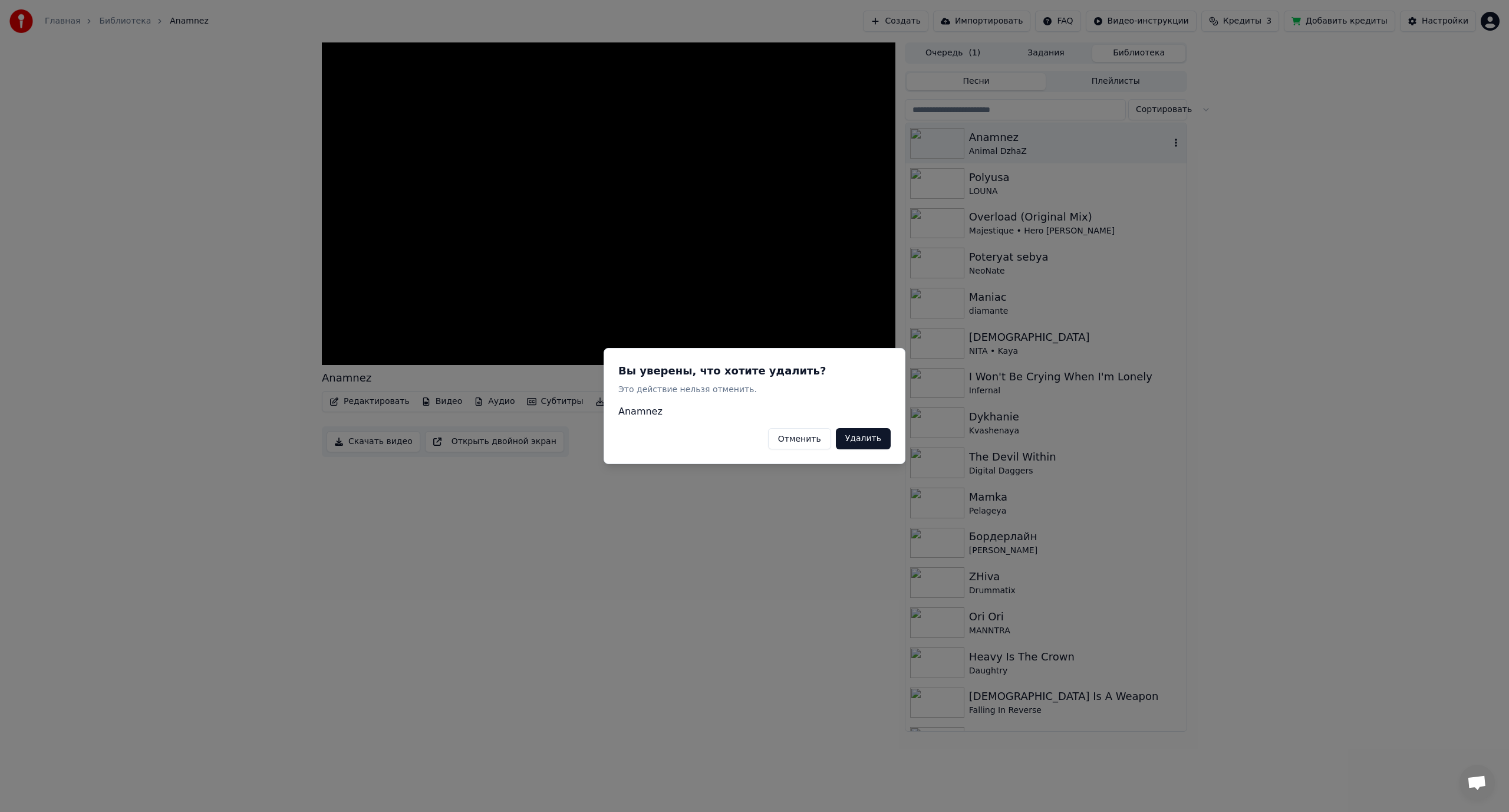
click at [871, 440] on button "Удалить" at bounding box center [862, 438] width 54 height 22
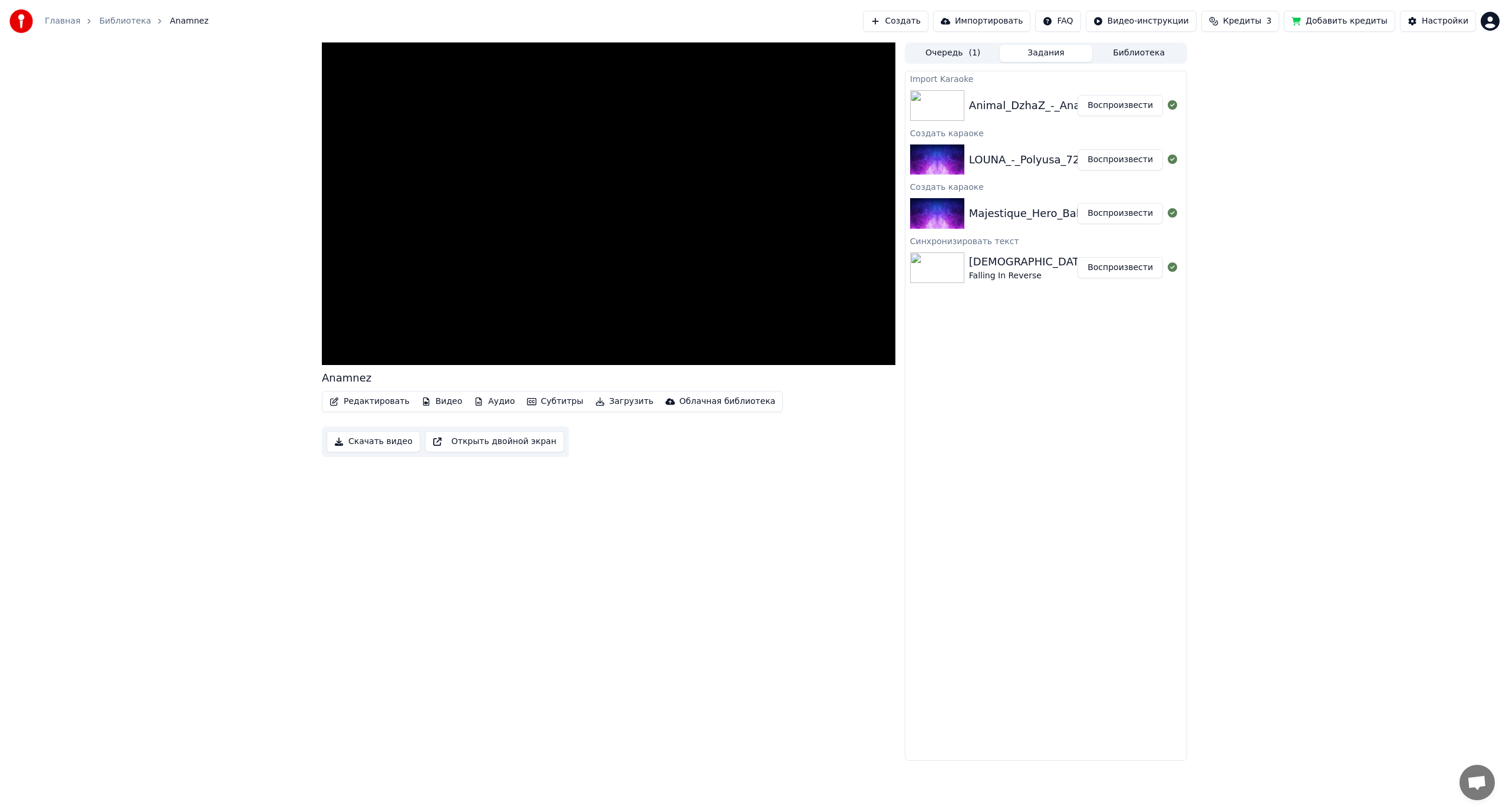
click at [1052, 53] on button "Задания" at bounding box center [1046, 54] width 93 height 17
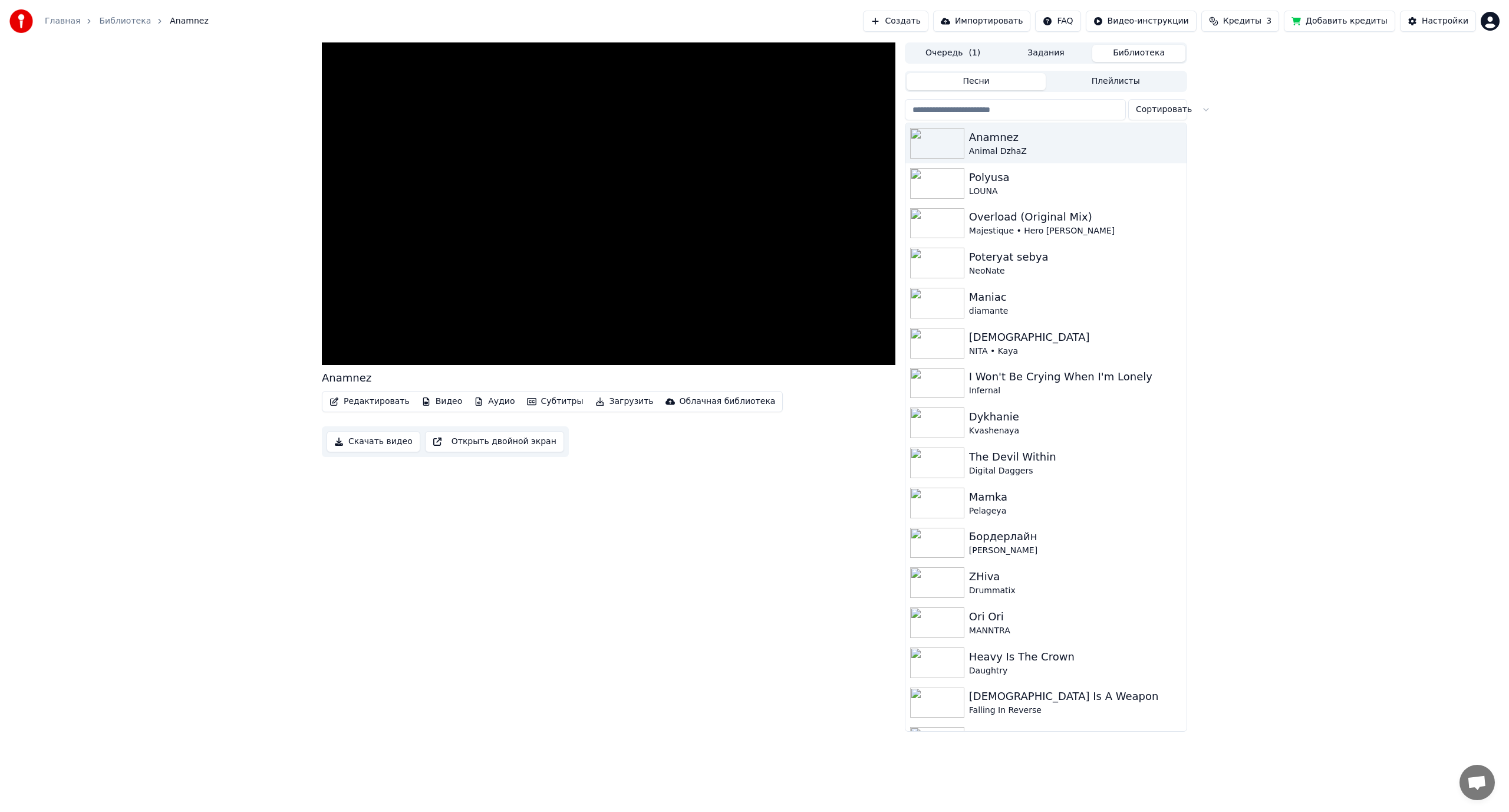
click at [1159, 54] on button "Библиотека" at bounding box center [1139, 54] width 93 height 17
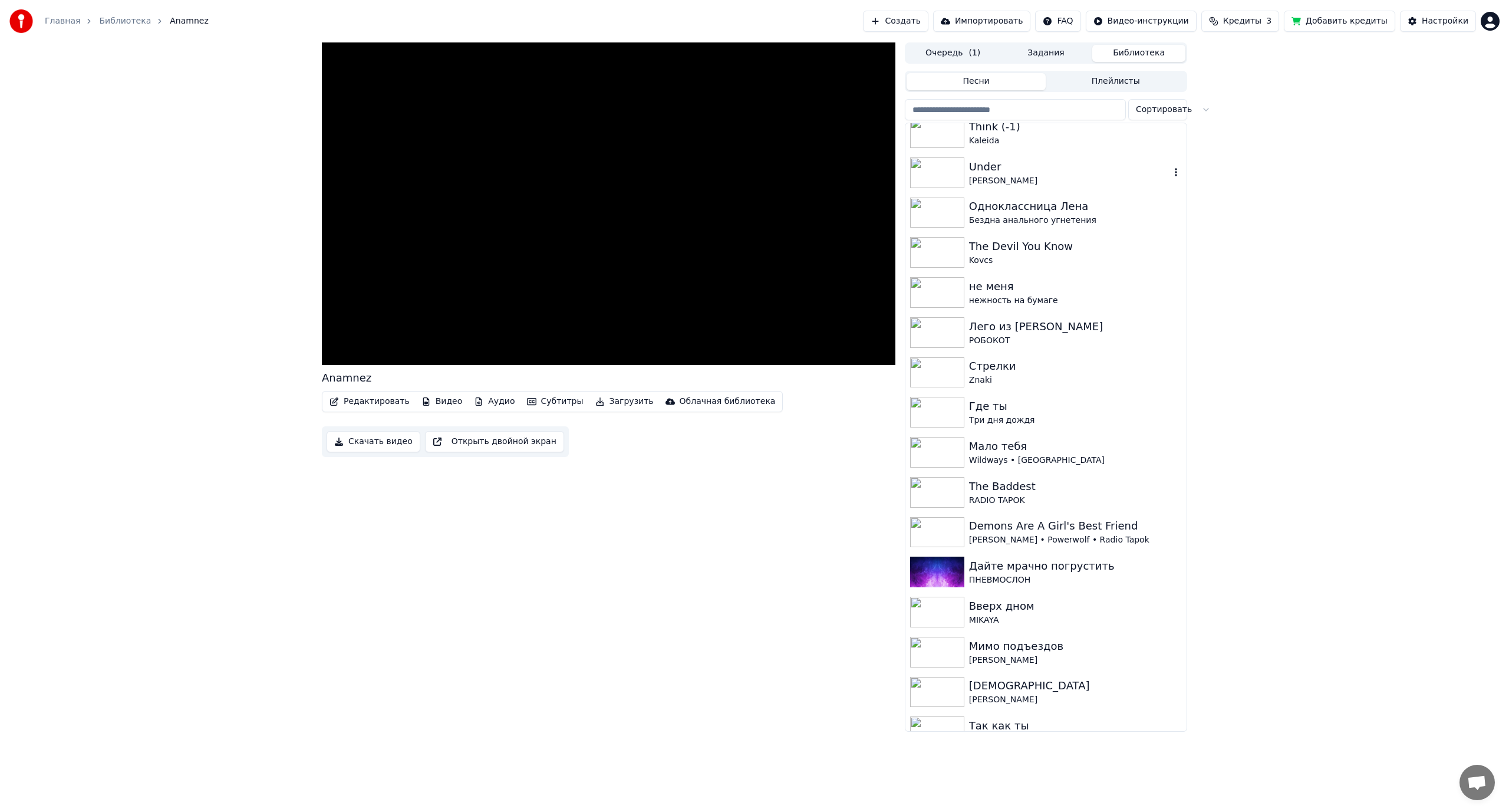
scroll to position [1179, 0]
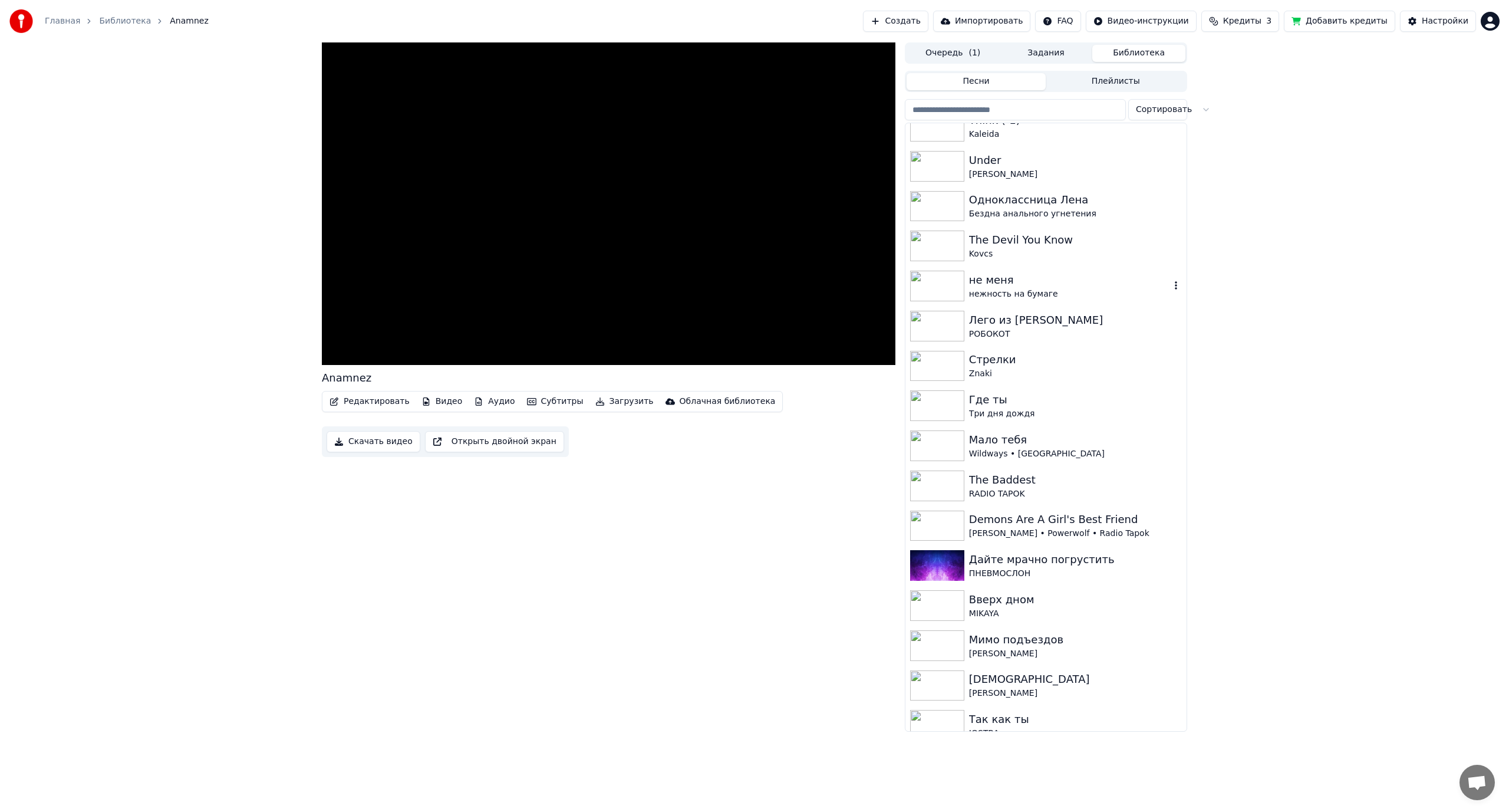
click at [1062, 246] on div "The Devil You Know" at bounding box center [1076, 240] width 213 height 16
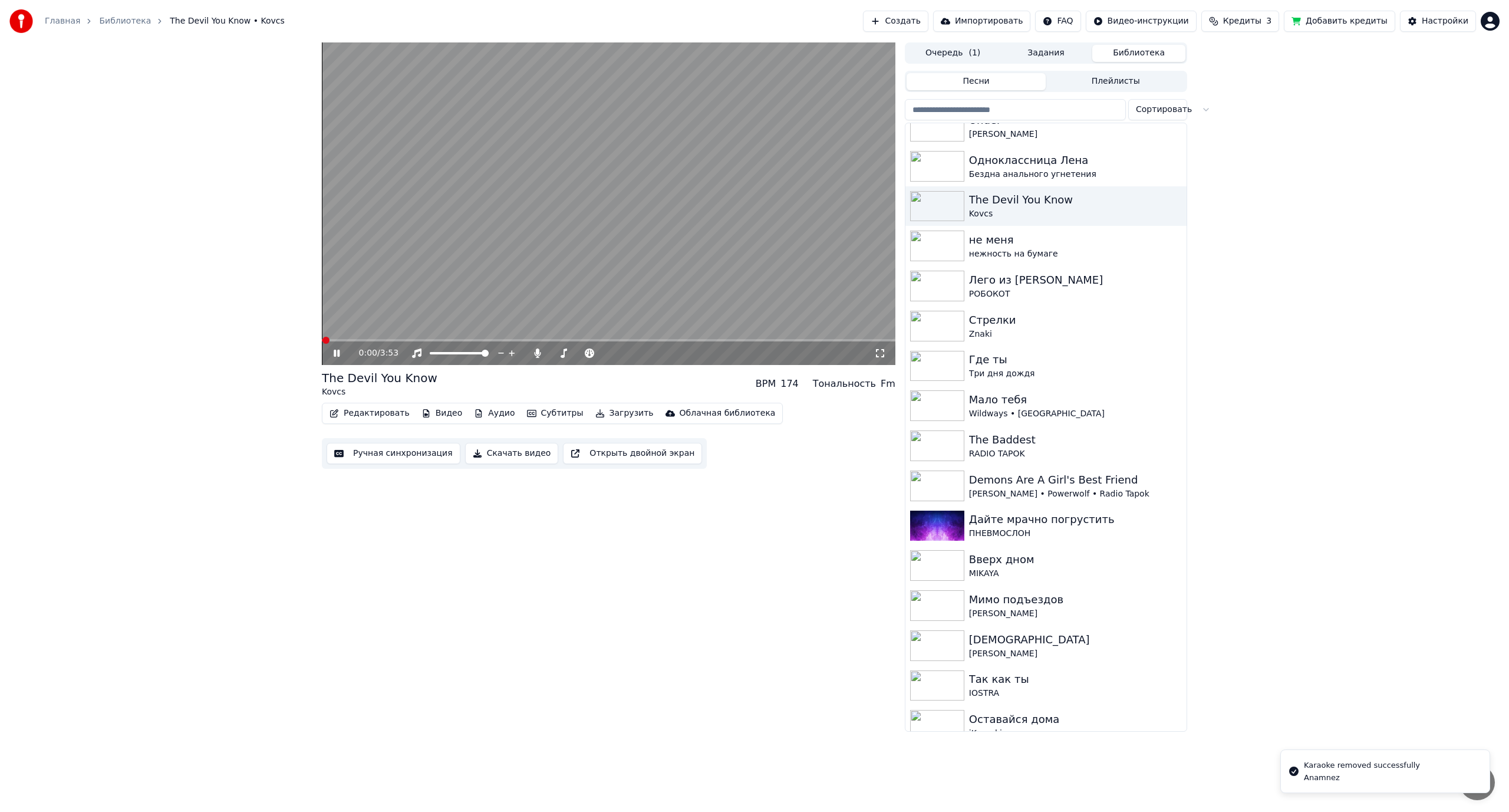
click at [403, 339] on span at bounding box center [608, 340] width 573 height 3
click at [453, 339] on span at bounding box center [608, 340] width 573 height 3
click at [587, 236] on video at bounding box center [608, 203] width 573 height 323
click at [379, 413] on button "Редактировать" at bounding box center [370, 412] width 90 height 16
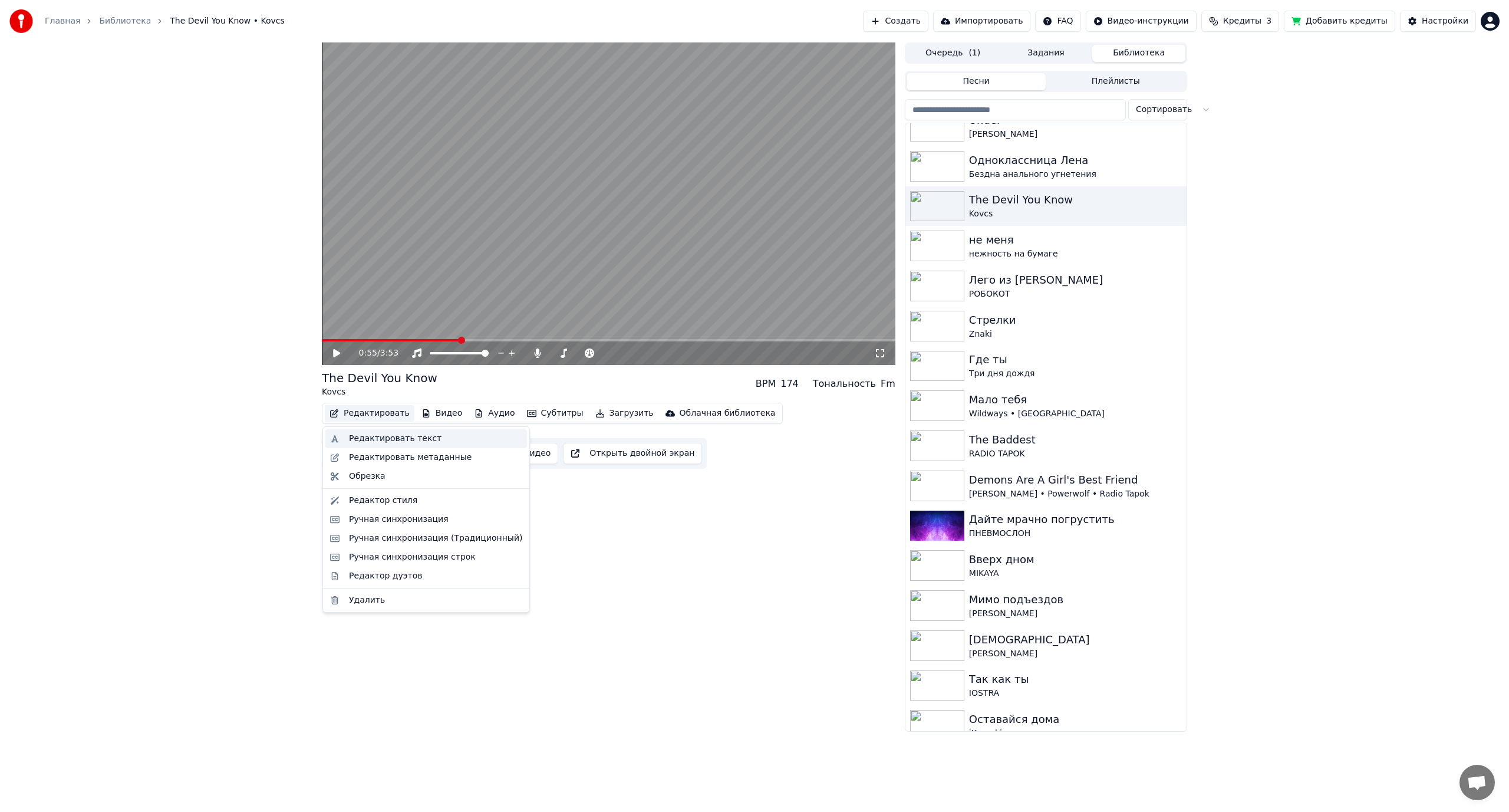
click at [387, 441] on div "Редактировать текст" at bounding box center [394, 438] width 93 height 12
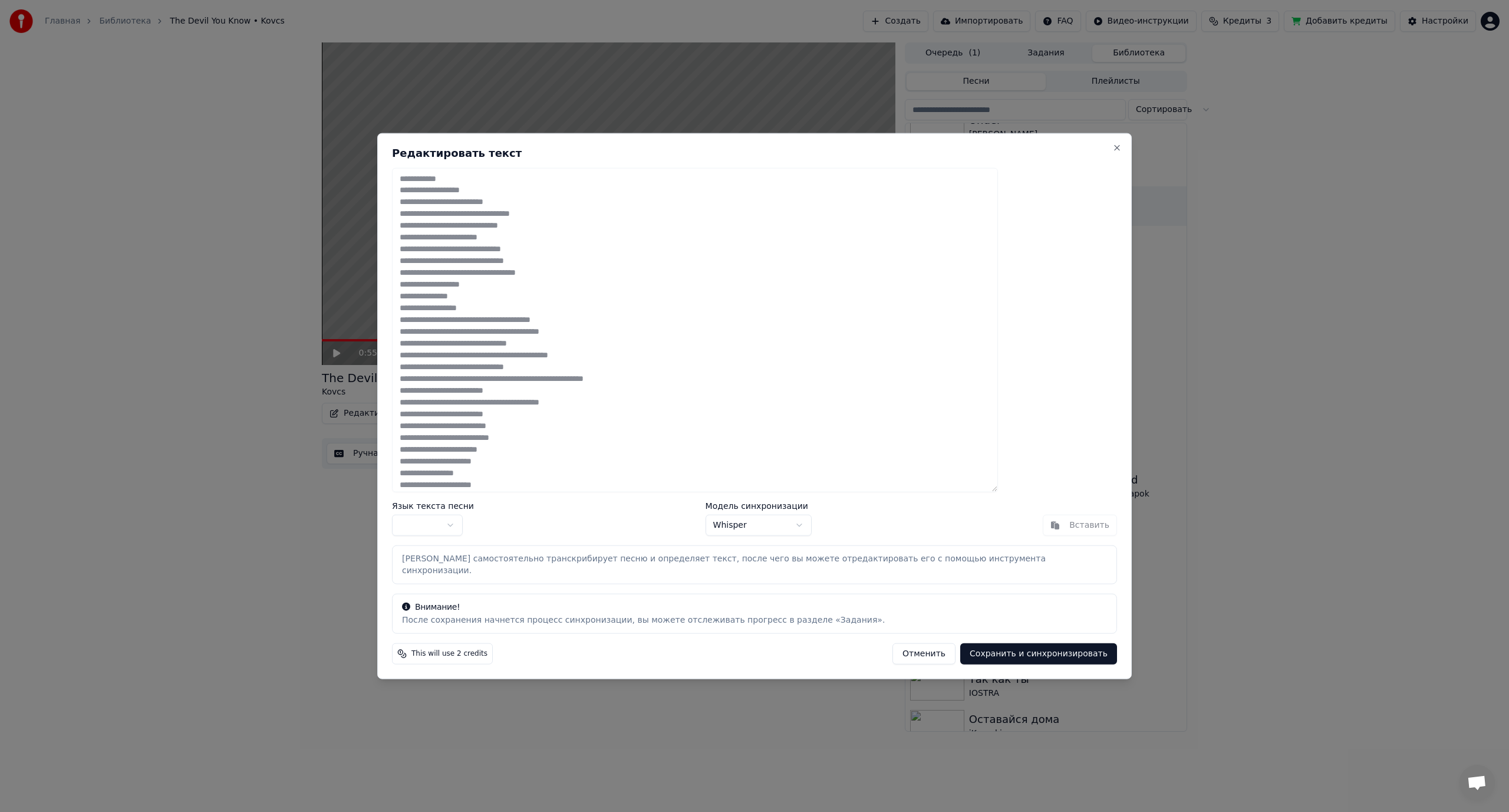
click at [740, 535] on body "Главная Библиотека The Devil You Know • Kovcs Создать Импортировать FAQ Видео-и…" at bounding box center [754, 406] width 1509 height 812
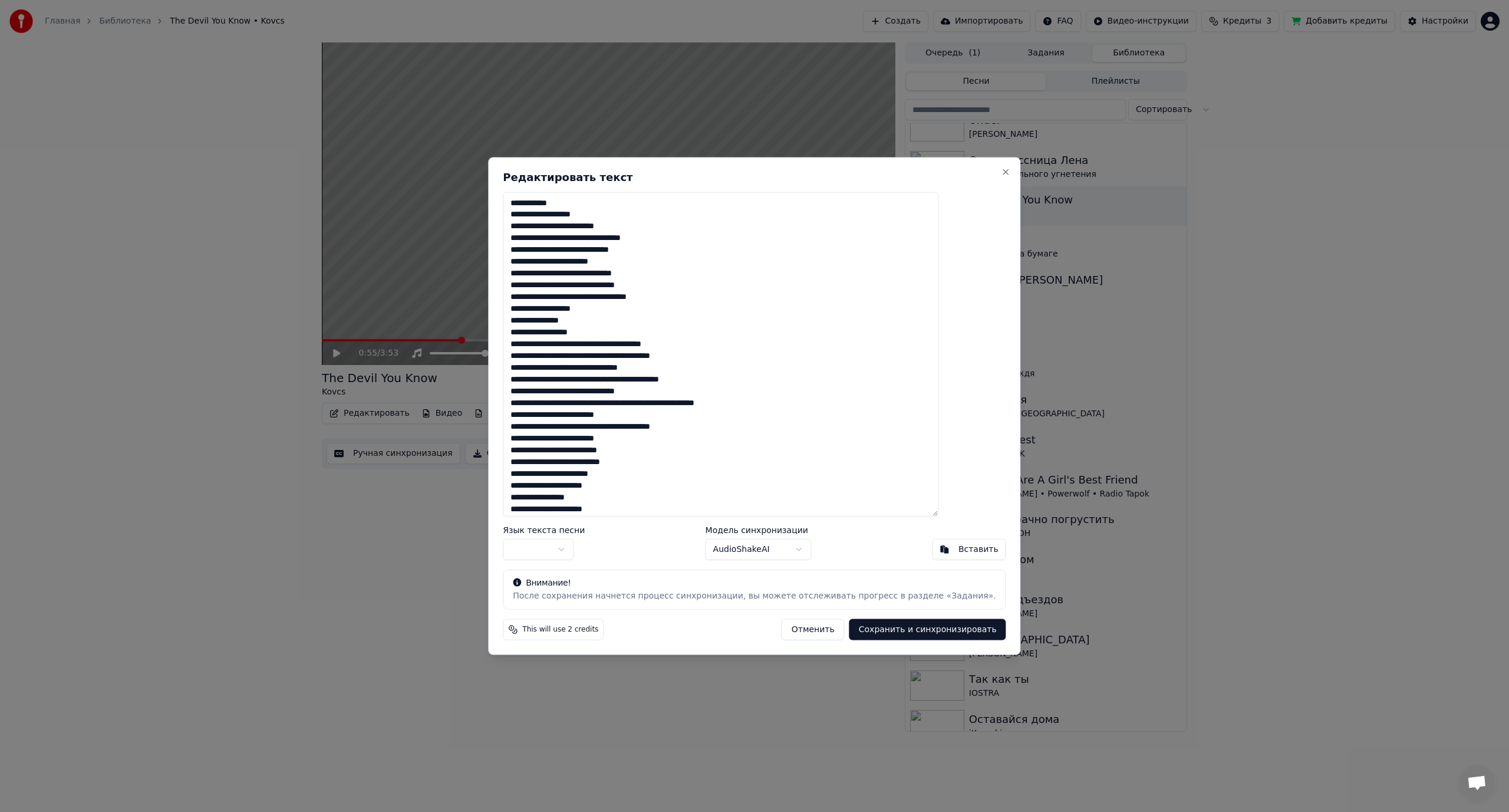
click at [560, 227] on textarea at bounding box center [720, 355] width 436 height 325
click at [624, 251] on textarea at bounding box center [720, 355] width 436 height 325
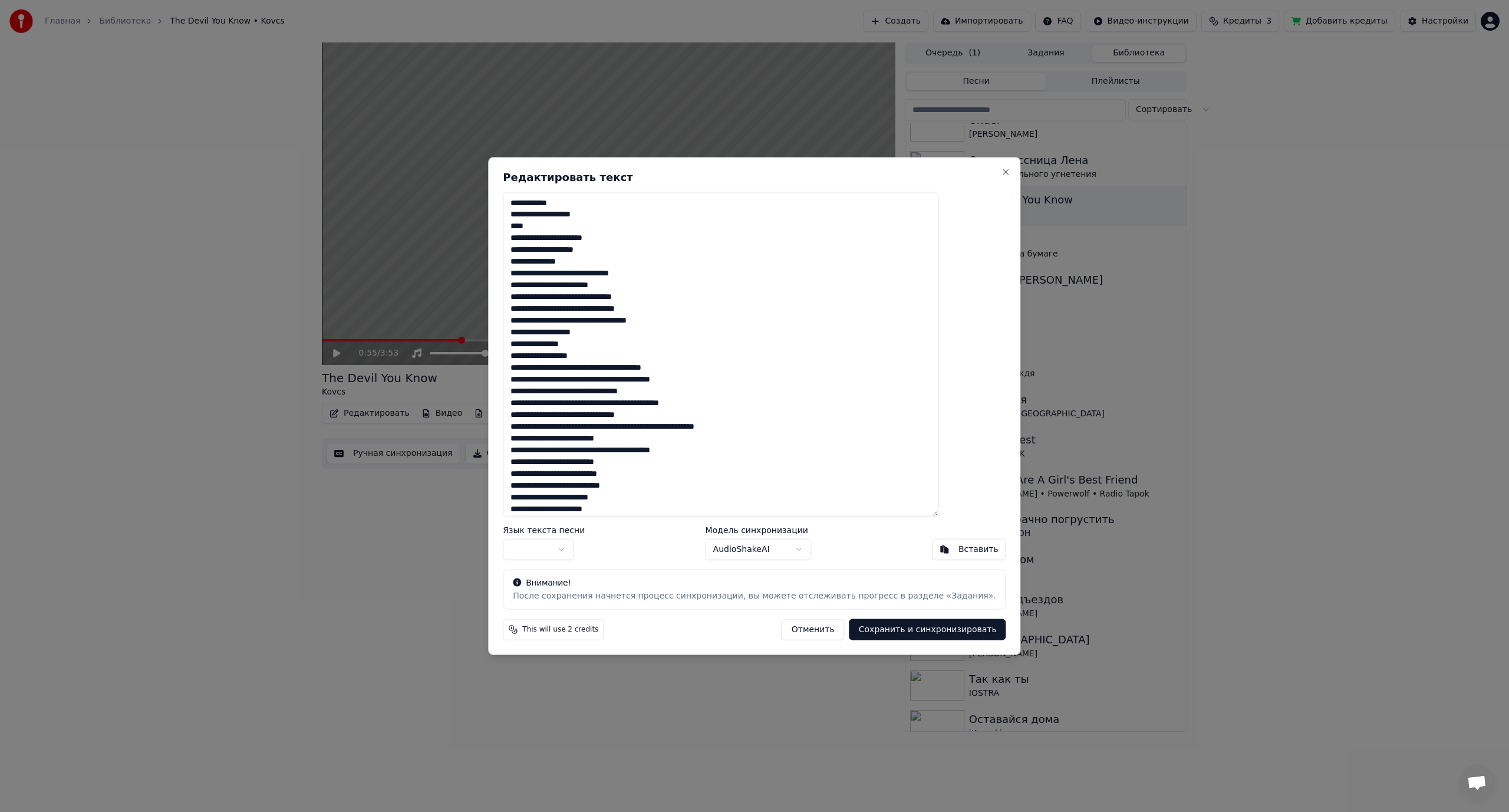
click at [616, 272] on textarea at bounding box center [720, 355] width 436 height 325
click at [616, 273] on textarea at bounding box center [720, 355] width 436 height 325
click at [579, 310] on textarea at bounding box center [720, 355] width 436 height 325
click at [601, 313] on textarea at bounding box center [720, 355] width 436 height 325
click at [598, 334] on textarea at bounding box center [720, 355] width 436 height 325
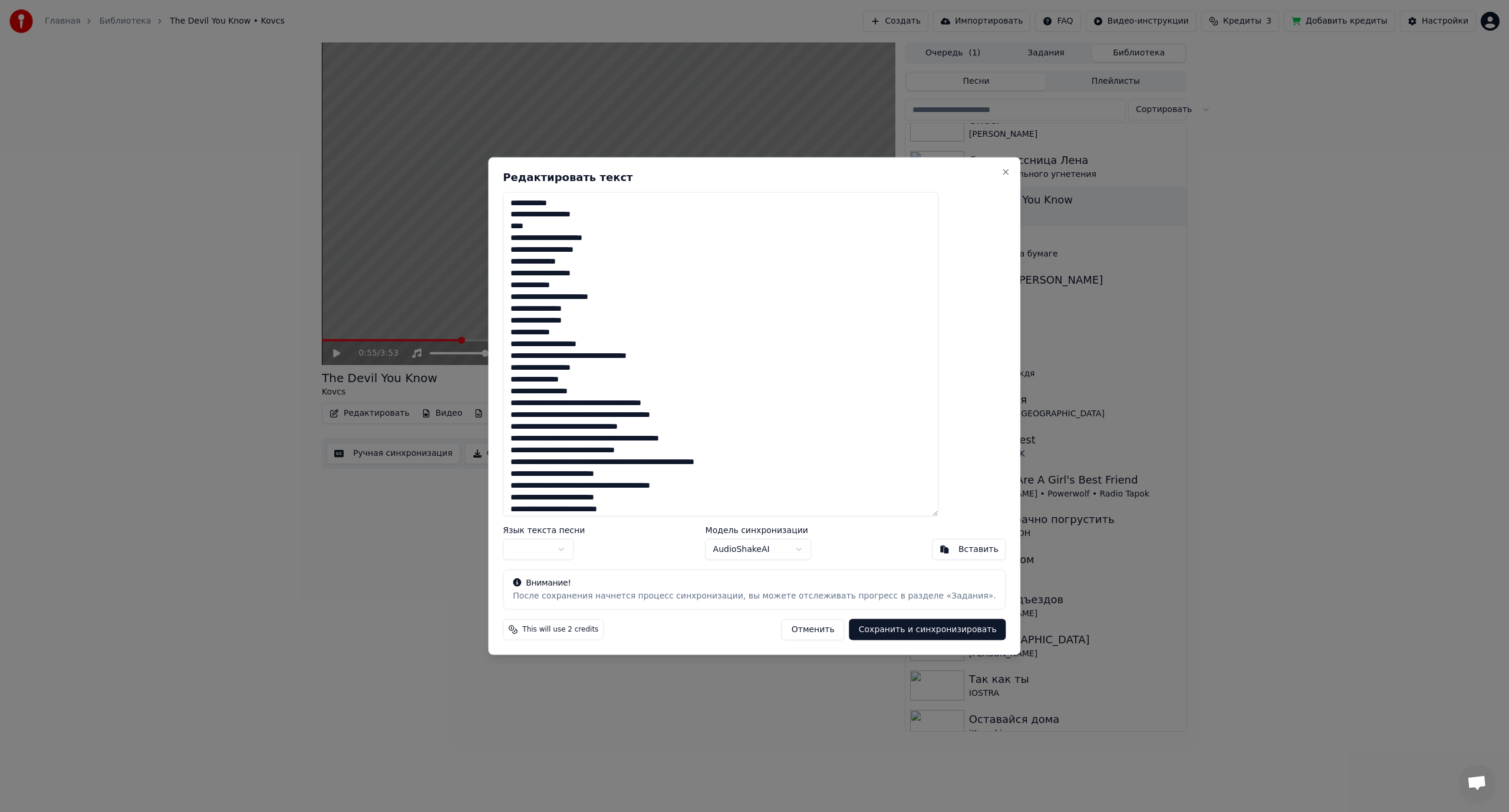
click at [617, 358] on textarea at bounding box center [720, 355] width 436 height 325
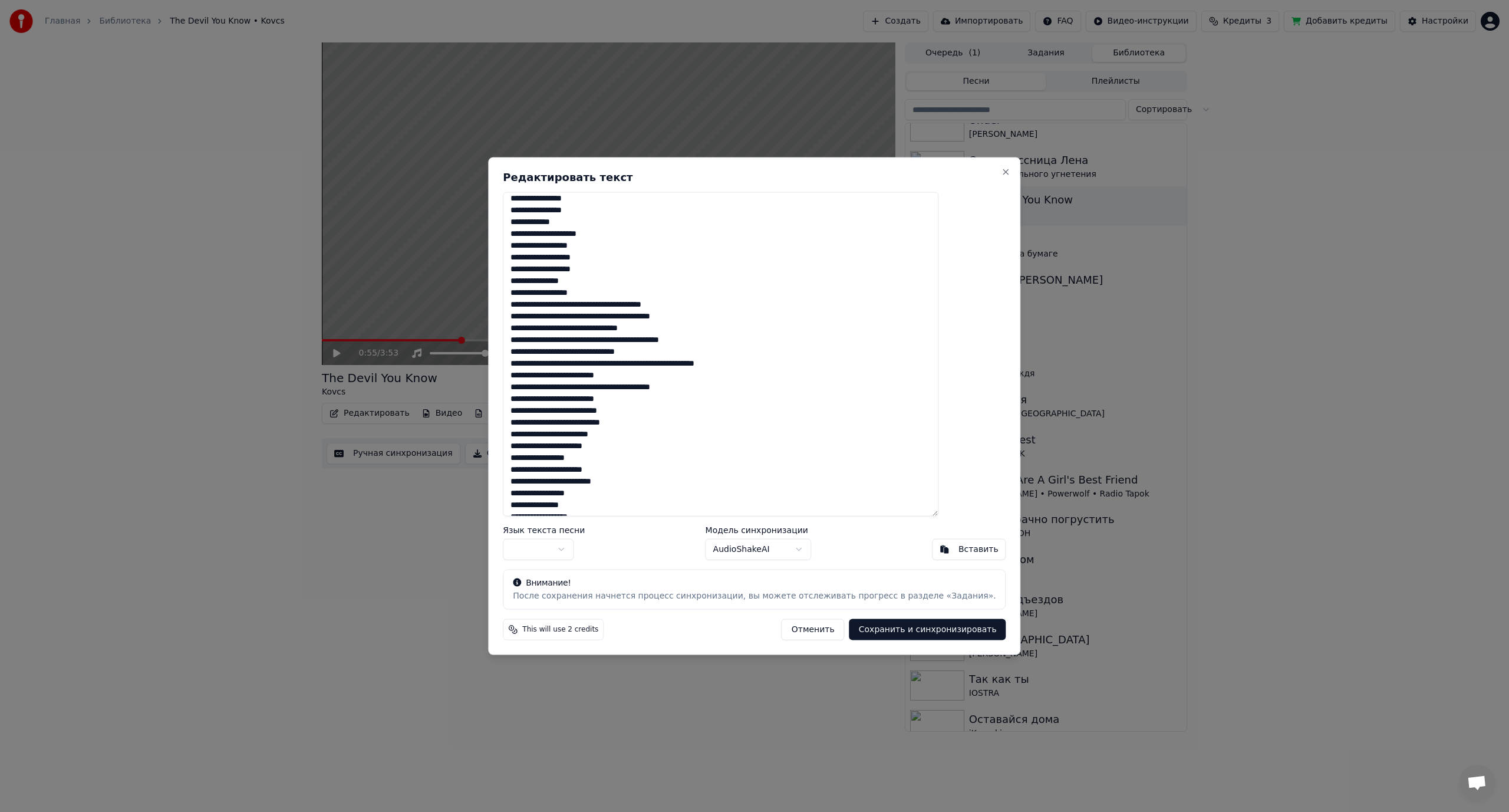
scroll to position [118, 0]
click at [629, 297] on textarea at bounding box center [720, 355] width 436 height 325
click at [634, 323] on textarea at bounding box center [720, 355] width 436 height 325
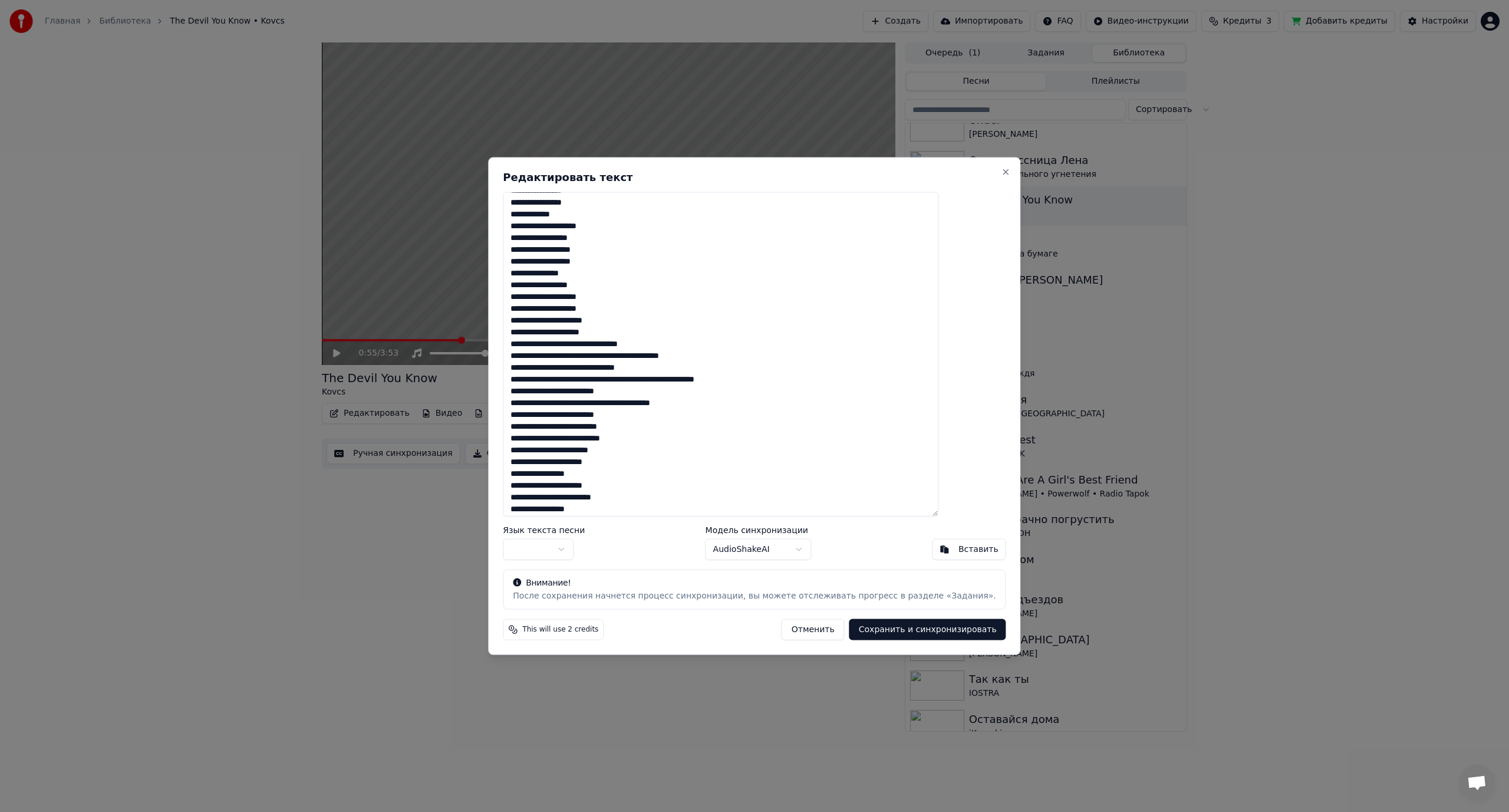
click at [616, 345] on textarea at bounding box center [720, 355] width 436 height 325
click at [624, 368] on textarea at bounding box center [720, 355] width 436 height 325
click at [617, 393] on textarea at bounding box center [720, 355] width 436 height 325
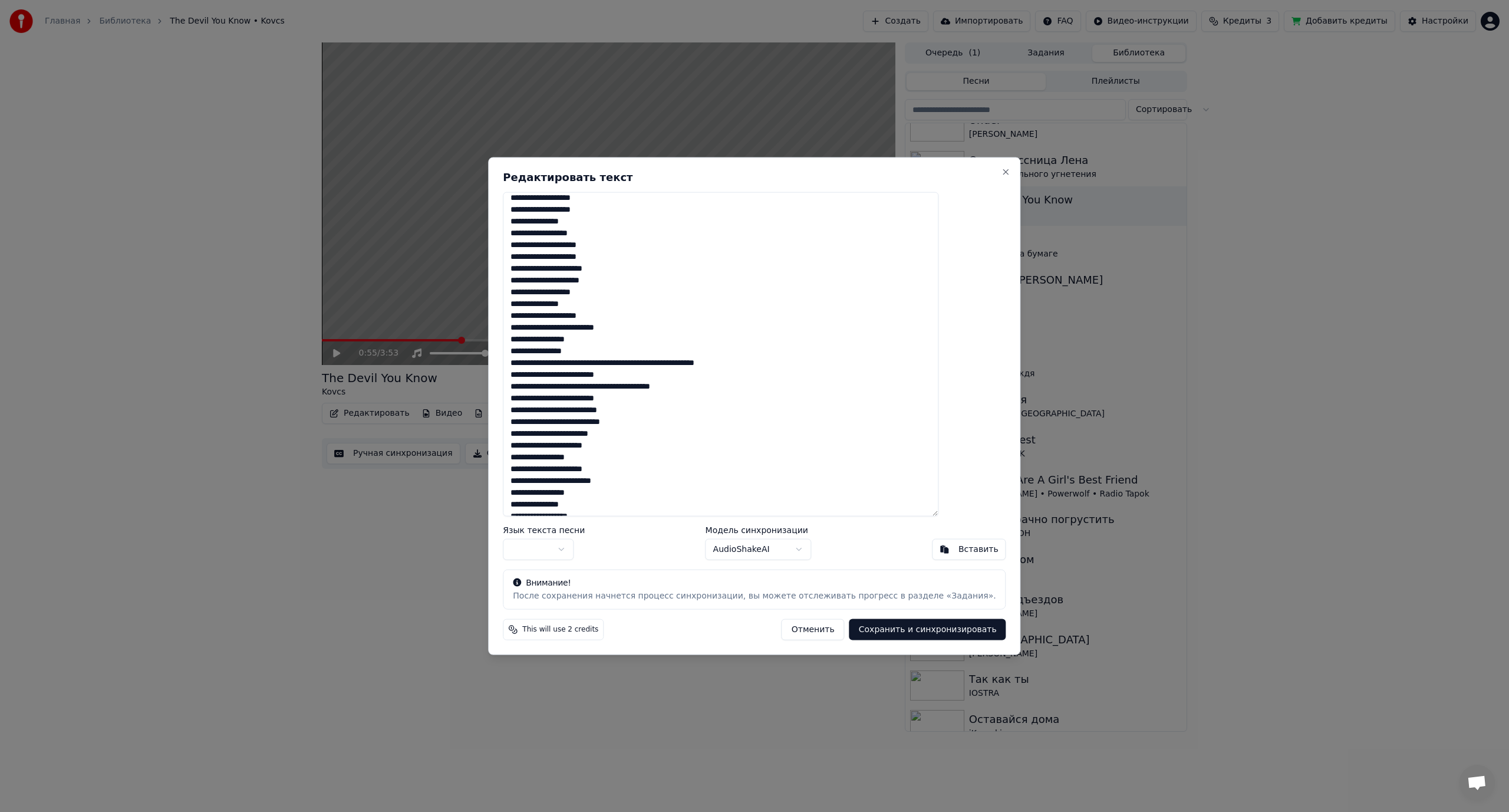
scroll to position [176, 0]
click at [633, 356] on textarea at bounding box center [720, 355] width 436 height 325
click at [623, 369] on textarea at bounding box center [720, 355] width 436 height 325
drag, startPoint x: 658, startPoint y: 368, endPoint x: 710, endPoint y: 368, distance: 52.0
click at [710, 368] on textarea at bounding box center [720, 355] width 436 height 325
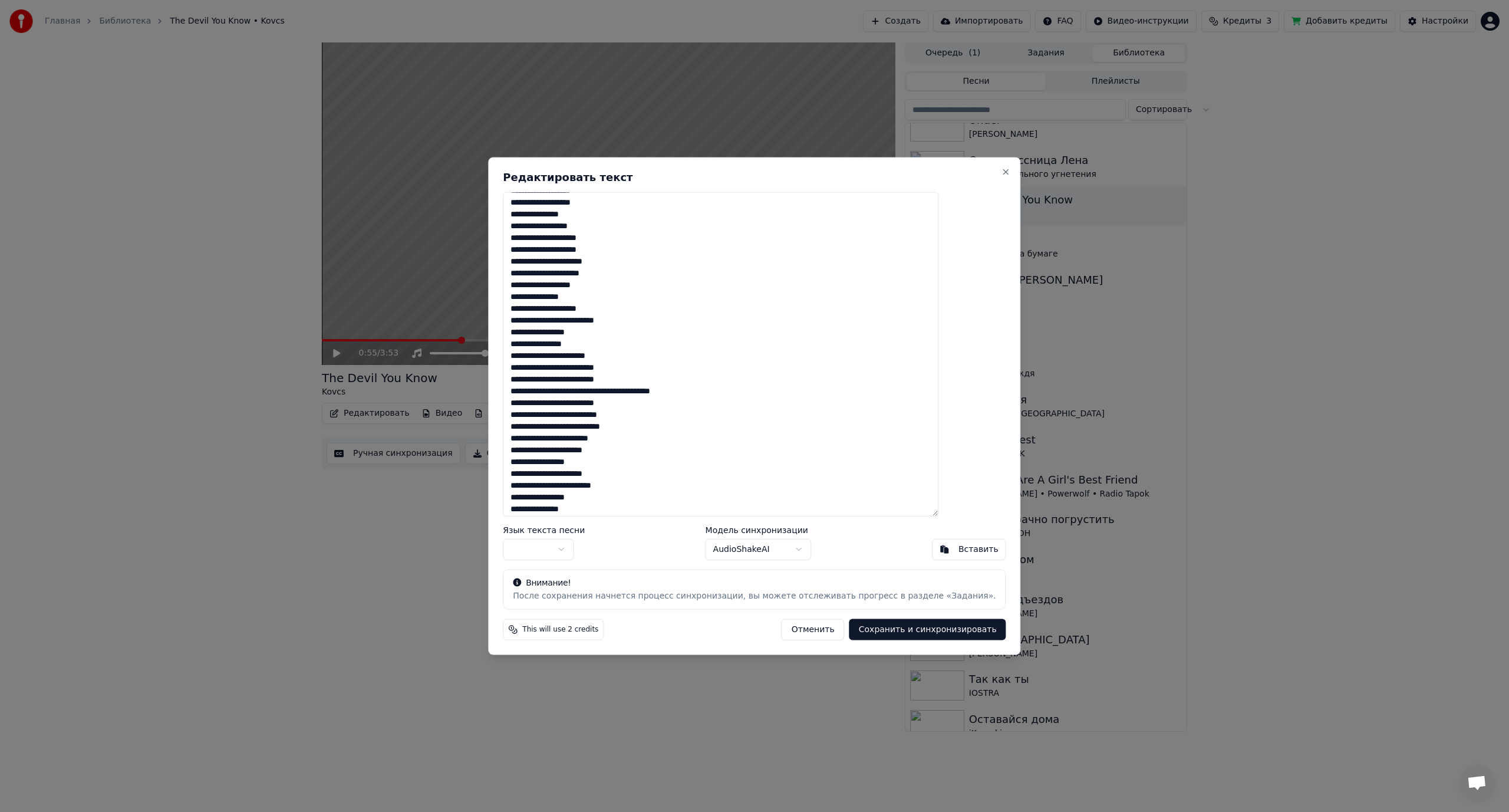
drag, startPoint x: 692, startPoint y: 393, endPoint x: 783, endPoint y: 397, distance: 91.1
click at [783, 397] on textarea at bounding box center [720, 355] width 436 height 325
click at [619, 392] on textarea at bounding box center [720, 355] width 436 height 325
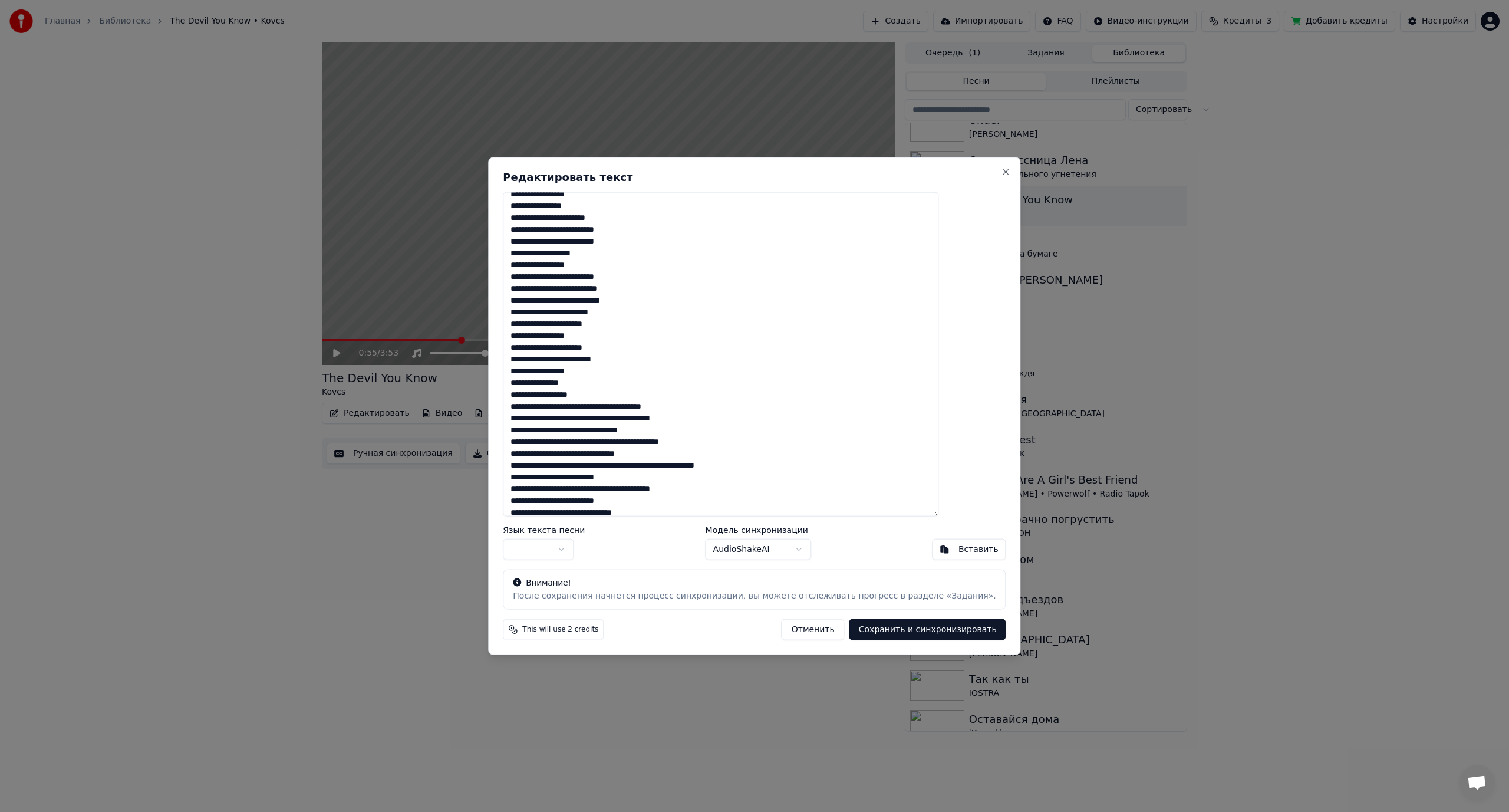
scroll to position [354, 0]
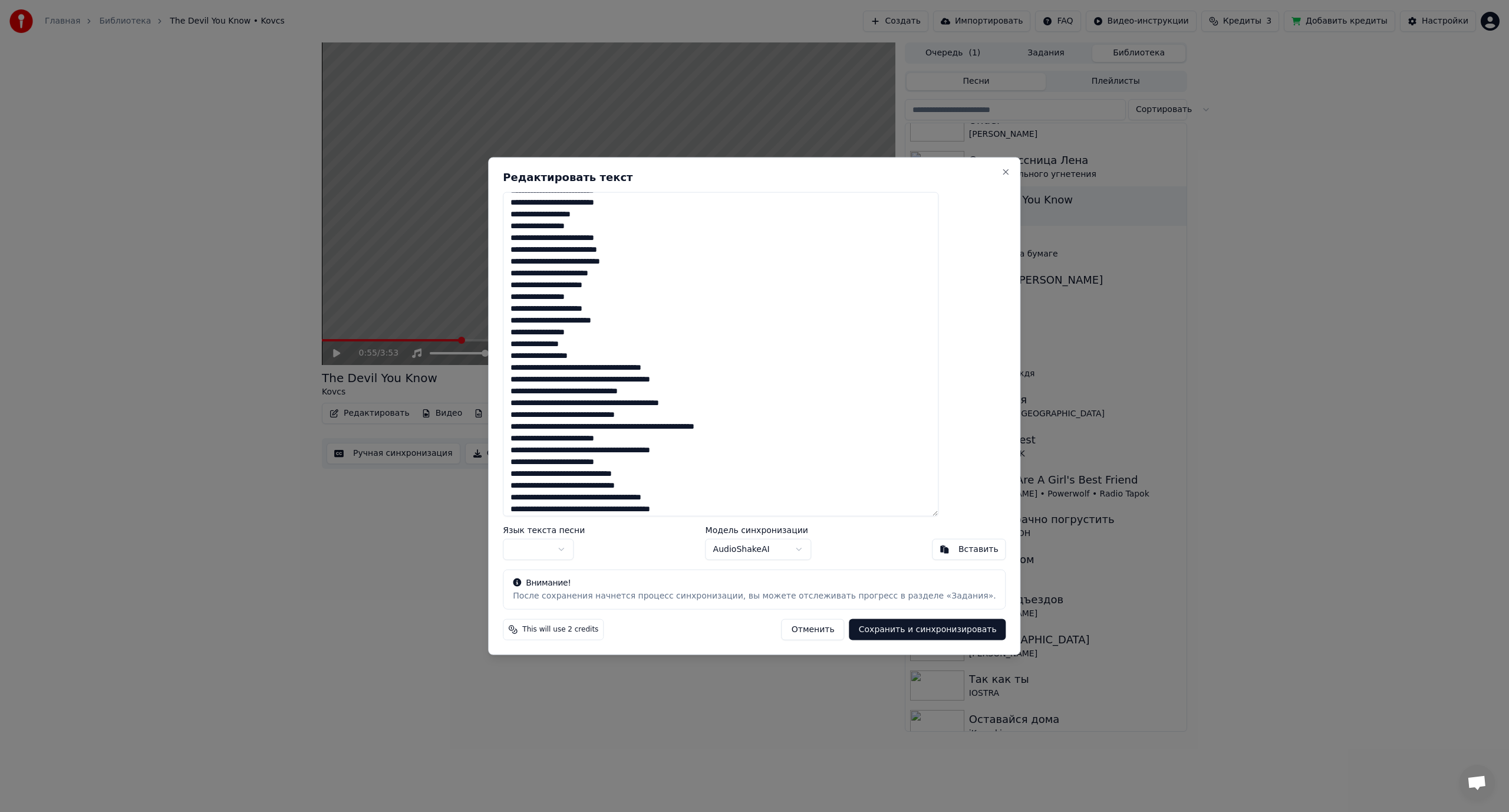
click at [630, 369] on textarea at bounding box center [720, 355] width 436 height 325
click at [634, 392] on textarea at bounding box center [720, 355] width 436 height 325
click at [617, 413] on textarea at bounding box center [720, 355] width 436 height 325
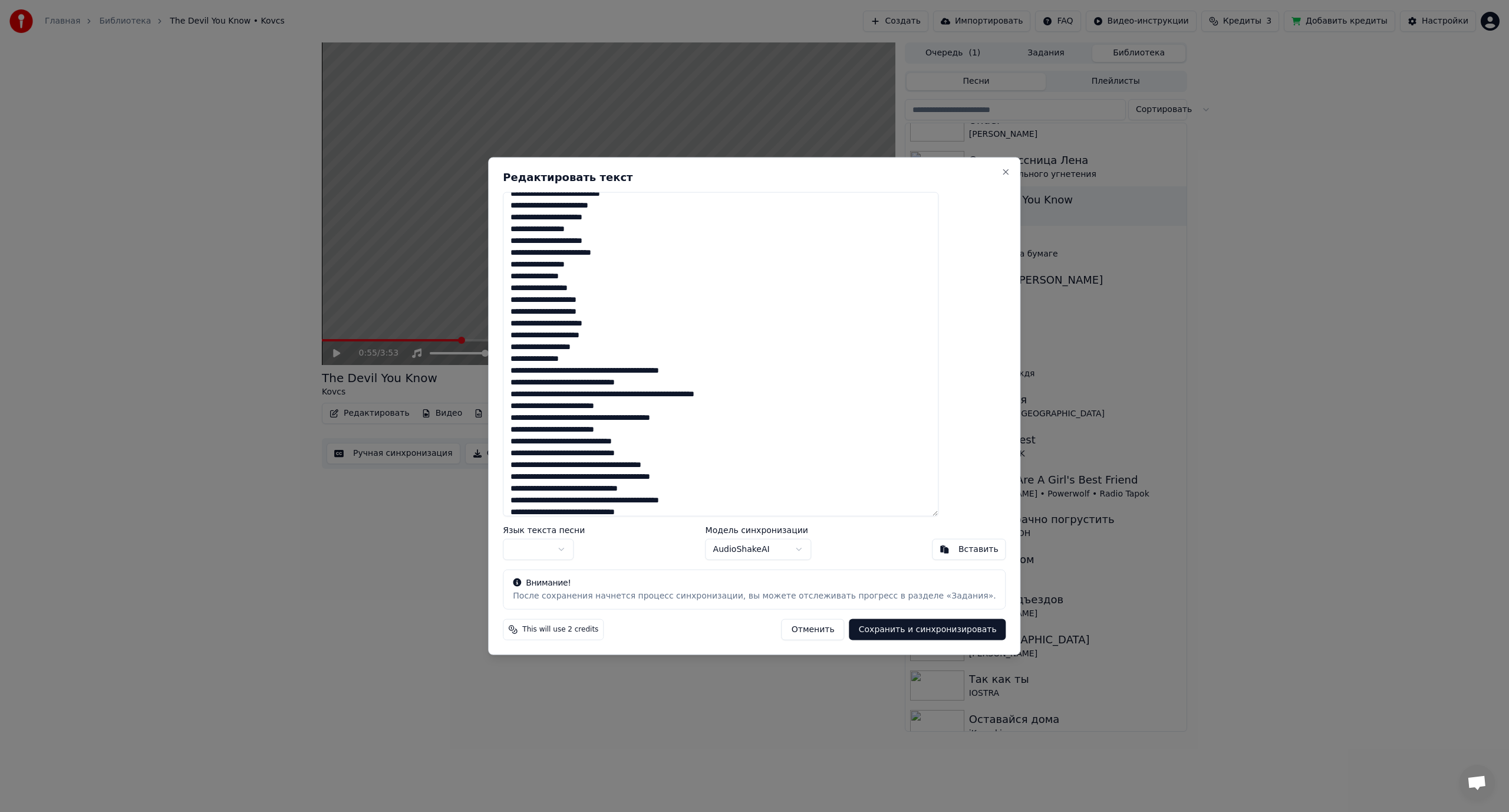
scroll to position [471, 0]
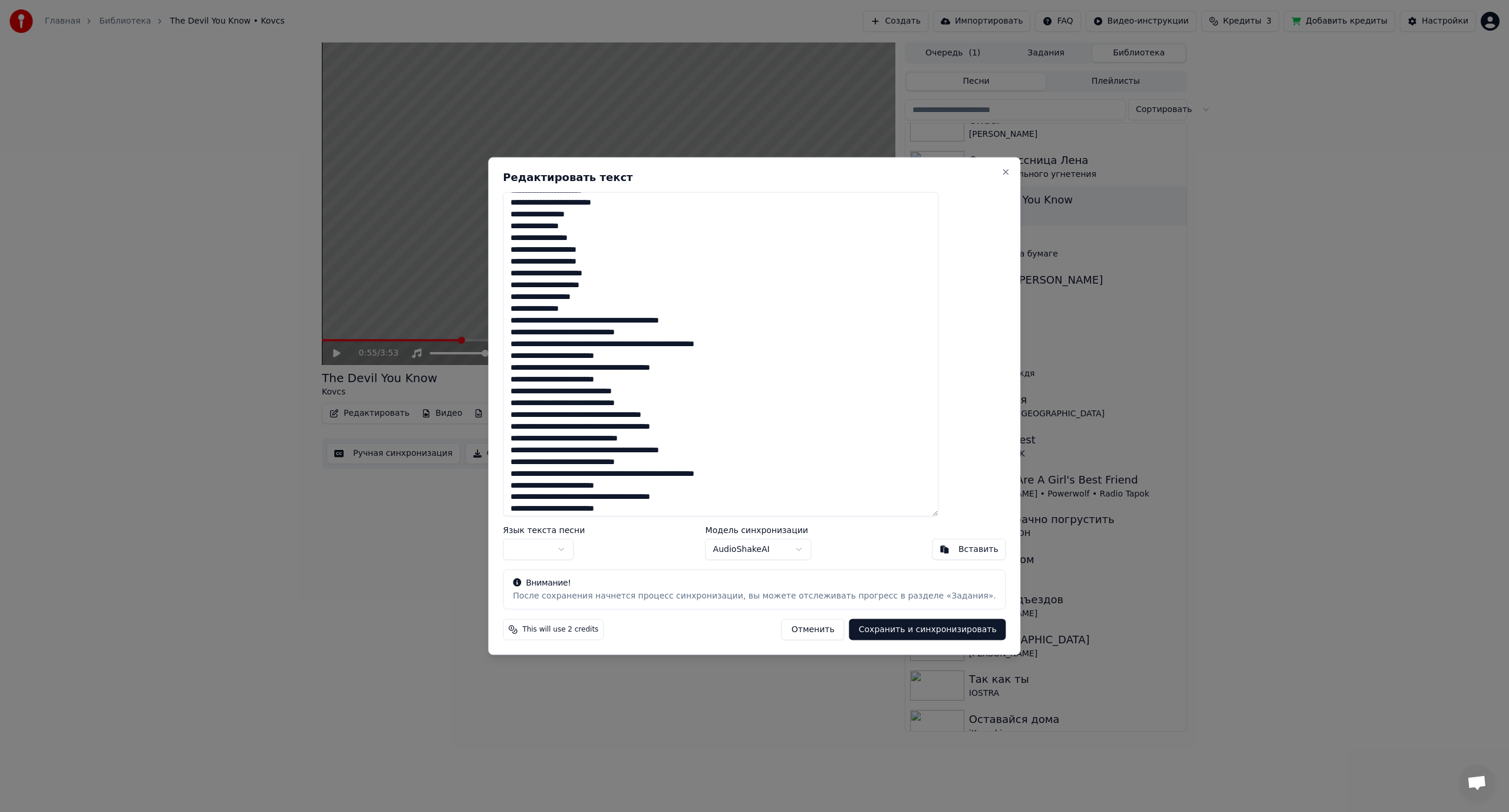
click at [623, 320] on textarea at bounding box center [720, 355] width 436 height 325
click at [616, 347] on textarea at bounding box center [720, 355] width 436 height 325
click at [633, 368] on textarea at bounding box center [720, 355] width 436 height 325
drag, startPoint x: 658, startPoint y: 381, endPoint x: 708, endPoint y: 379, distance: 50.0
click at [708, 379] on textarea at bounding box center [720, 355] width 436 height 325
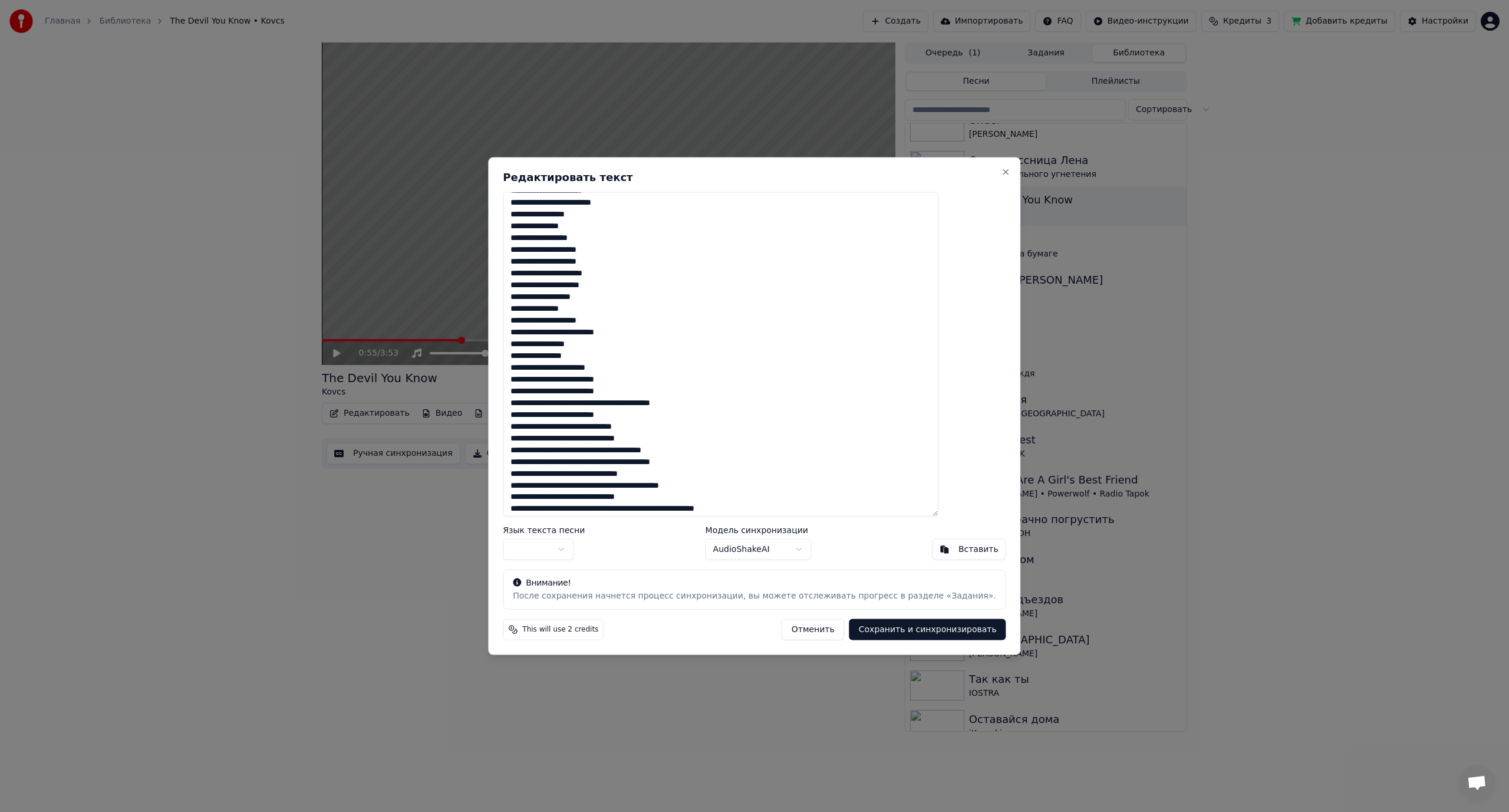
click at [619, 404] on textarea at bounding box center [720, 355] width 436 height 325
drag, startPoint x: 619, startPoint y: 415, endPoint x: 708, endPoint y: 419, distance: 89.1
click at [708, 419] on textarea at bounding box center [720, 355] width 436 height 325
click at [613, 380] on textarea at bounding box center [720, 355] width 436 height 325
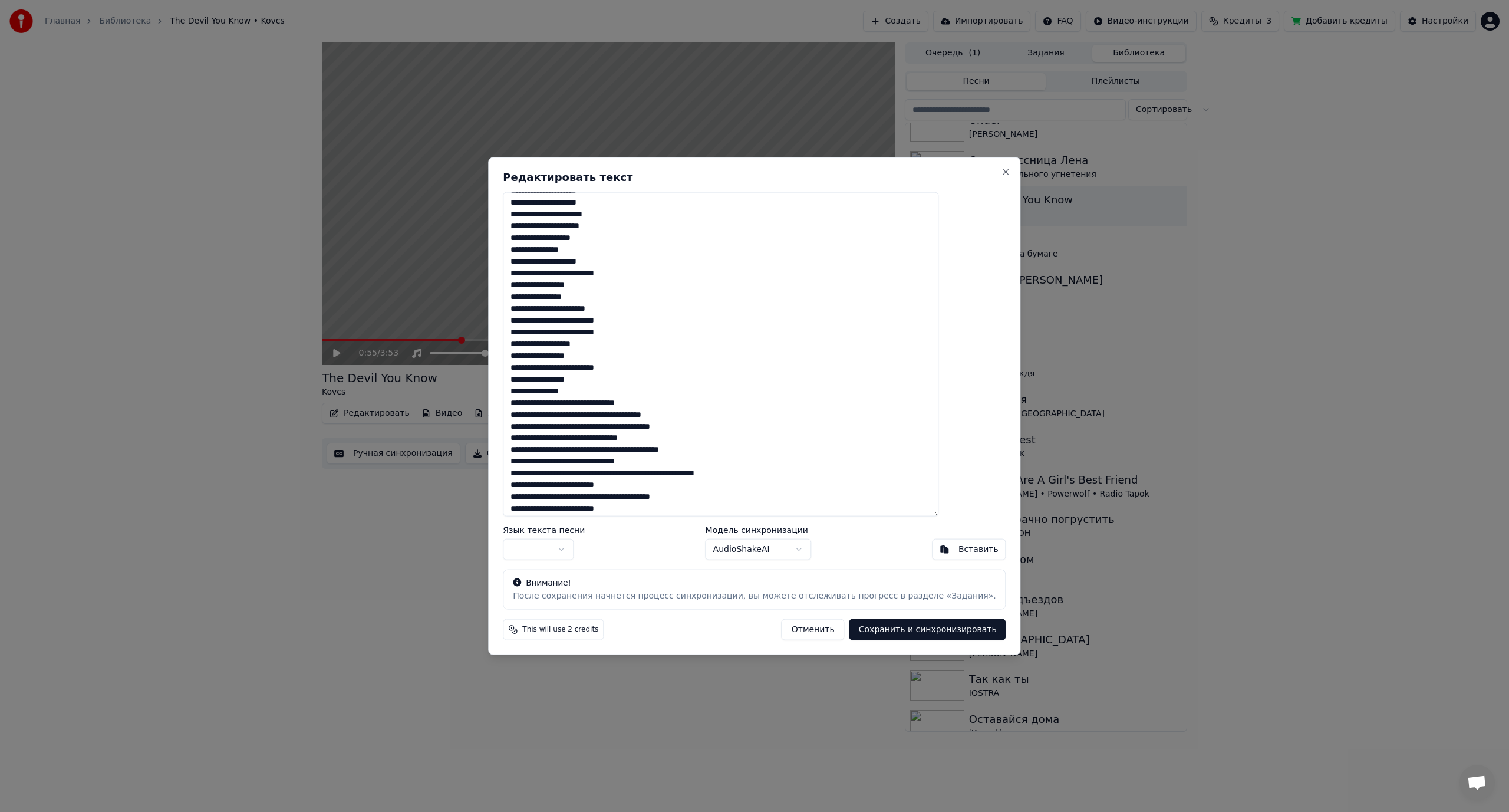
click at [614, 404] on textarea at bounding box center [720, 355] width 436 height 325
click at [630, 425] on textarea at bounding box center [720, 355] width 436 height 325
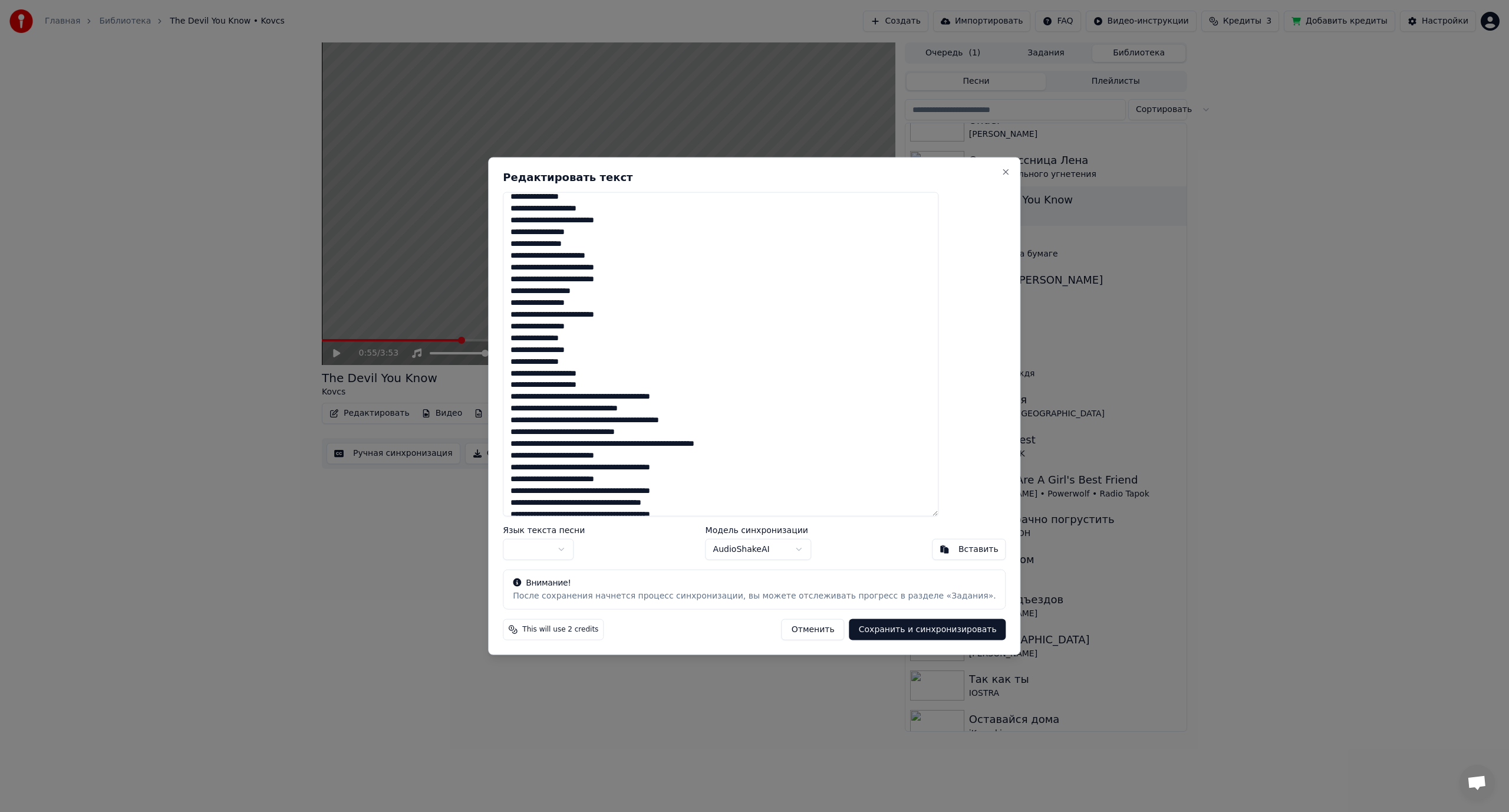
scroll to position [604, 0]
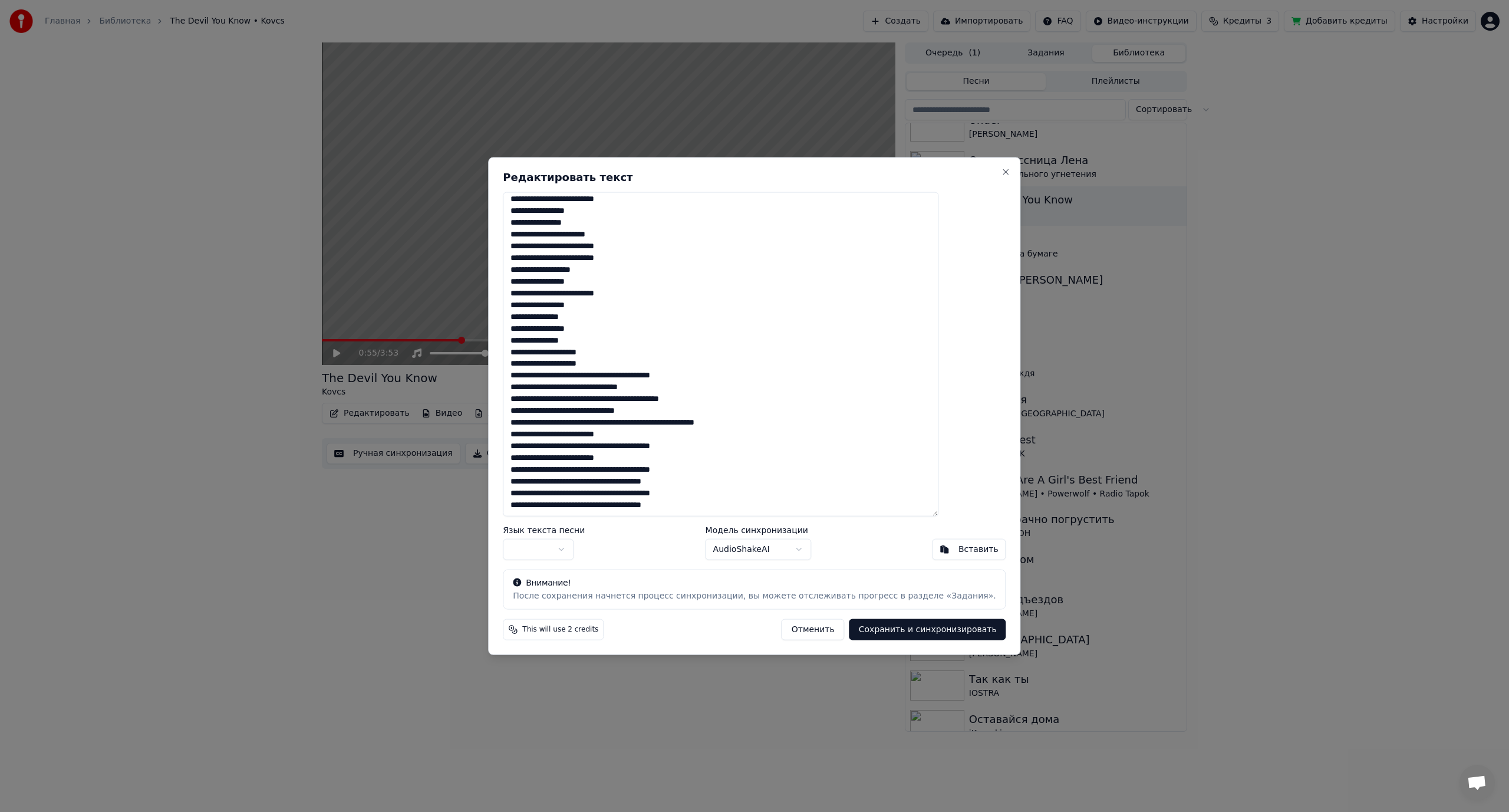
click at [635, 377] on textarea at bounding box center [720, 355] width 436 height 325
click at [616, 389] on textarea at bounding box center [720, 355] width 436 height 325
click at [624, 399] on textarea at bounding box center [720, 355] width 436 height 325
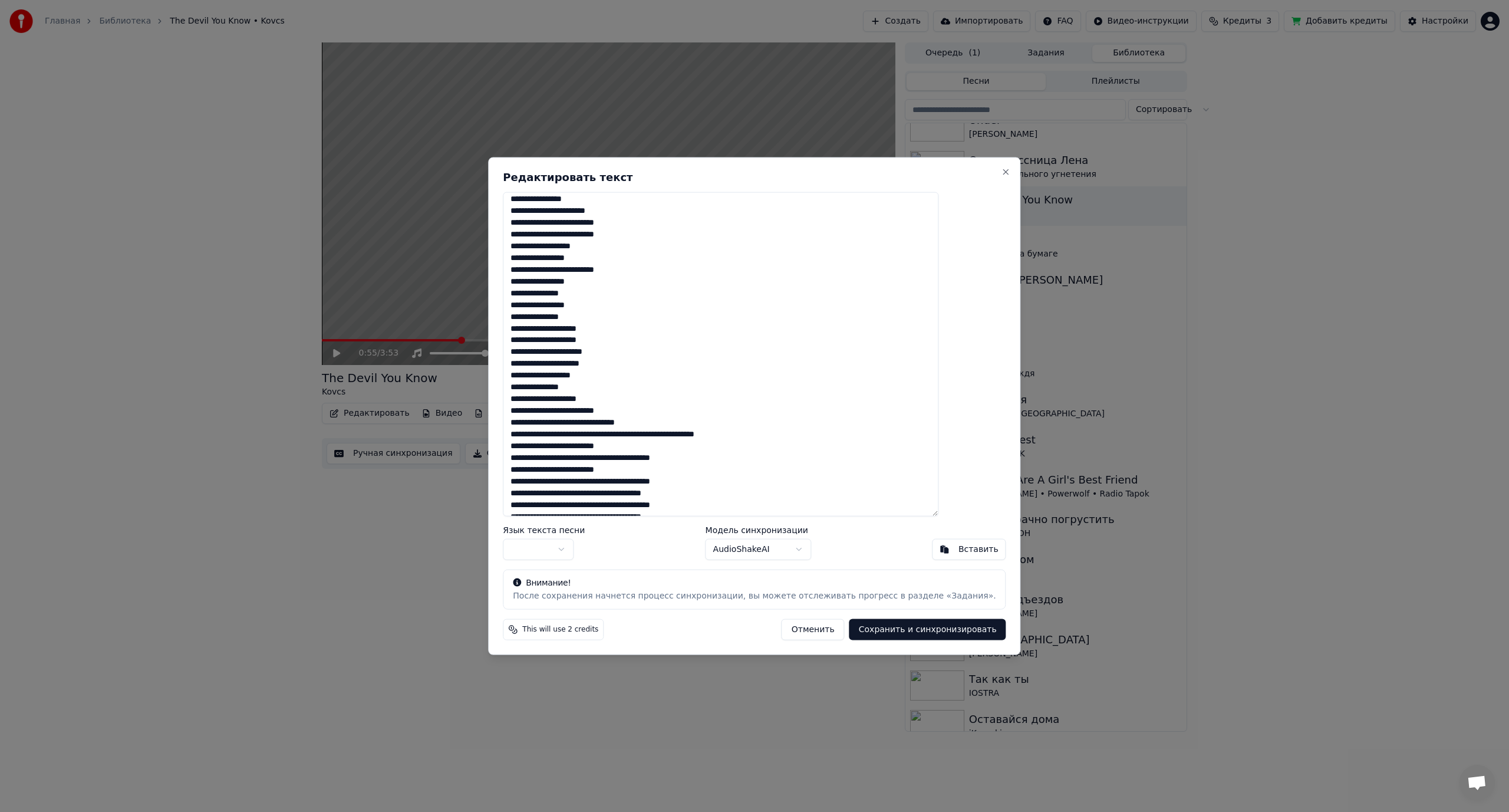
click at [616, 423] on textarea at bounding box center [720, 355] width 436 height 325
click at [634, 422] on textarea at bounding box center [720, 355] width 436 height 325
drag, startPoint x: 658, startPoint y: 434, endPoint x: 715, endPoint y: 434, distance: 57.0
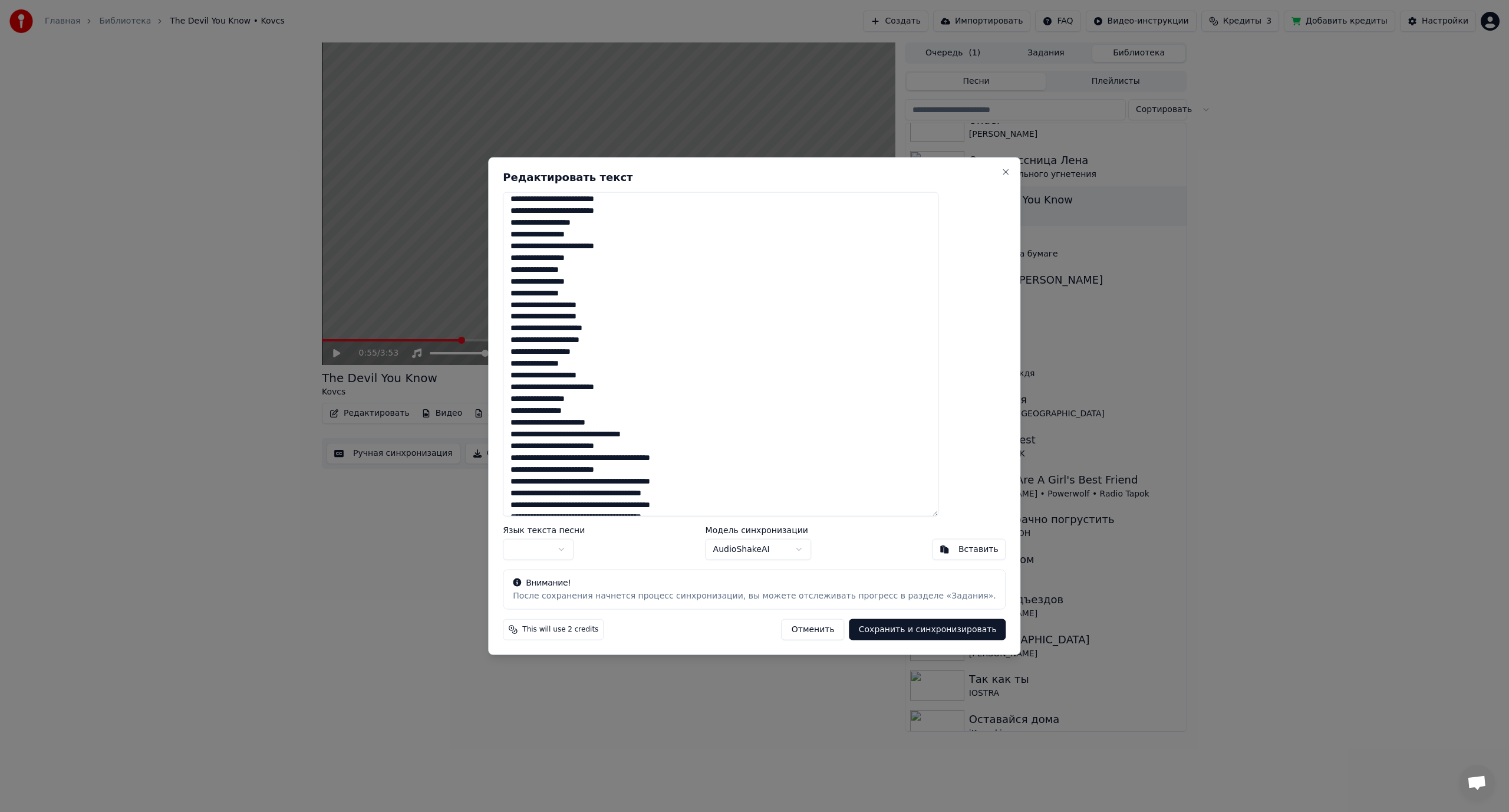
click at [715, 434] on textarea at bounding box center [720, 355] width 436 height 325
click at [618, 458] on textarea at bounding box center [720, 355] width 436 height 325
drag, startPoint x: 619, startPoint y: 468, endPoint x: 670, endPoint y: 467, distance: 51.0
click at [670, 467] on textarea at bounding box center [720, 355] width 436 height 325
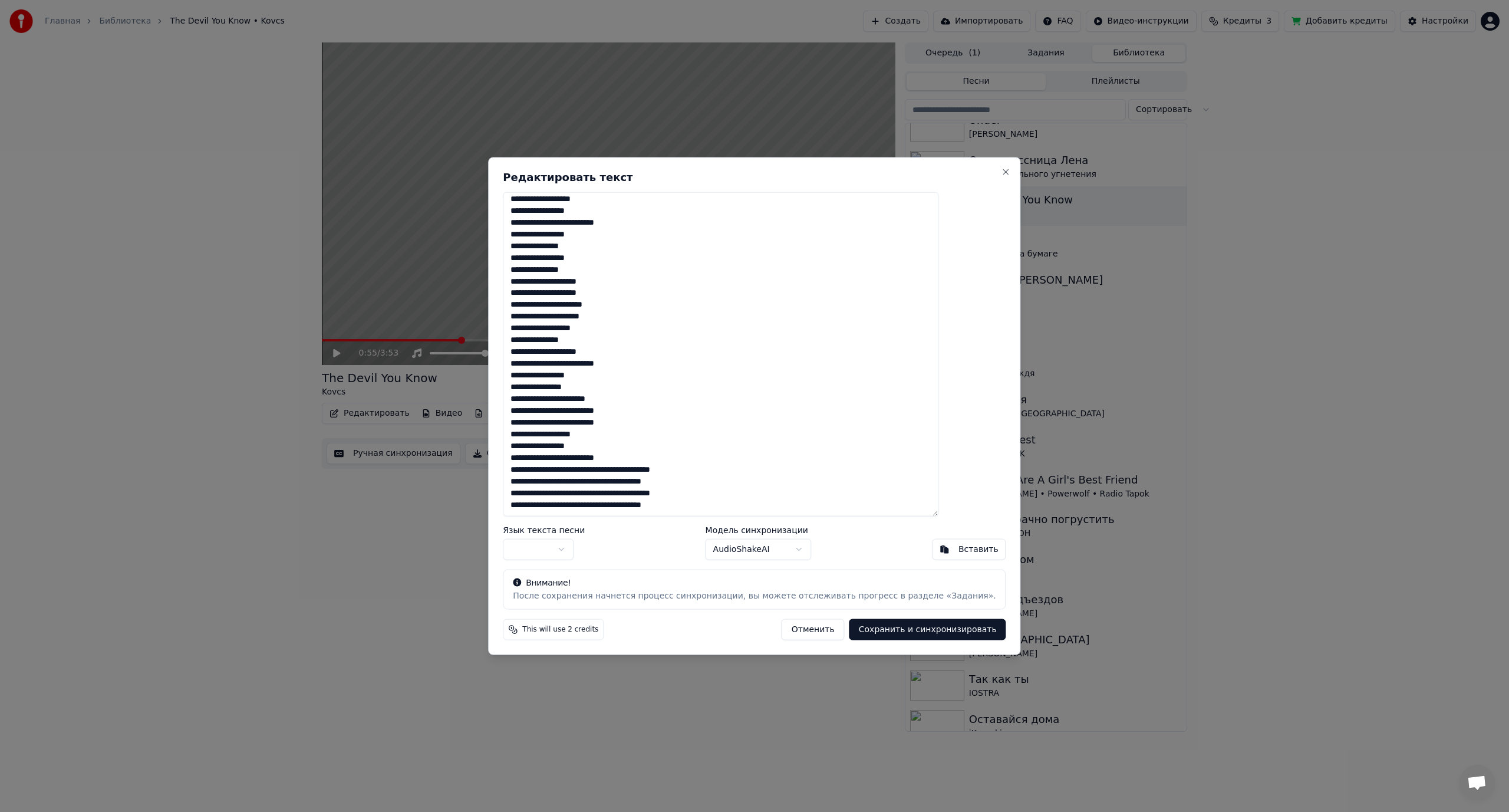
click at [619, 471] on textarea at bounding box center [720, 355] width 436 height 325
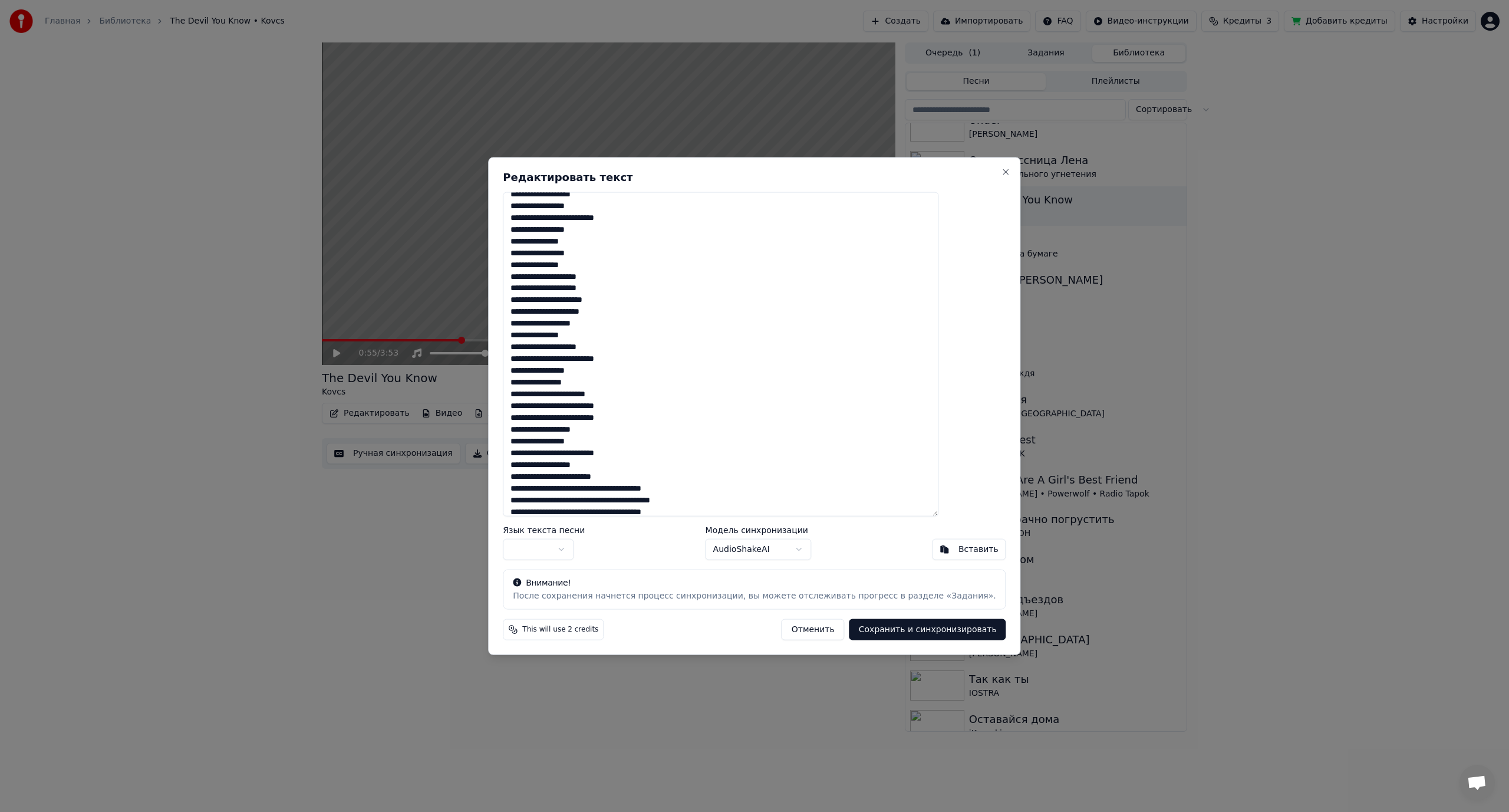
scroll to position [687, 0]
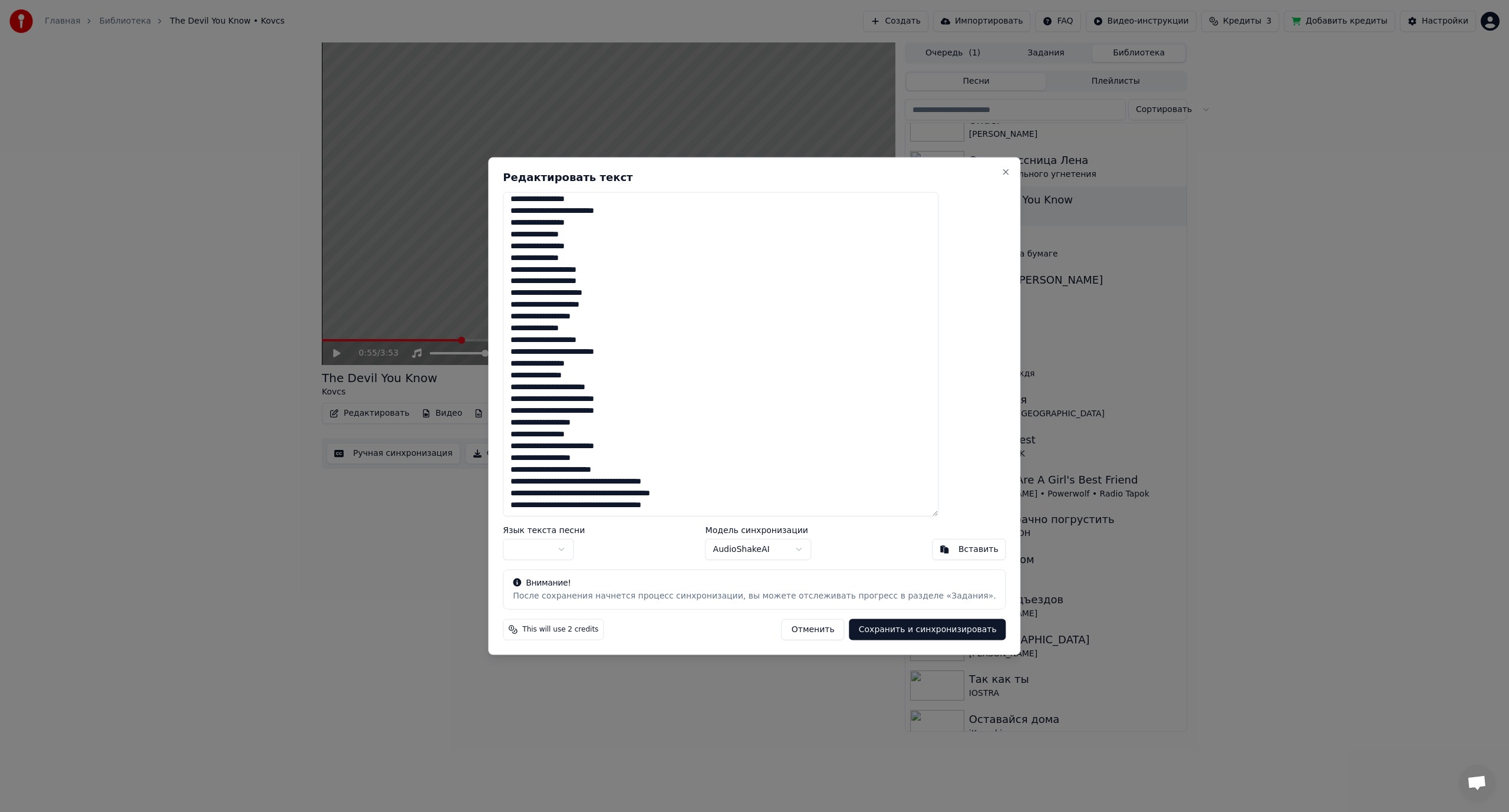
click at [623, 484] on textarea at bounding box center [720, 355] width 436 height 325
click at [619, 494] on textarea at bounding box center [720, 355] width 436 height 325
click at [623, 505] on textarea at bounding box center [720, 355] width 436 height 325
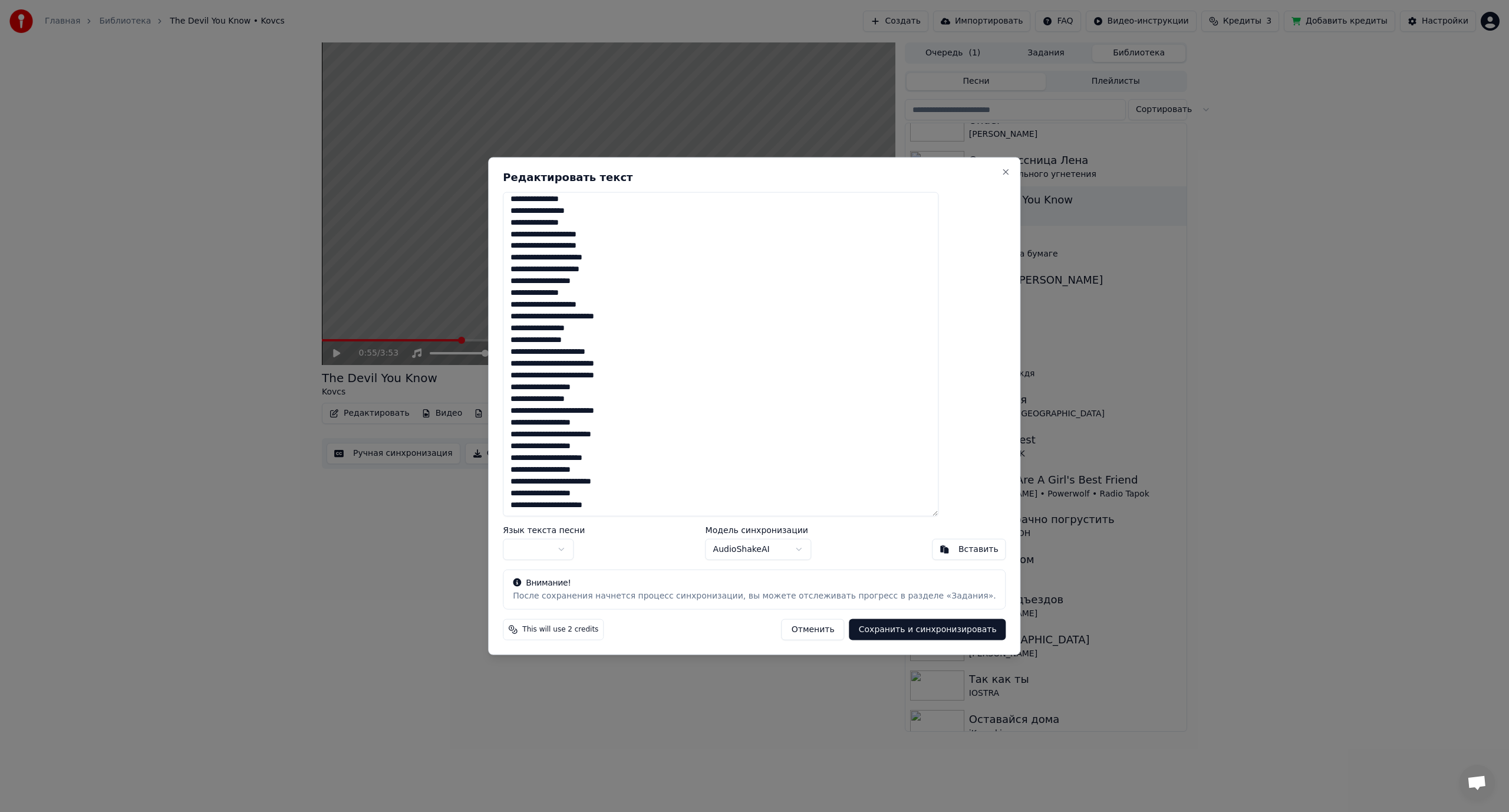
type textarea "**********"
click at [582, 551] on body "Главная Библиотека The Devil You Know • Kovcs Создать Импортировать FAQ Видео-и…" at bounding box center [754, 406] width 1509 height 812
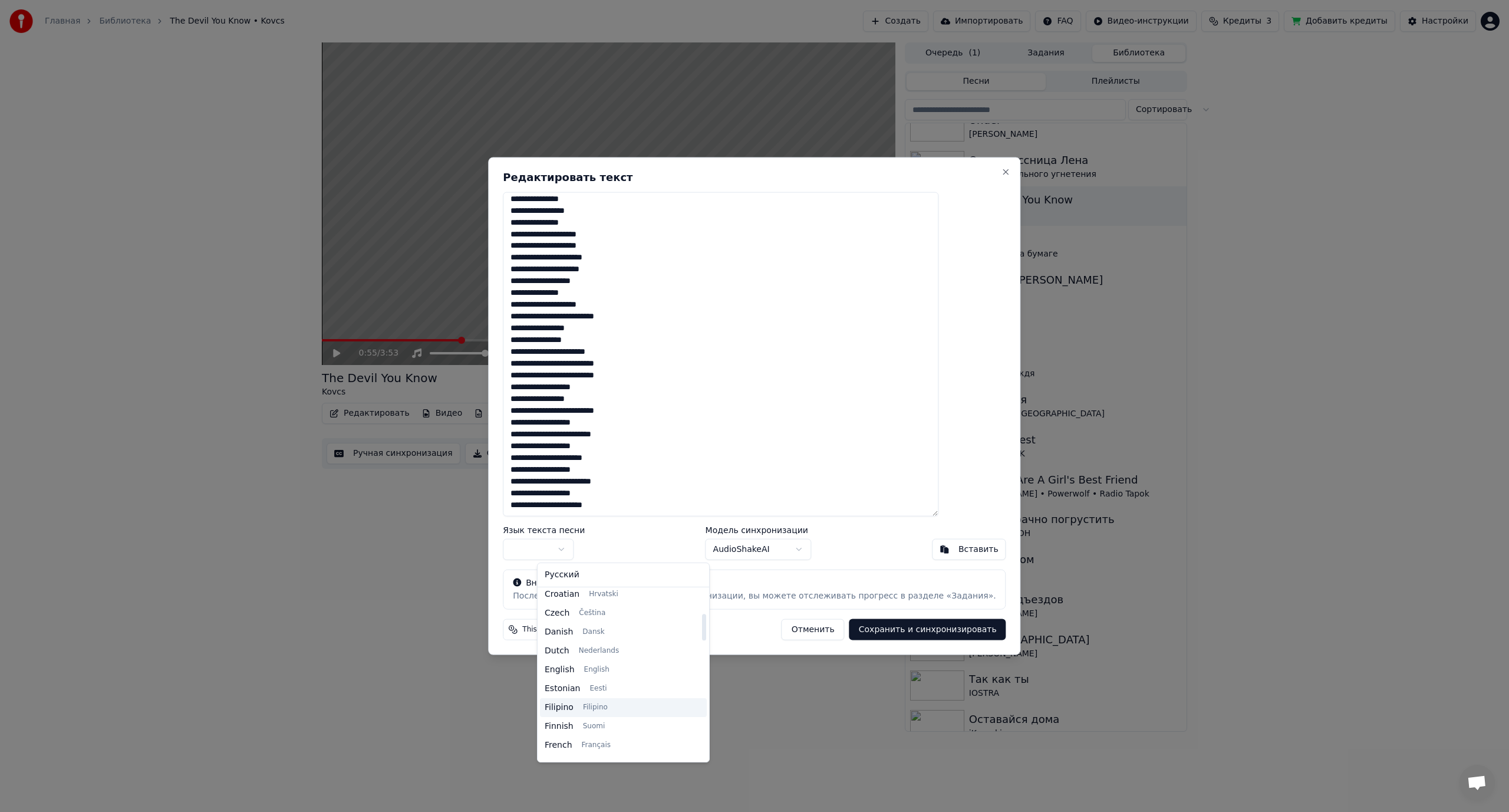
scroll to position [176, 0]
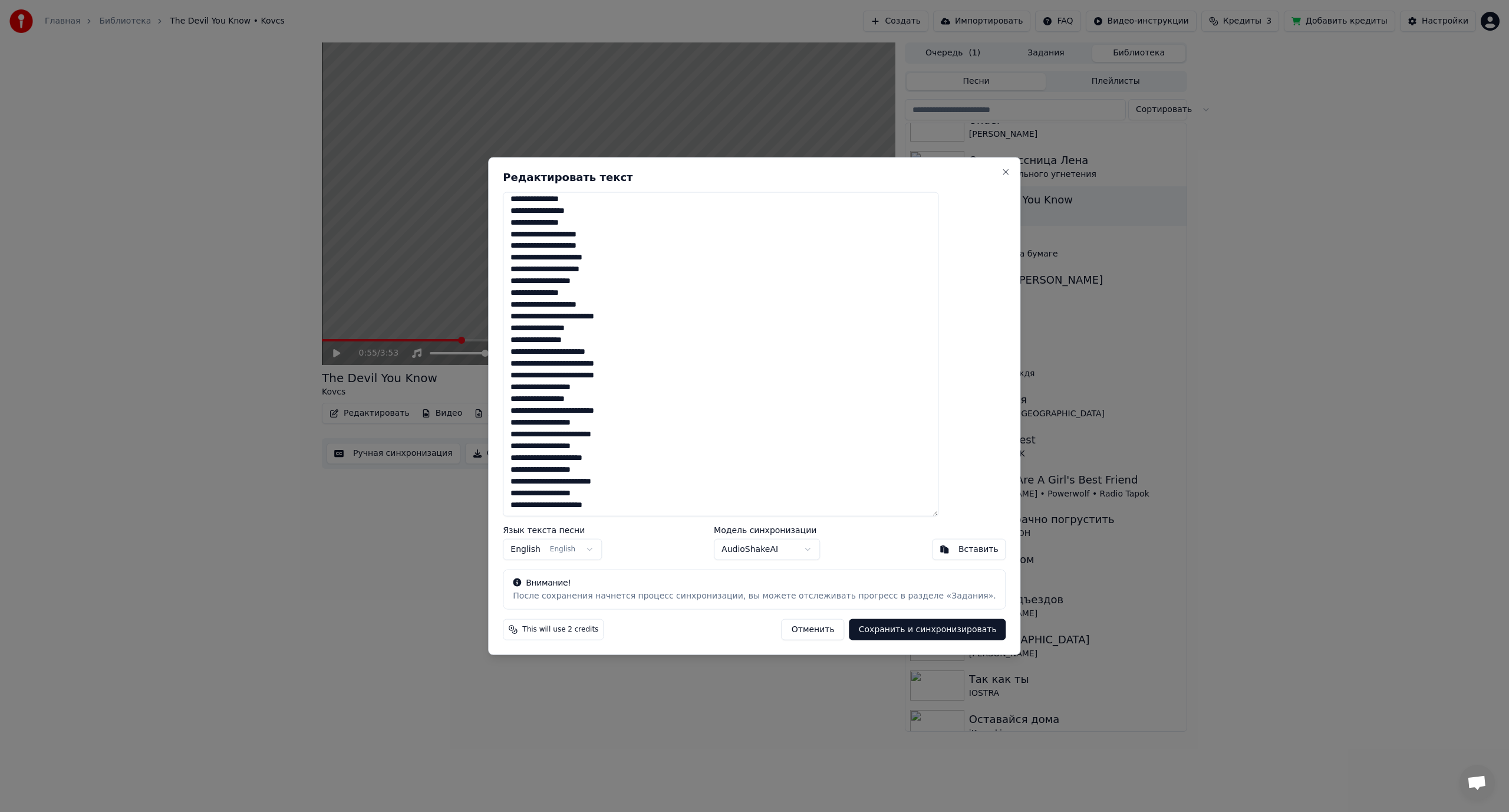
click at [861, 629] on button "Сохранить и синхронизировать" at bounding box center [927, 630] width 157 height 22
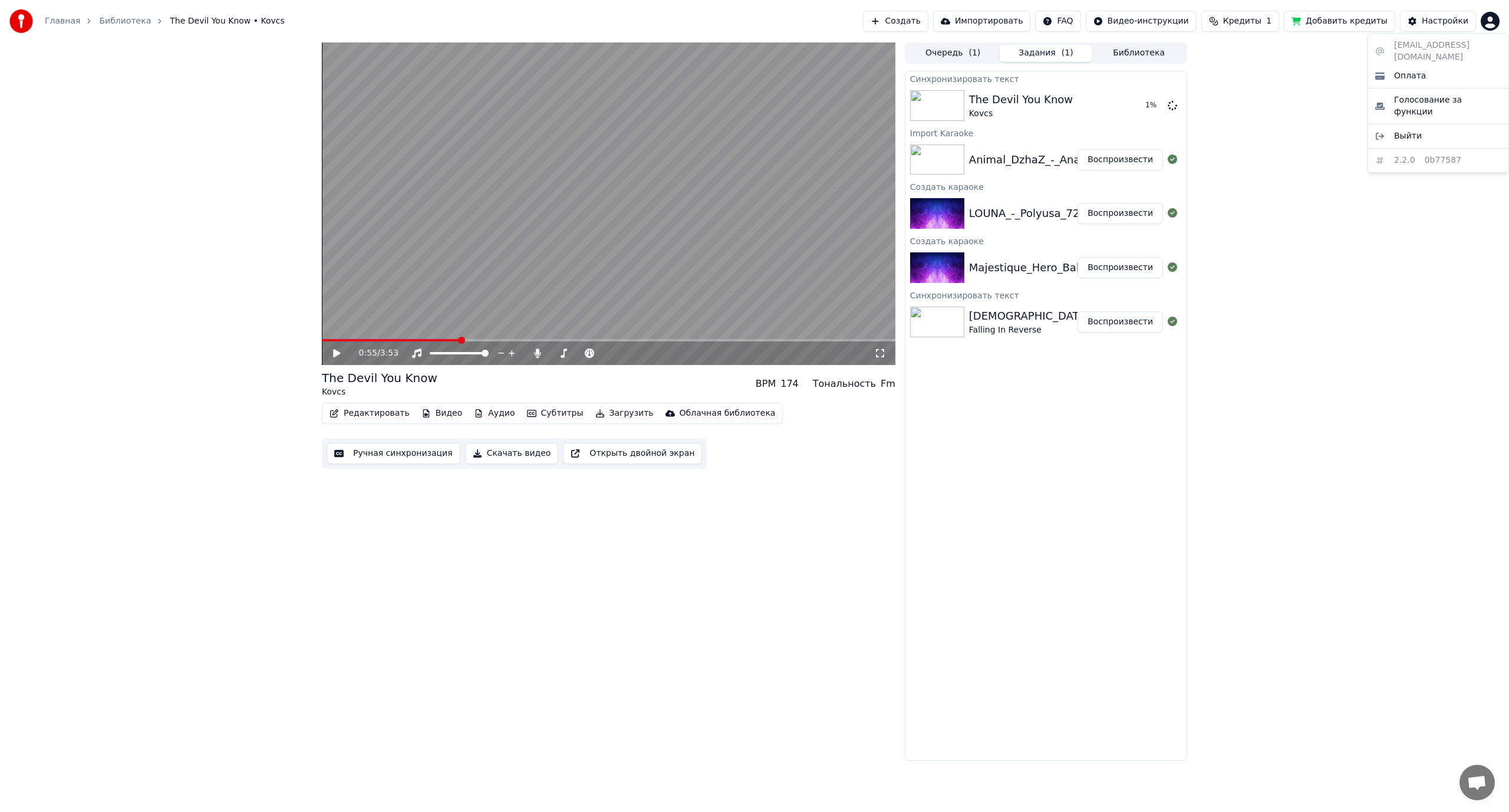
click at [1494, 20] on html "Главная Библиотека The Devil You Know • Kovcs Создать Импортировать FAQ Видео-и…" at bounding box center [754, 406] width 1509 height 812
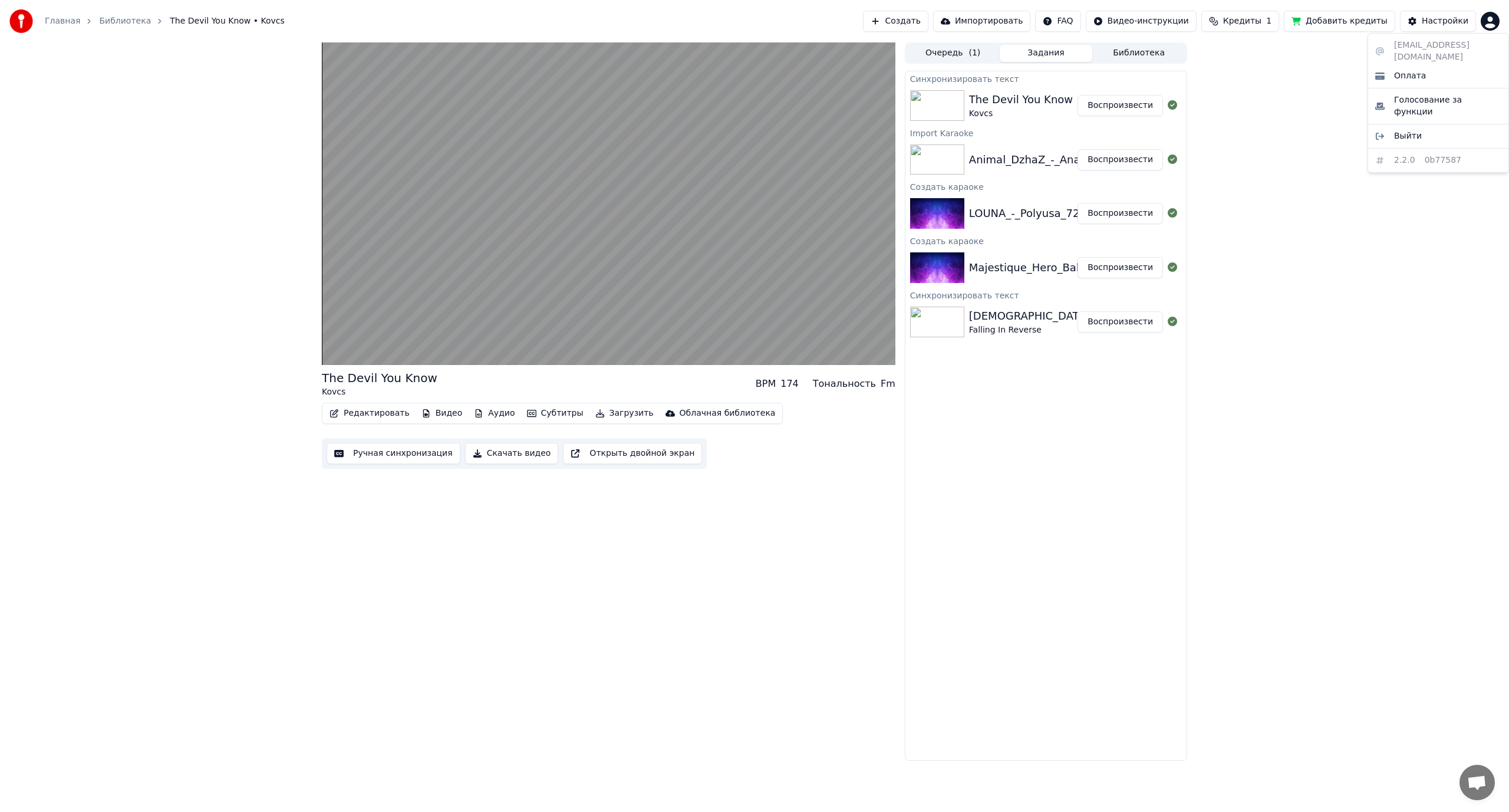
click at [419, 280] on html "Главная Библиотека The Devil You Know • Kovcs Создать Импортировать FAQ Видео-и…" at bounding box center [754, 406] width 1509 height 812
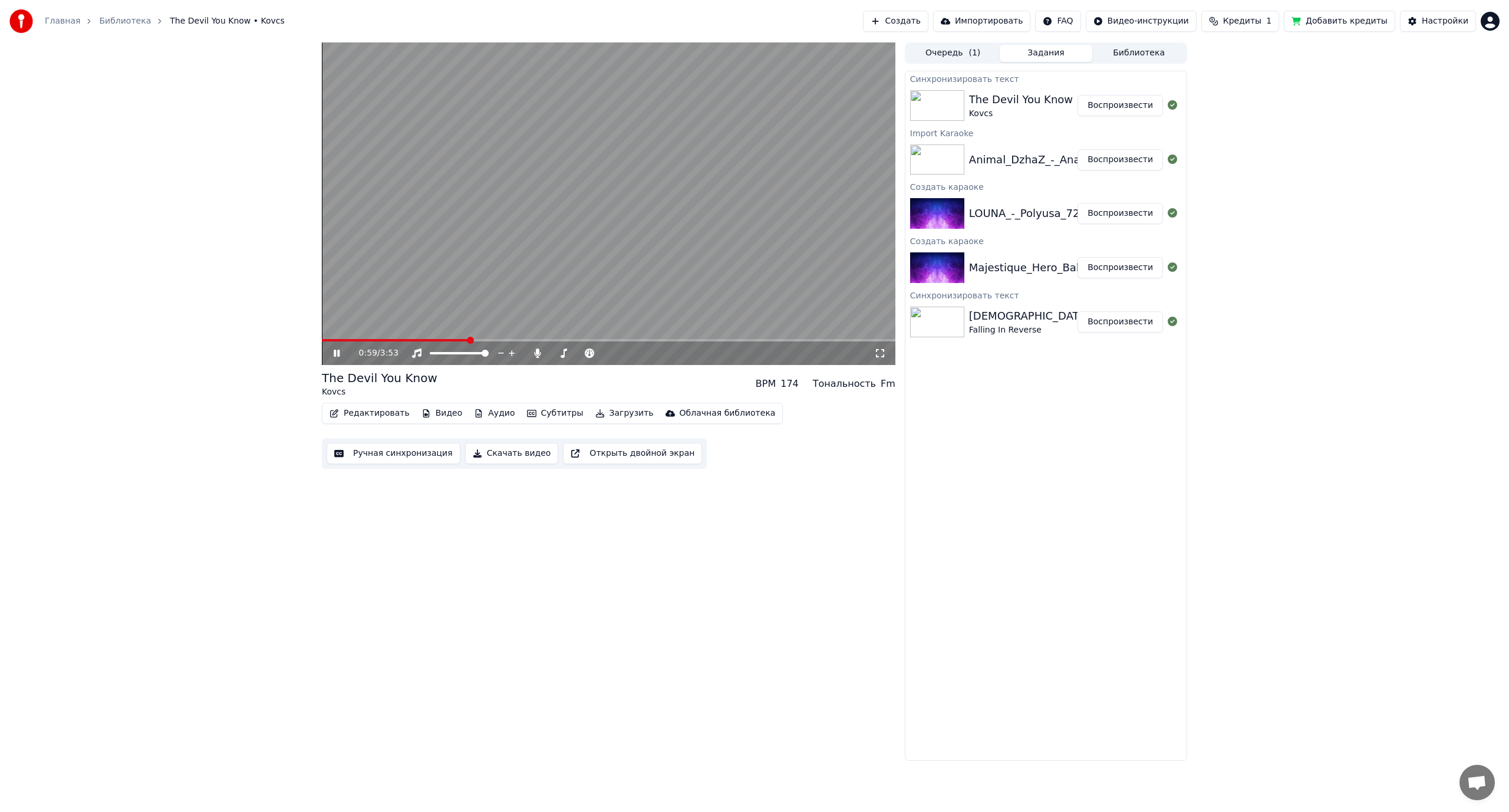
click at [335, 342] on span at bounding box center [395, 340] width 147 height 3
click at [347, 340] on span at bounding box center [608, 340] width 573 height 3
click at [326, 339] on span at bounding box center [335, 340] width 26 height 3
click at [322, 340] on span at bounding box center [325, 340] width 7 height 7
